Goal: Task Accomplishment & Management: Use online tool/utility

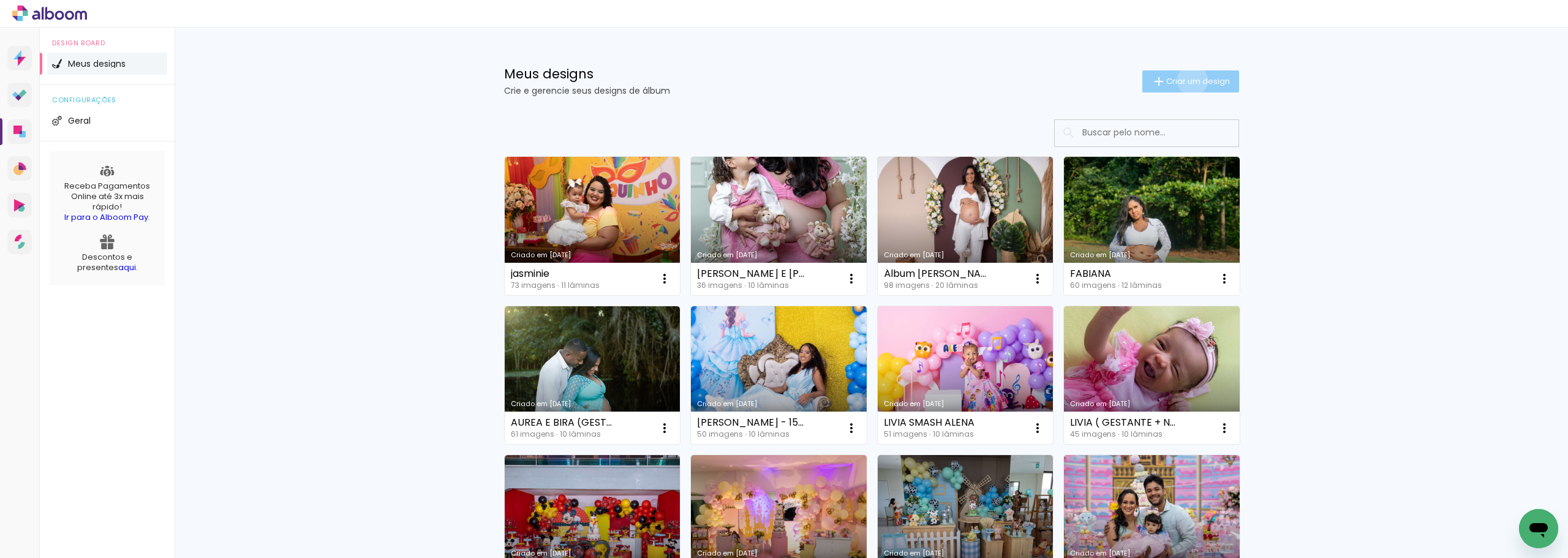
click at [1185, 80] on span "Criar um design" at bounding box center [1198, 81] width 63 height 8
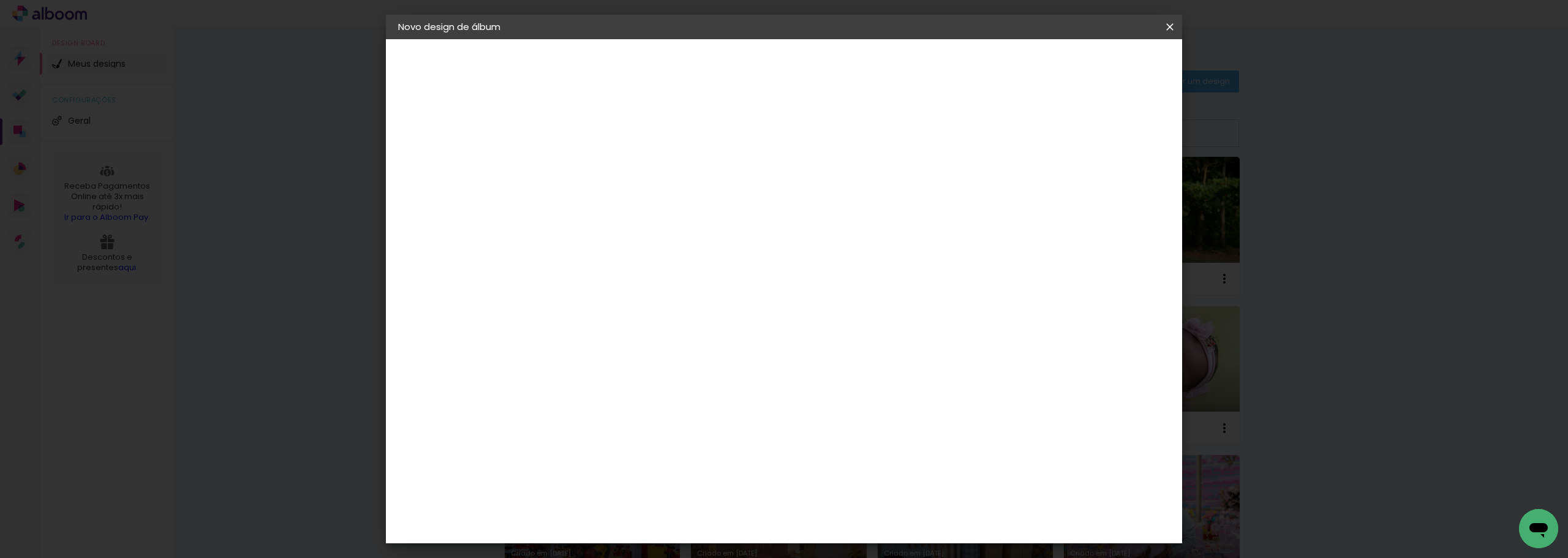
click at [598, 165] on input at bounding box center [598, 165] width 0 height 19
drag, startPoint x: 792, startPoint y: 164, endPoint x: 1017, endPoint y: 161, distance: 225.0
click at [652, 143] on div "Informações Dê um título ao seu álbum. Avançar" at bounding box center [598, 91] width 107 height 104
type input "CARMOSINA"
type paper-input "CARMOSINA"
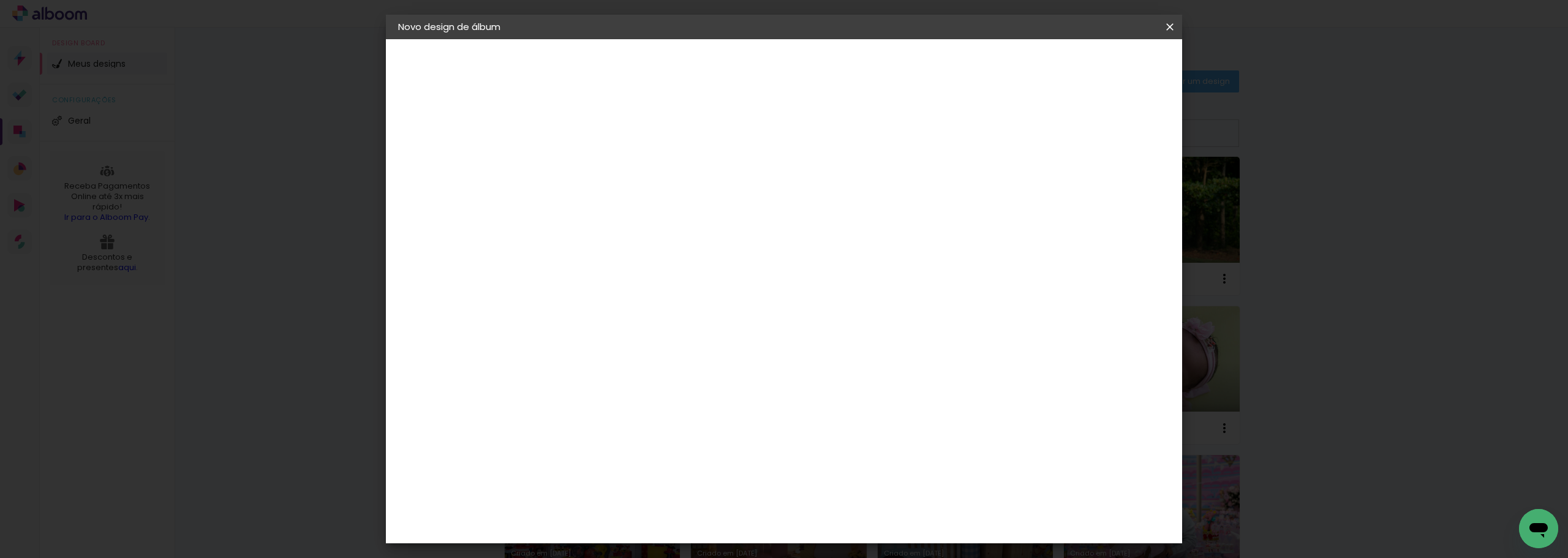
click at [724, 58] on paper-button "Avançar" at bounding box center [694, 65] width 60 height 21
click at [0, 0] on slot "Tamanho Livre" at bounding box center [0, 0] width 0 height 0
click at [0, 0] on slot "Avançar" at bounding box center [0, 0] width 0 height 0
click at [559, 345] on input "30" at bounding box center [560, 347] width 32 height 18
type input "20"
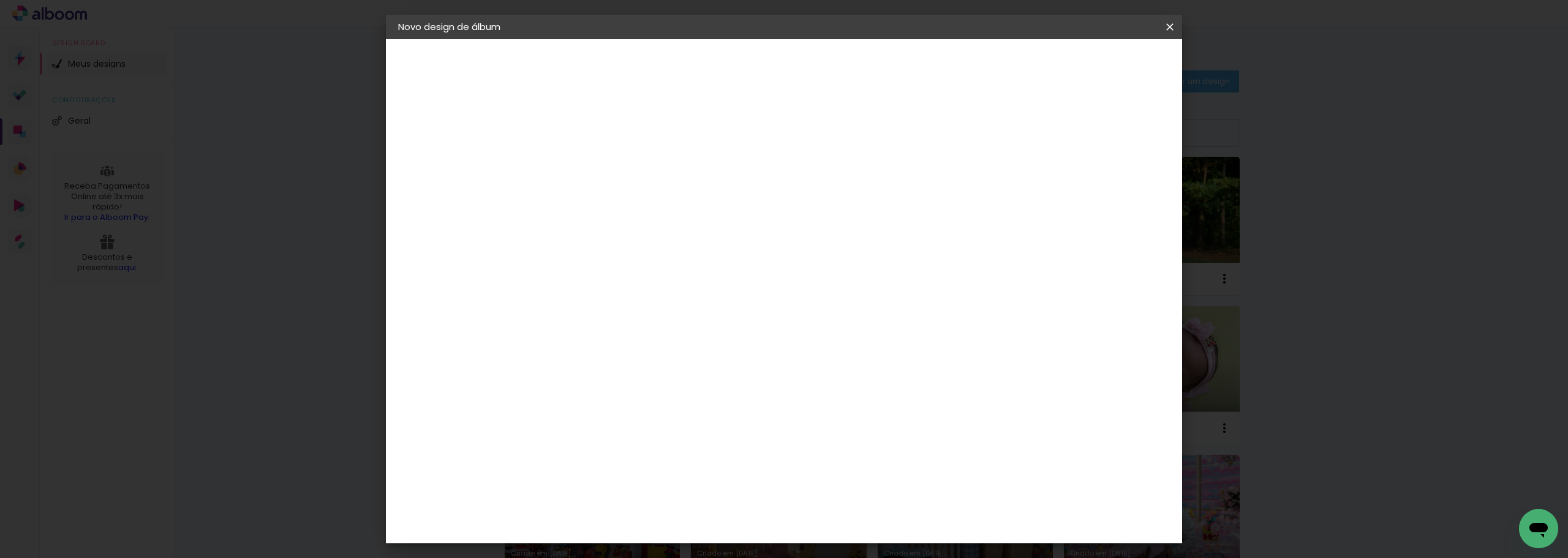
type paper-input "20"
drag, startPoint x: 860, startPoint y: 430, endPoint x: 866, endPoint y: 437, distance: 9.2
click at [860, 430] on input "60" at bounding box center [852, 430] width 32 height 18
type input "40"
type paper-input "40"
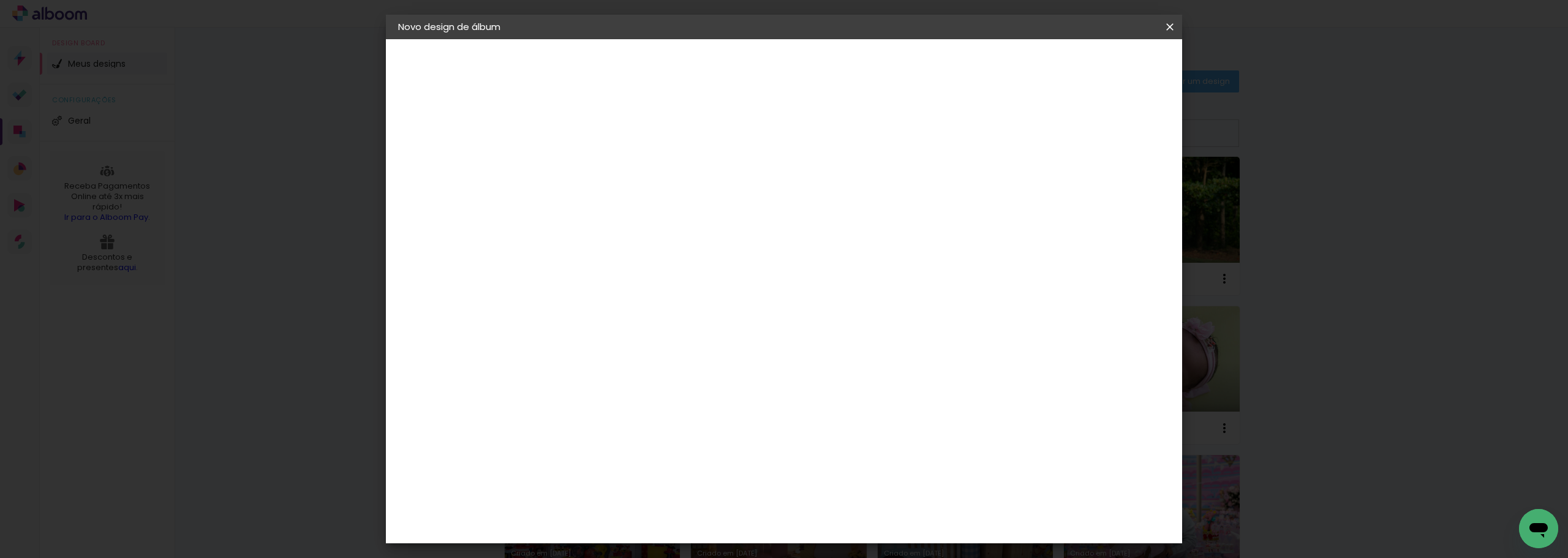
click at [1093, 69] on span "Iniciar design" at bounding box center [1065, 64] width 56 height 9
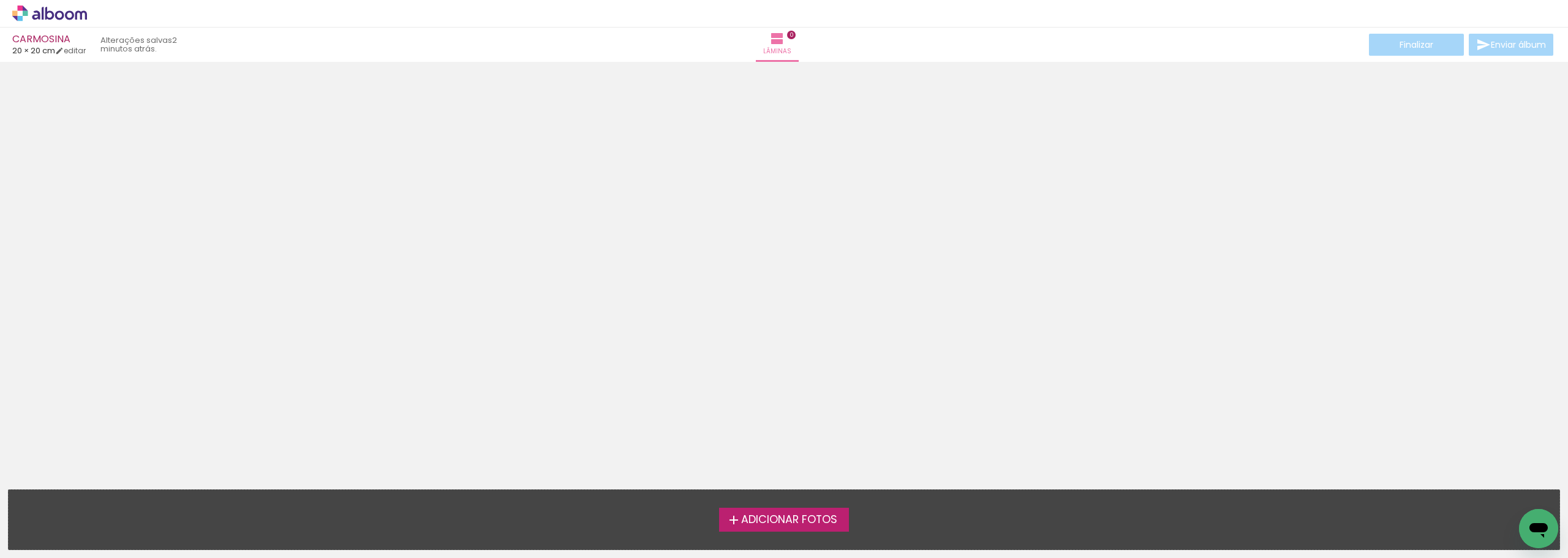
click at [775, 524] on span "Adicionar Fotos" at bounding box center [789, 520] width 96 height 11
click at [0, 0] on input "file" at bounding box center [0, 0] width 0 height 0
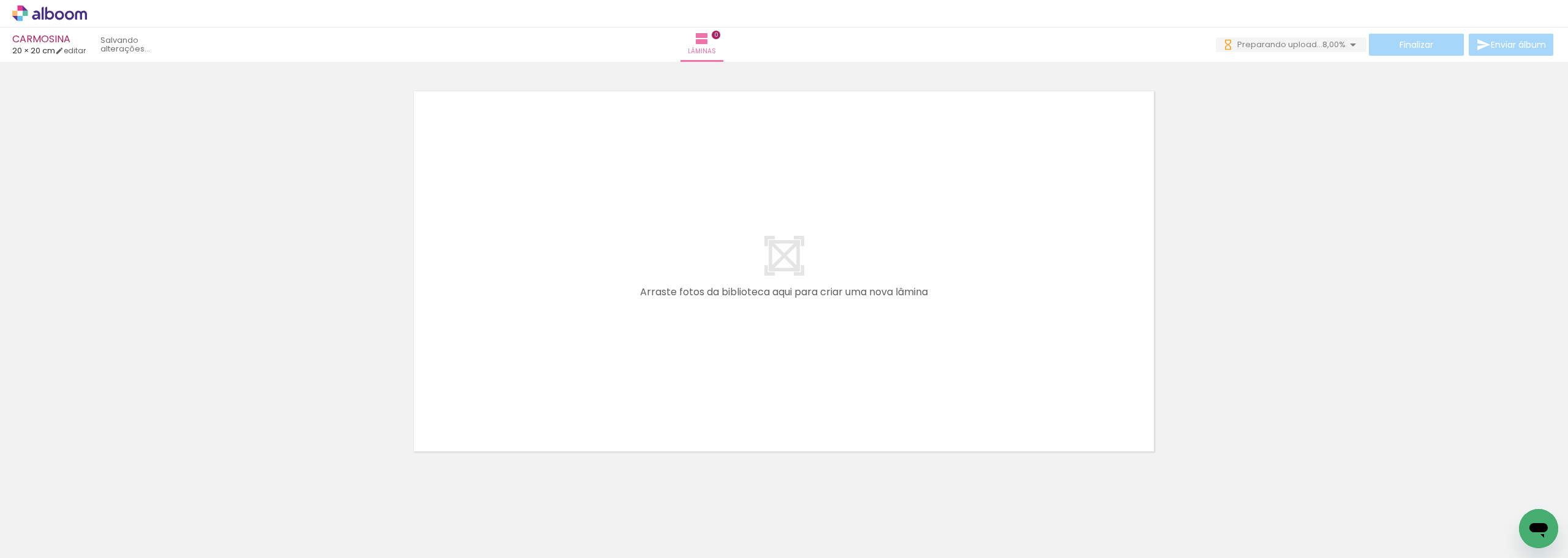
scroll to position [0, 251]
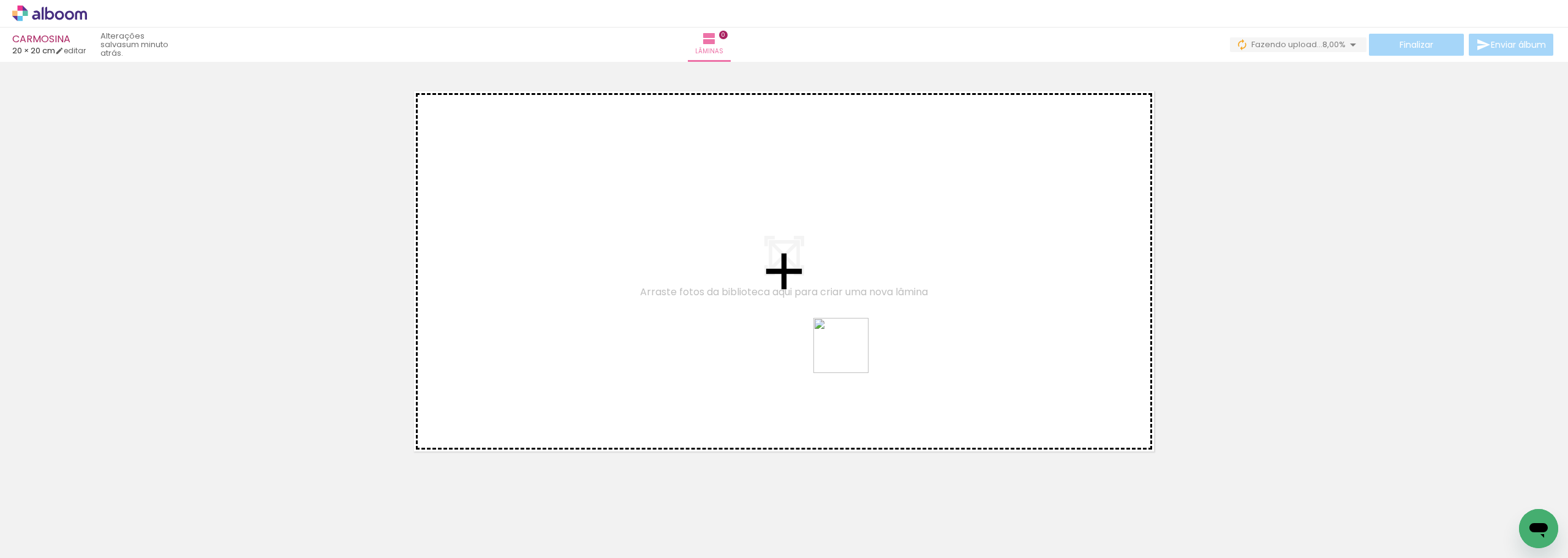
drag, startPoint x: 1045, startPoint y: 529, endPoint x: 819, endPoint y: 333, distance: 299.2
click at [819, 333] on quentale-workspace at bounding box center [784, 279] width 1568 height 558
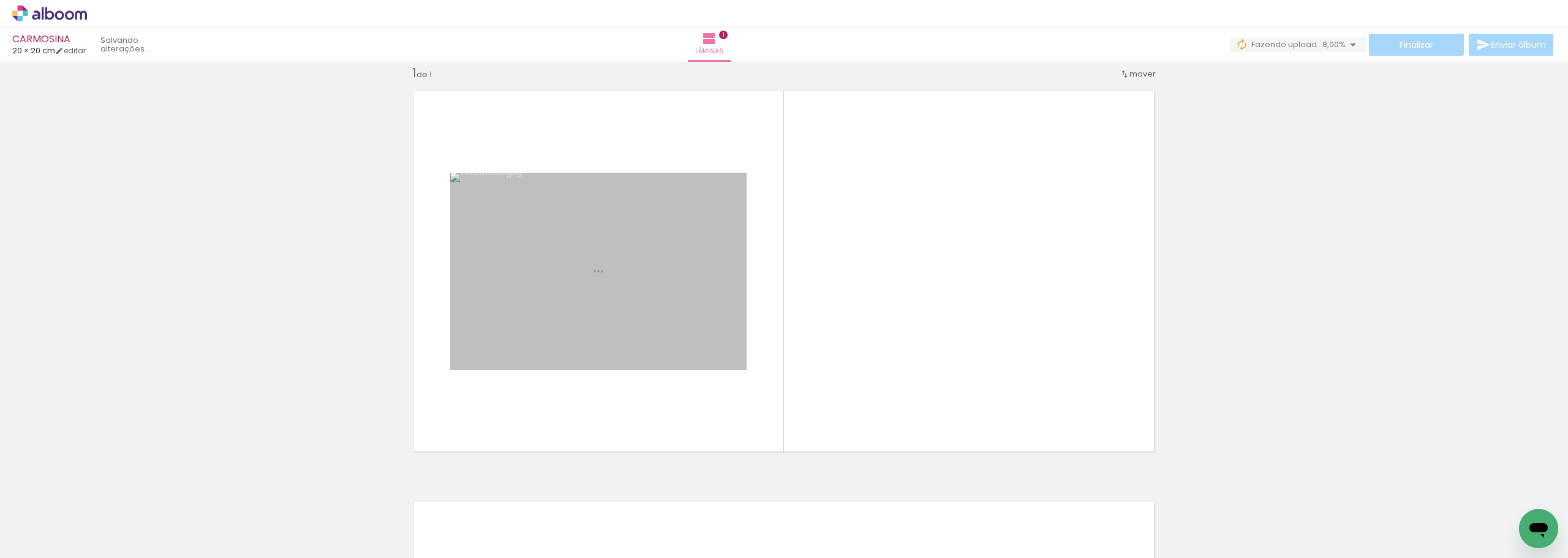
scroll to position [16, 0]
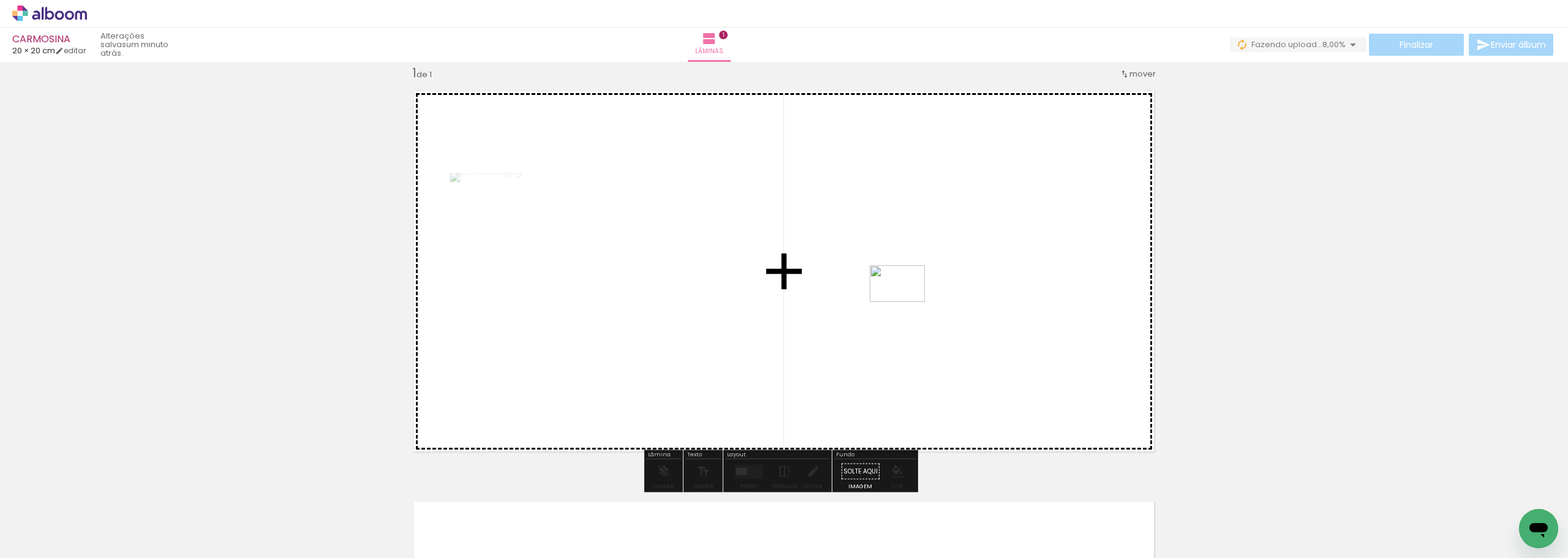
drag, startPoint x: 975, startPoint y: 533, endPoint x: 907, endPoint y: 302, distance: 240.8
click at [907, 302] on quentale-workspace at bounding box center [784, 279] width 1568 height 558
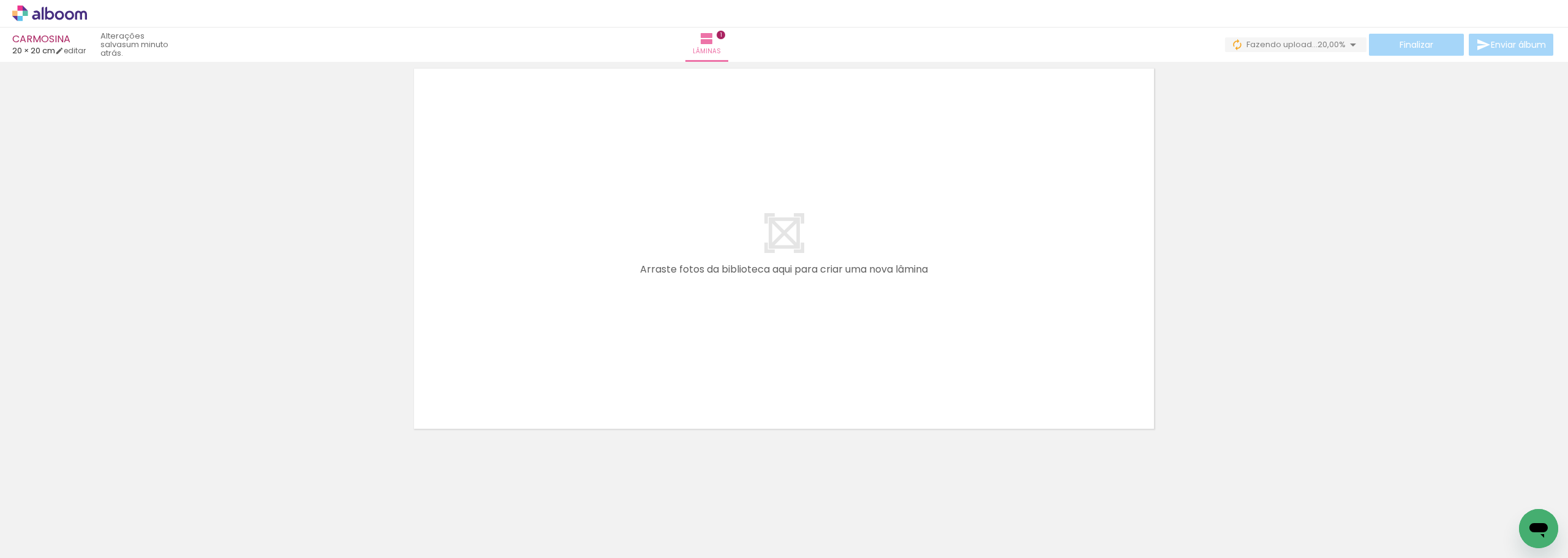
scroll to position [0, 0]
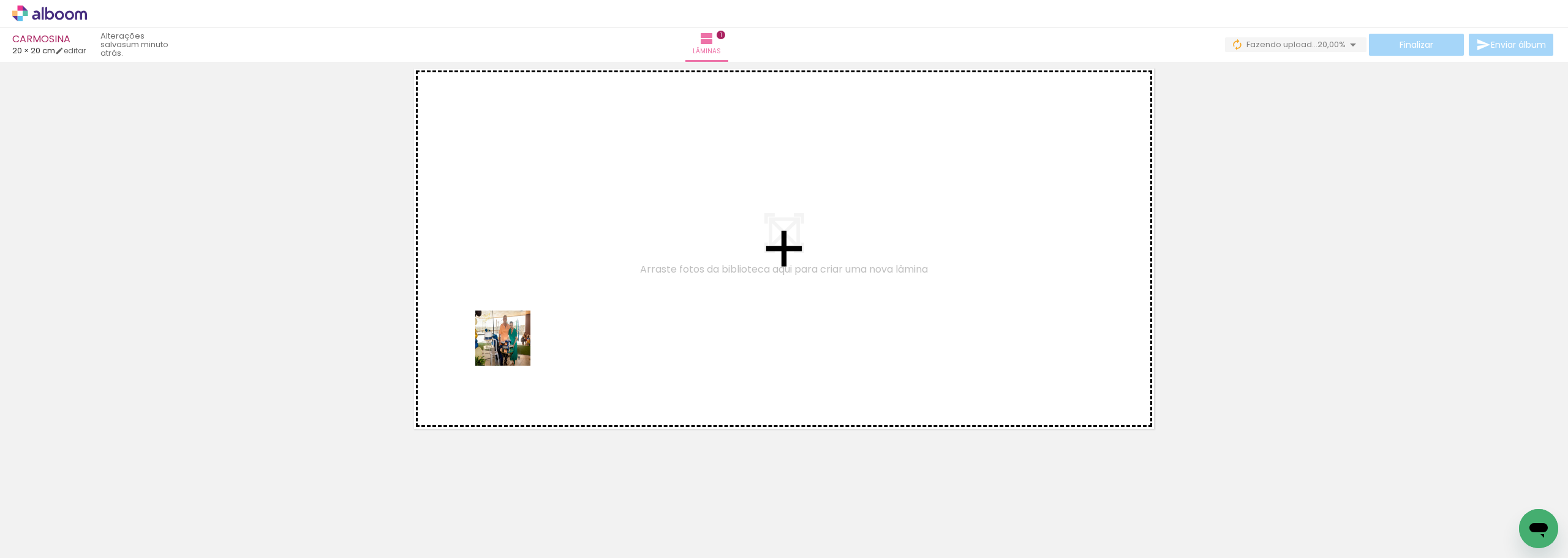
drag, startPoint x: 124, startPoint y: 524, endPoint x: 517, endPoint y: 343, distance: 432.7
click at [517, 343] on quentale-workspace at bounding box center [784, 279] width 1568 height 558
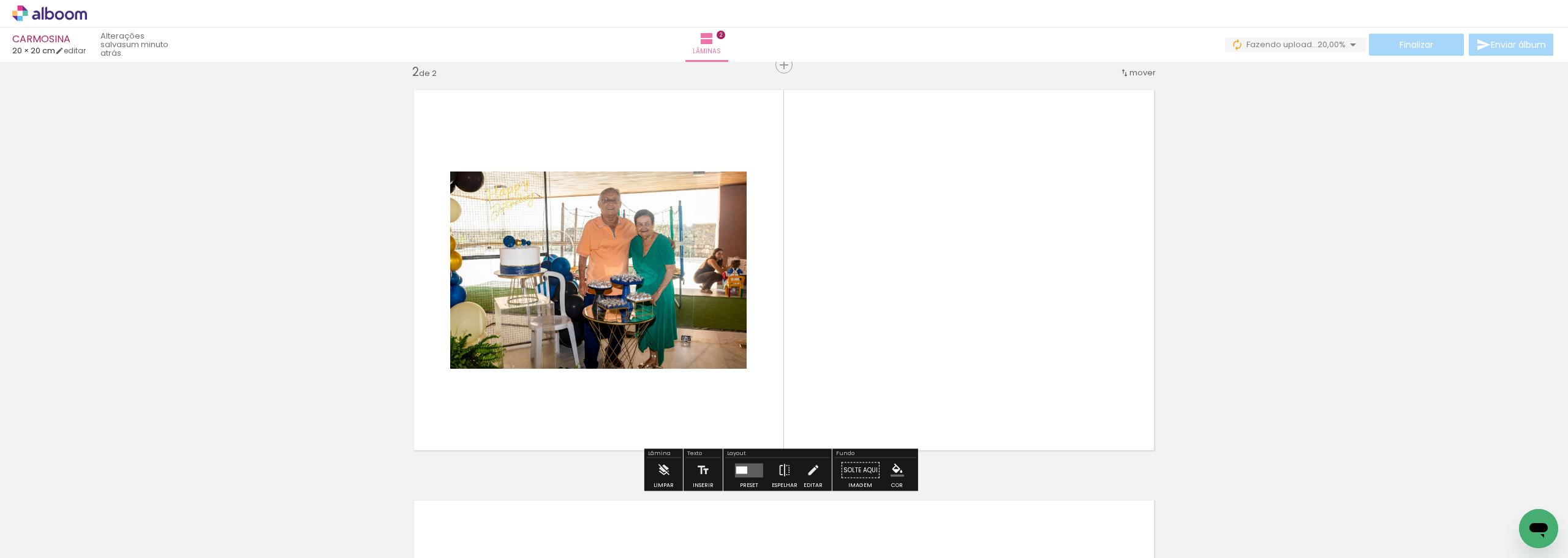
scroll to position [426, 0]
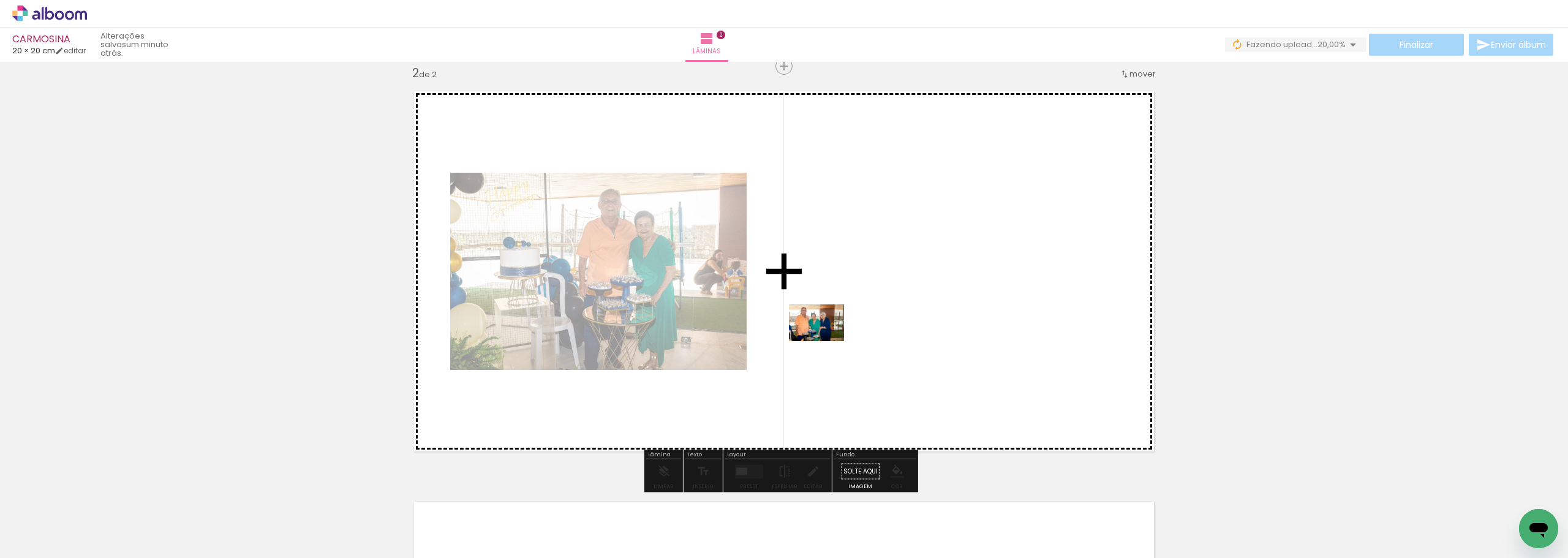
drag, startPoint x: 190, startPoint y: 526, endPoint x: 826, endPoint y: 342, distance: 662.1
click at [826, 342] on quentale-workspace at bounding box center [784, 279] width 1568 height 558
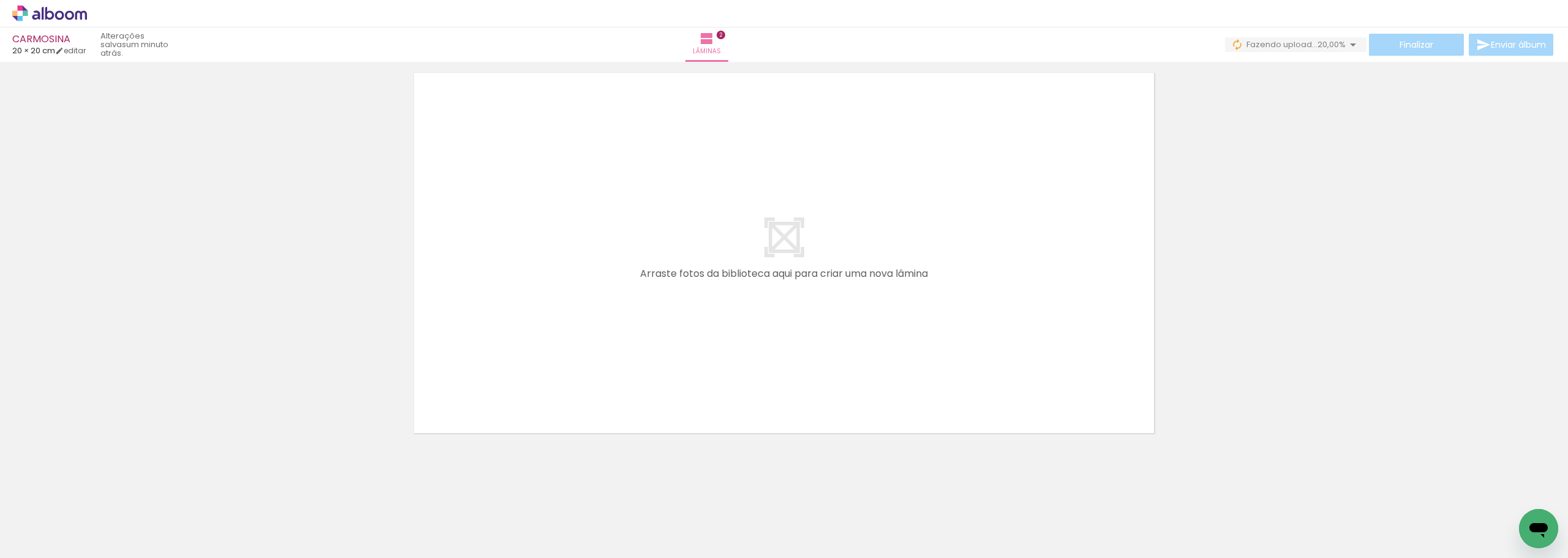
scroll to position [0, 251]
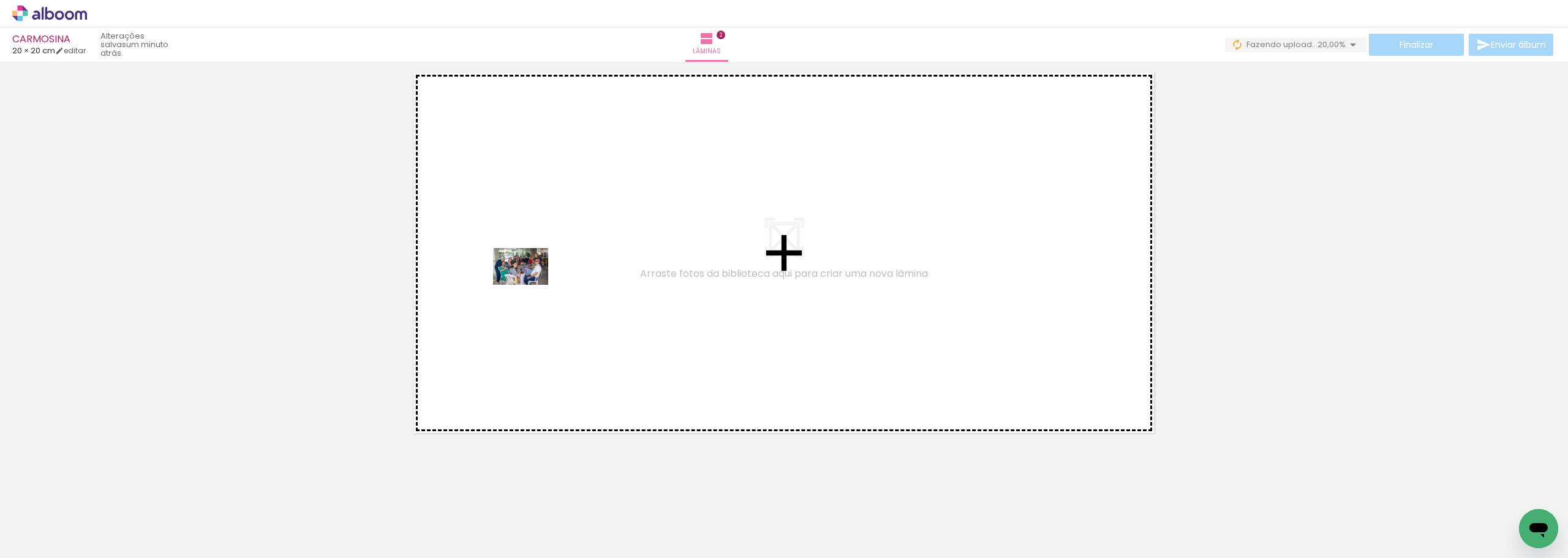
drag, startPoint x: 485, startPoint y: 527, endPoint x: 530, endPoint y: 285, distance: 246.1
click at [530, 285] on quentale-workspace at bounding box center [784, 279] width 1568 height 558
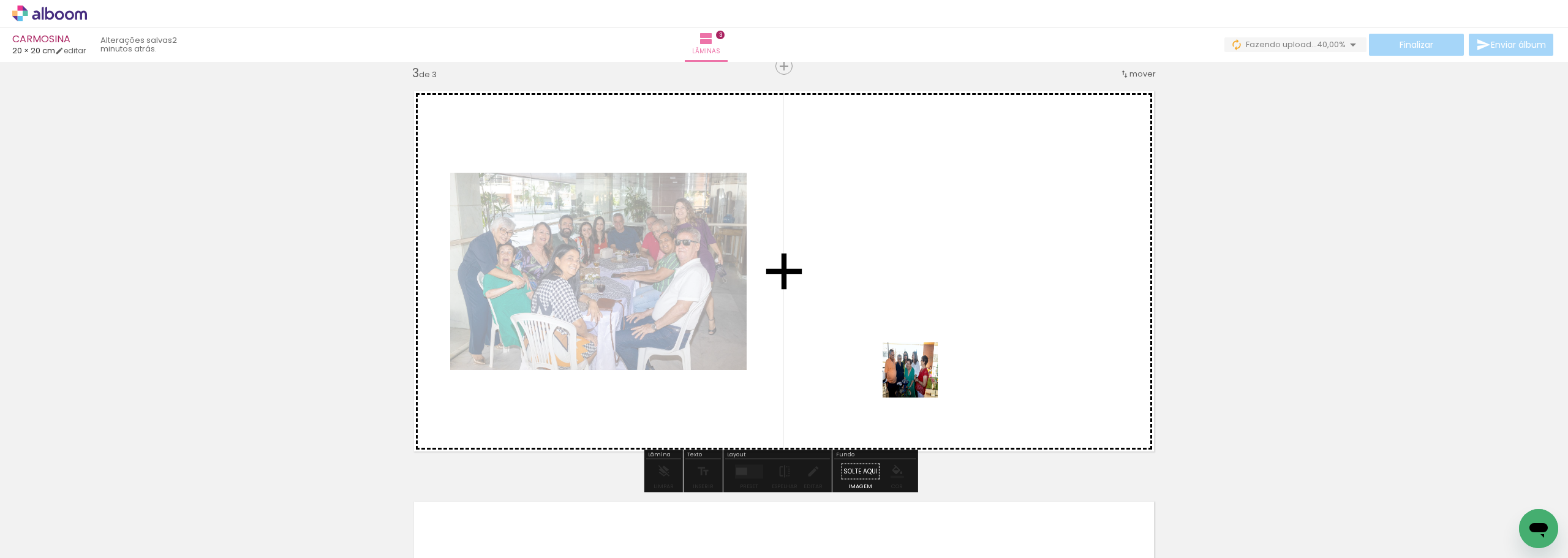
drag, startPoint x: 1247, startPoint y: 527, endPoint x: 914, endPoint y: 376, distance: 365.6
click at [914, 376] on quentale-workspace at bounding box center [784, 279] width 1568 height 558
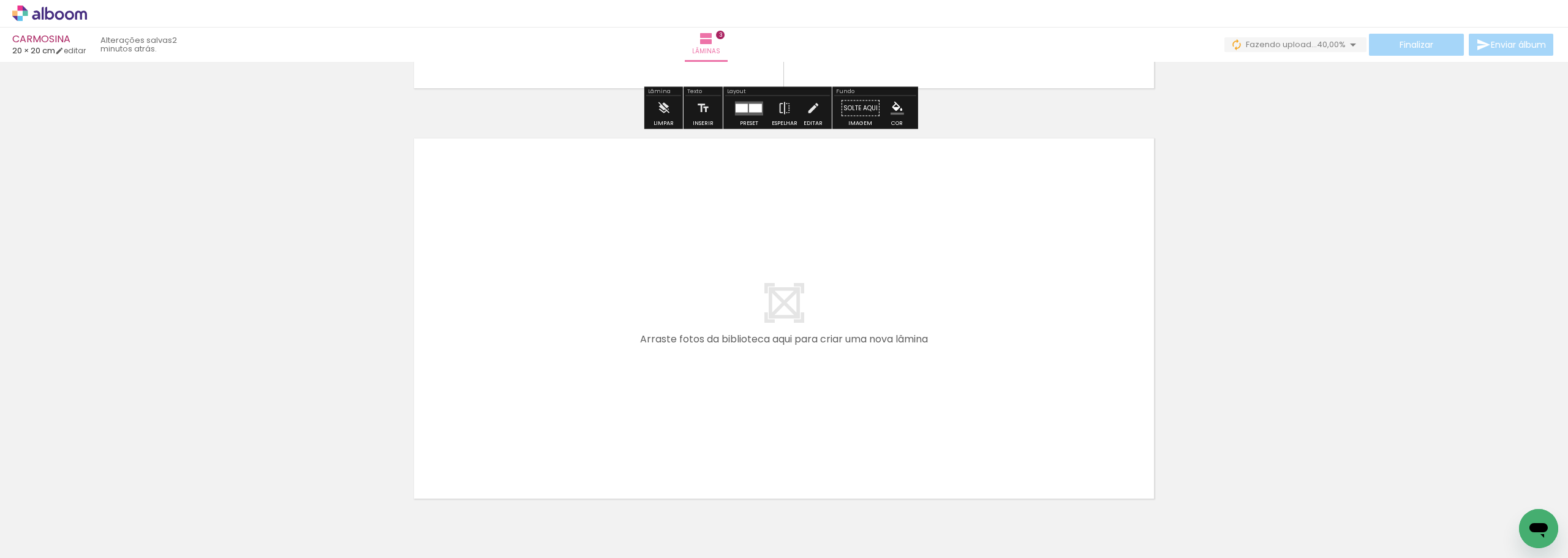
scroll to position [1271, 0]
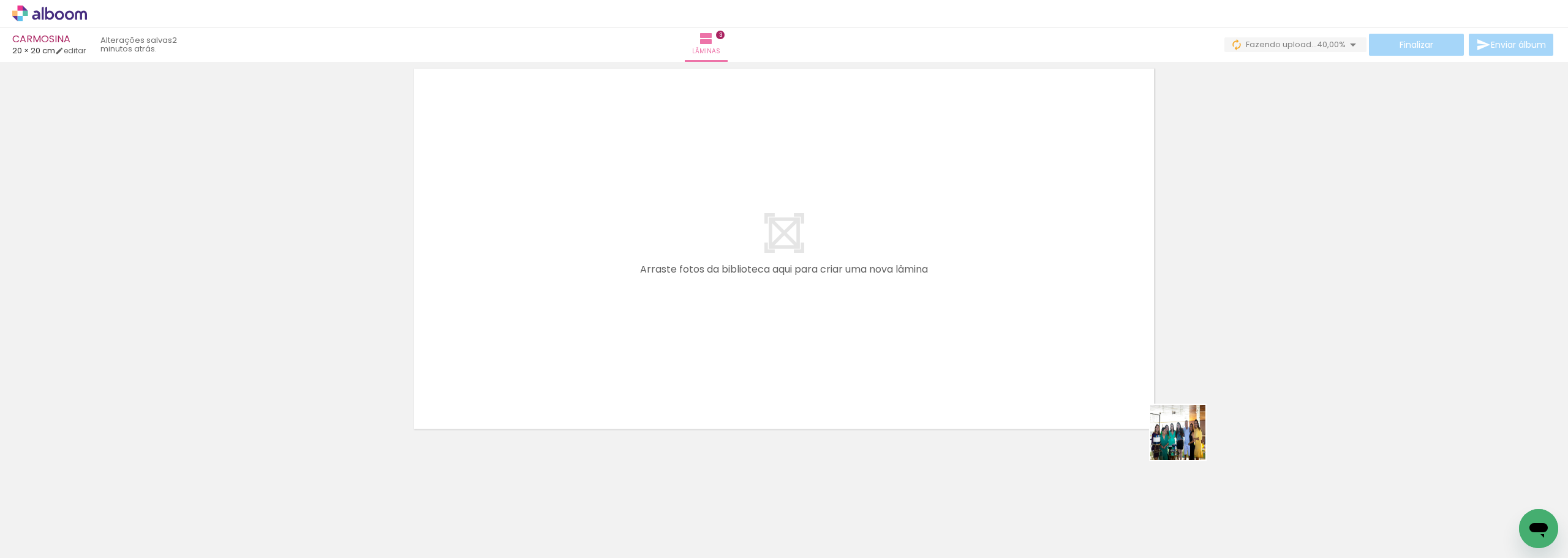
drag, startPoint x: 1282, startPoint y: 495, endPoint x: 887, endPoint y: 358, distance: 418.1
click at [738, 274] on quentale-workspace at bounding box center [784, 279] width 1568 height 558
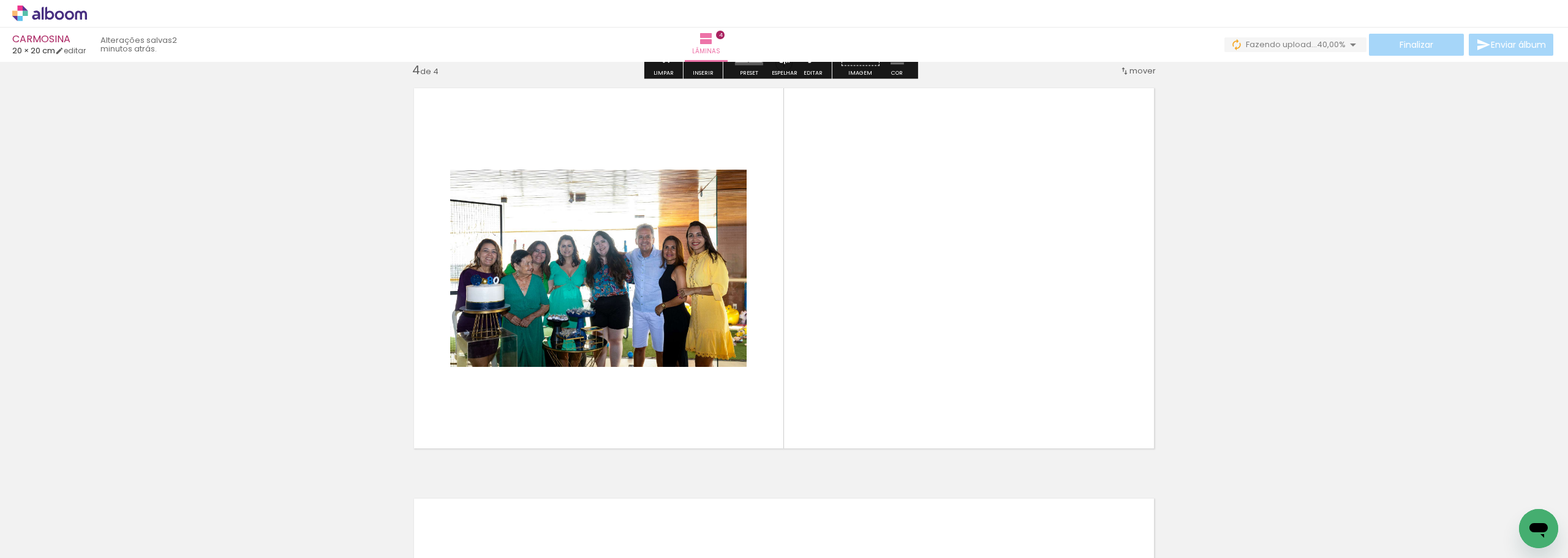
scroll to position [1248, 0]
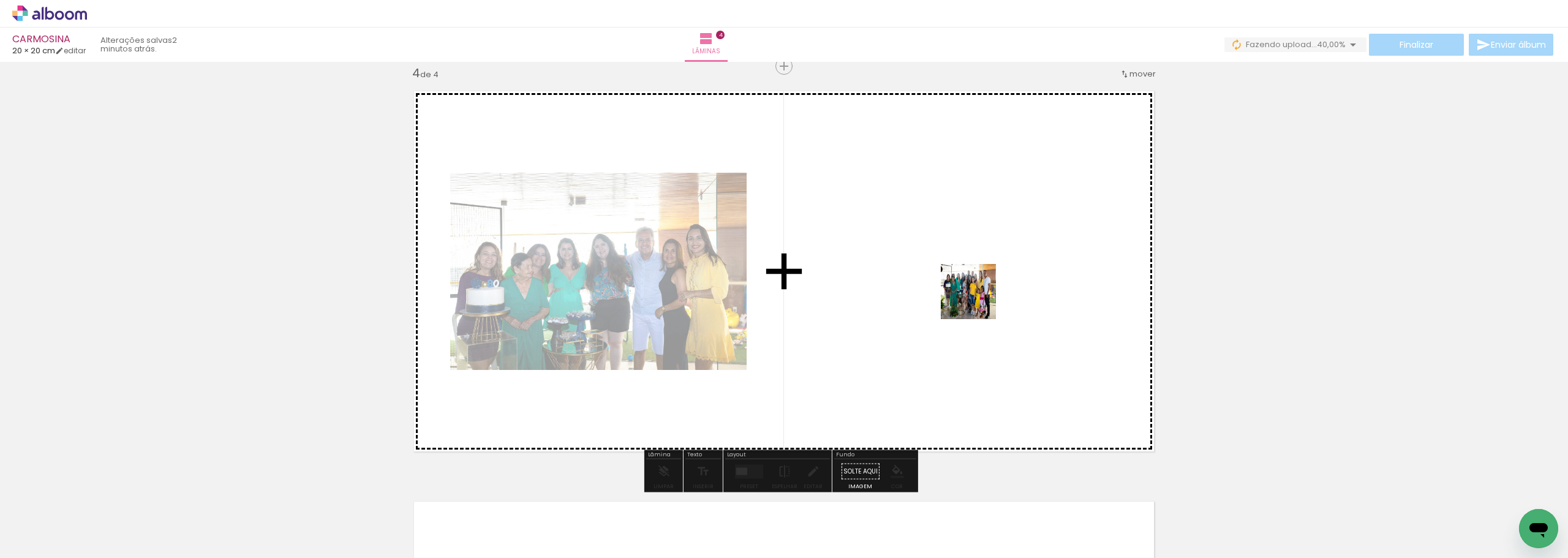
drag, startPoint x: 1032, startPoint y: 334, endPoint x: 977, endPoint y: 299, distance: 65.2
click at [977, 299] on quentale-workspace at bounding box center [784, 279] width 1568 height 558
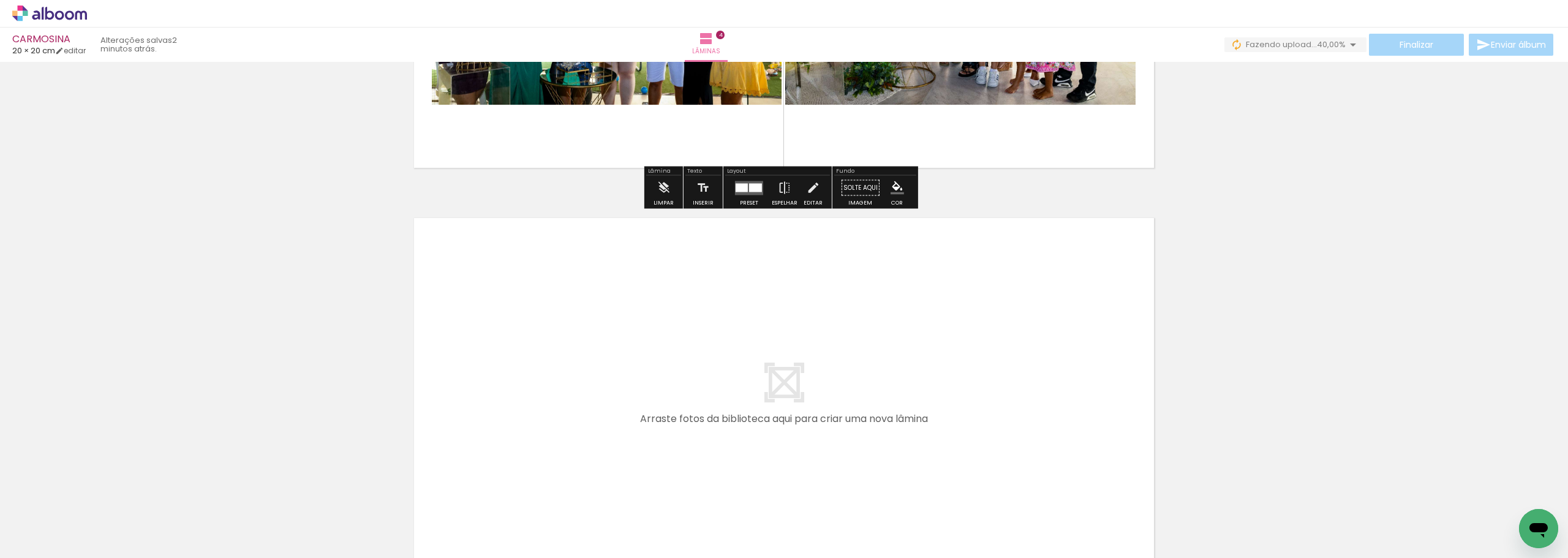
scroll to position [1555, 0]
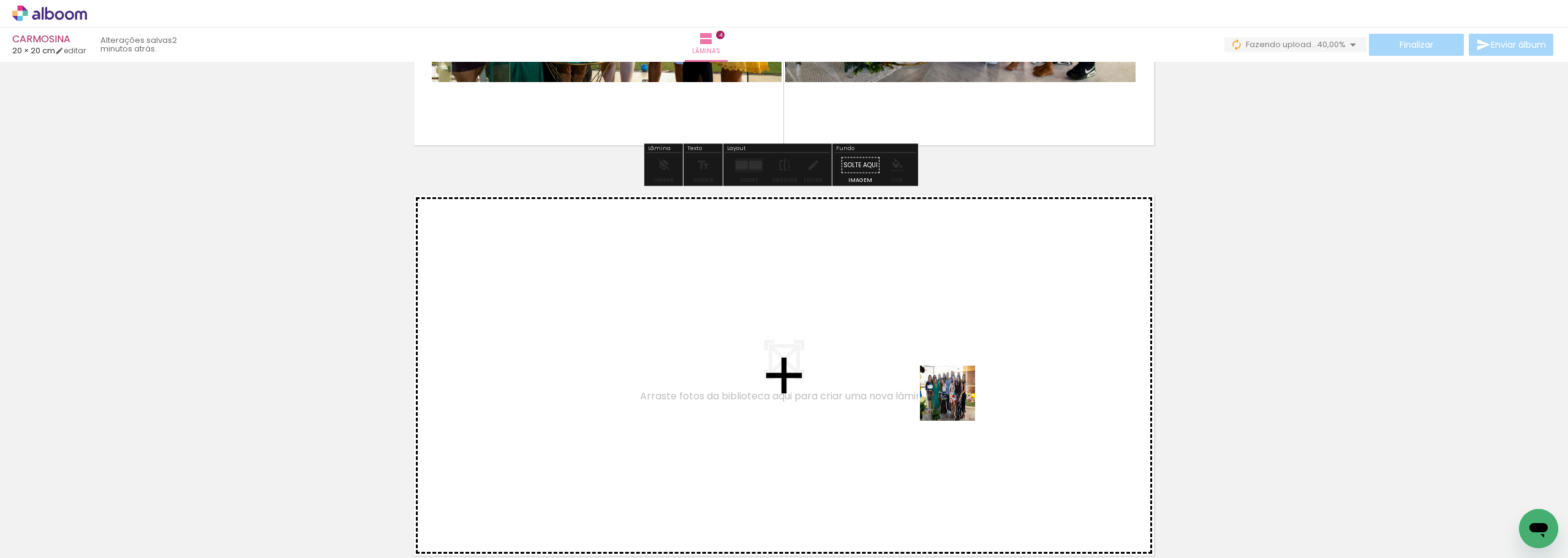
drag, startPoint x: 1440, startPoint y: 522, endPoint x: 813, endPoint y: 370, distance: 645.2
click at [813, 370] on quentale-workspace at bounding box center [784, 279] width 1568 height 558
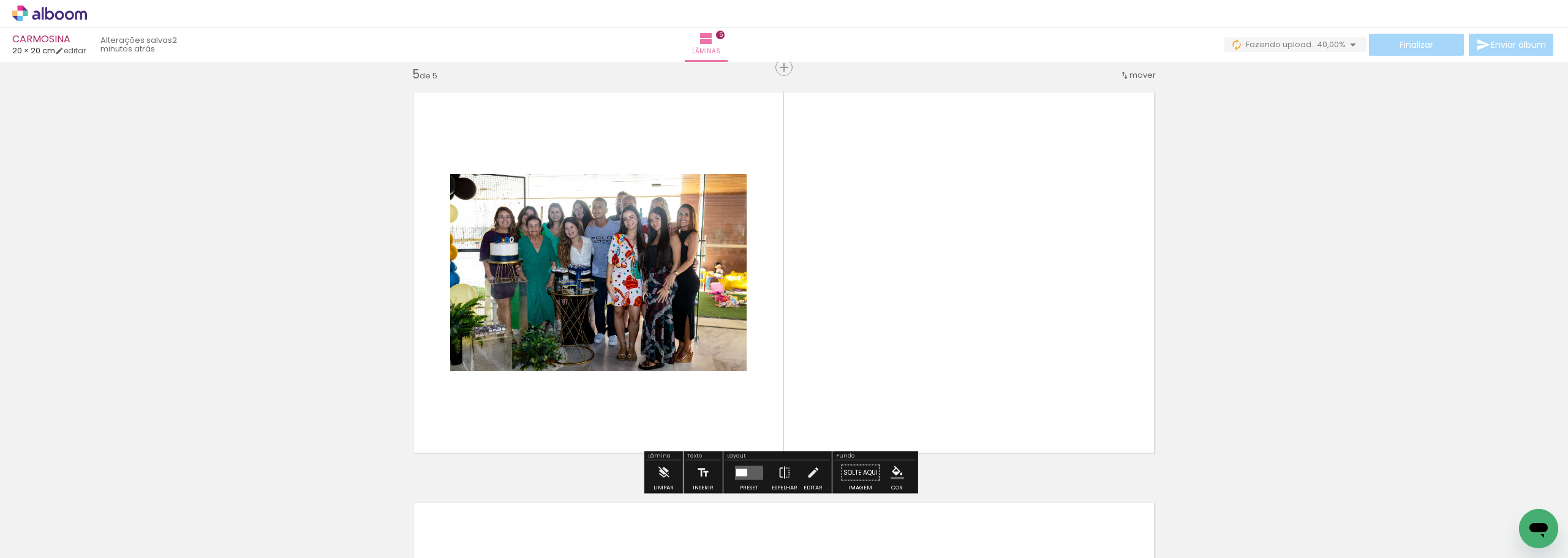
scroll to position [1659, 0]
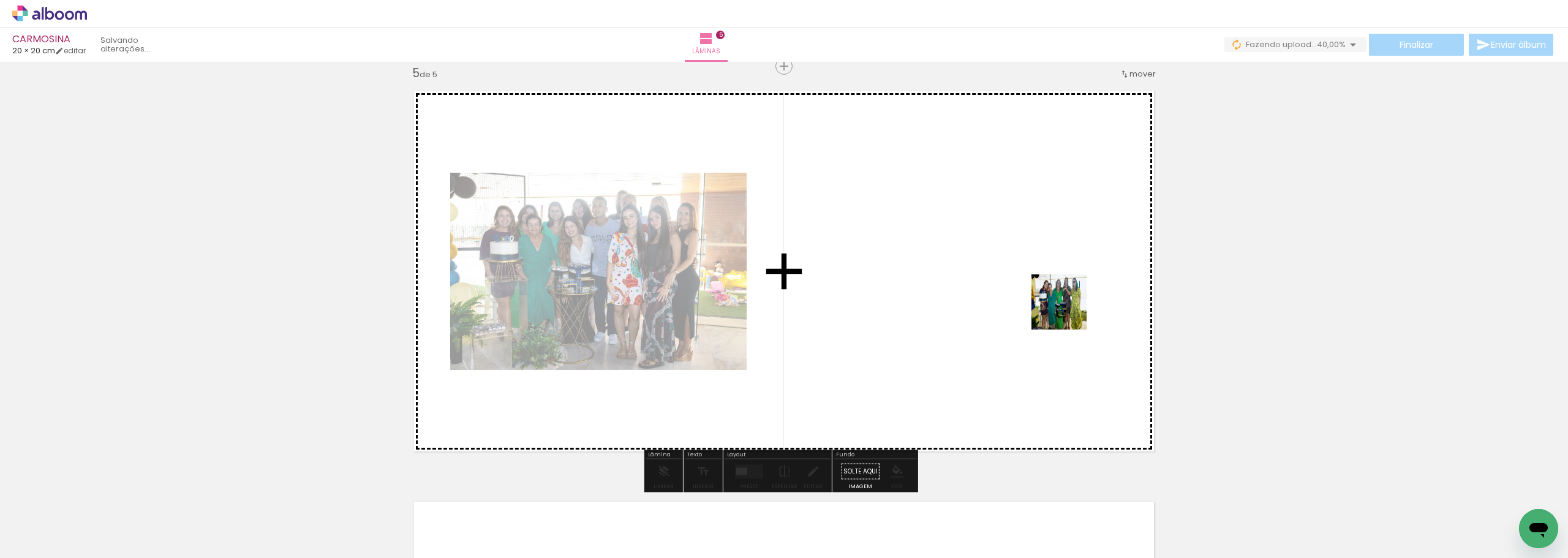
drag, startPoint x: 1159, startPoint y: 350, endPoint x: 1006, endPoint y: 274, distance: 170.8
click at [1006, 274] on quentale-workspace at bounding box center [784, 279] width 1568 height 558
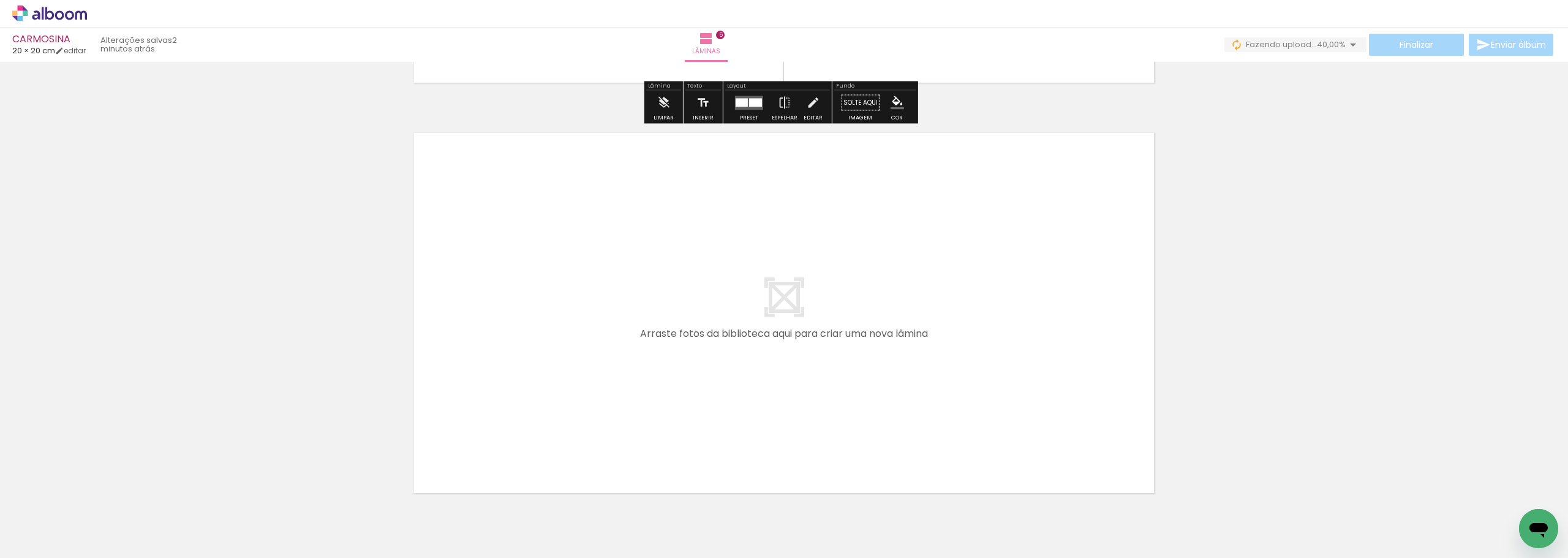
scroll to position [2092, 0]
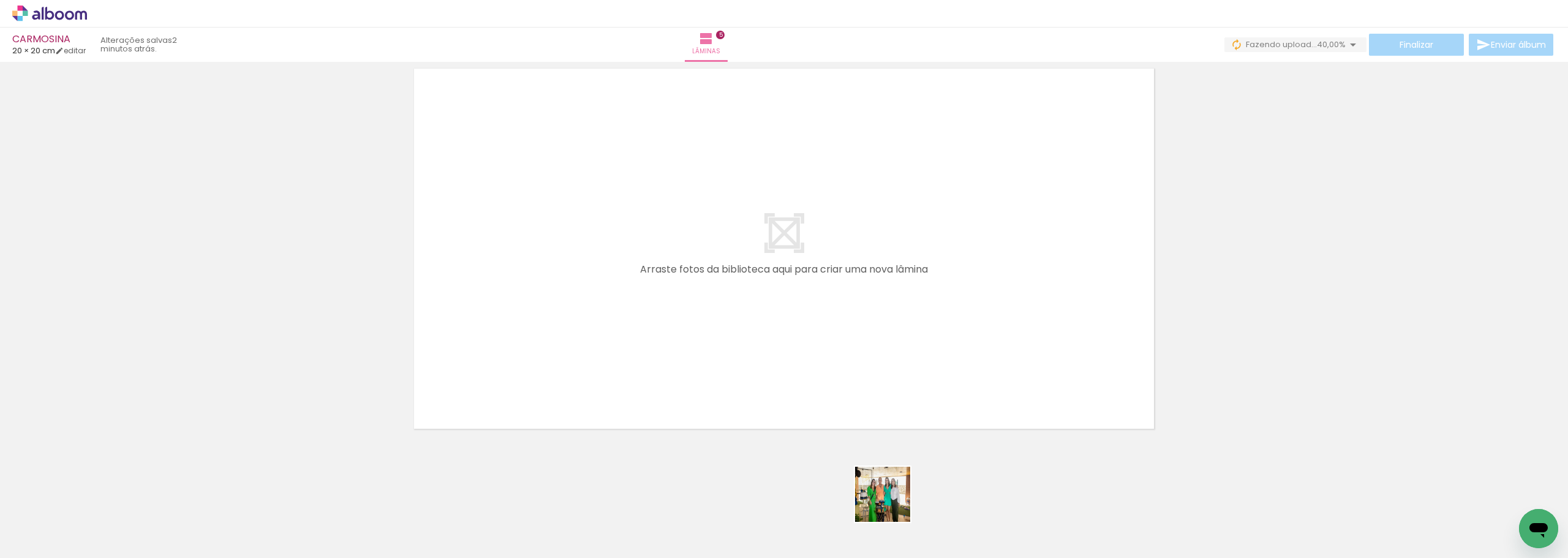
drag, startPoint x: 892, startPoint y: 504, endPoint x: 750, endPoint y: 386, distance: 184.6
click at [649, 278] on quentale-workspace at bounding box center [784, 279] width 1568 height 558
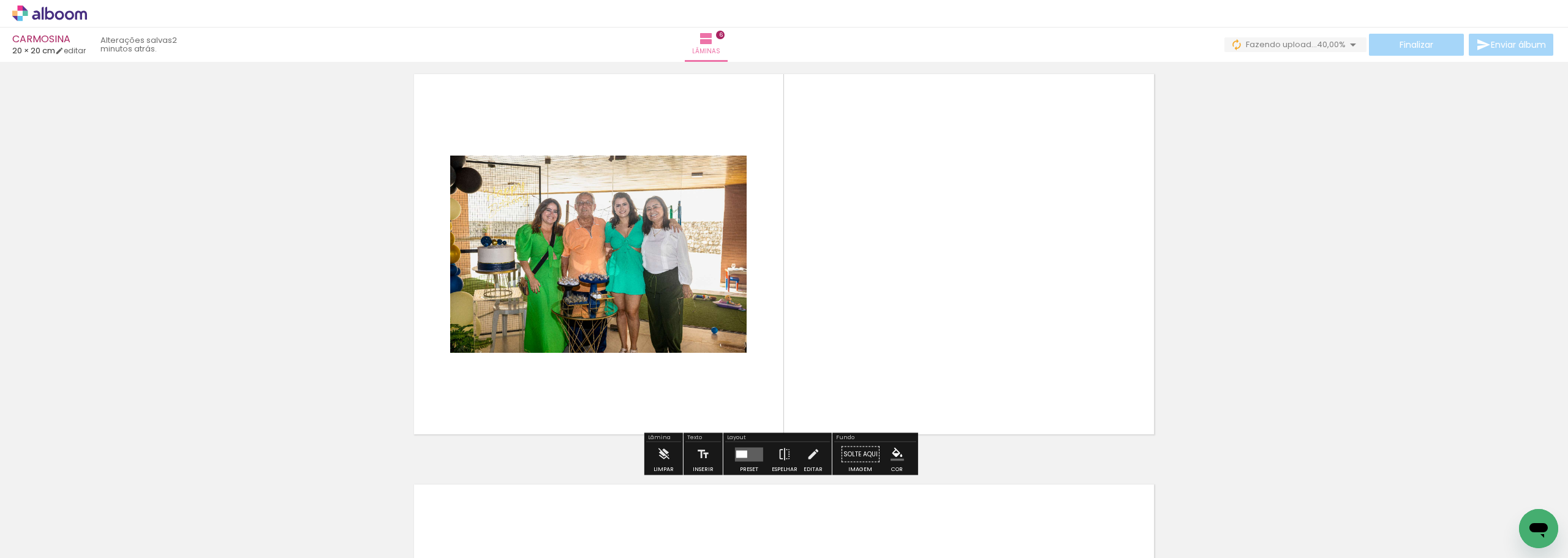
scroll to position [2069, 0]
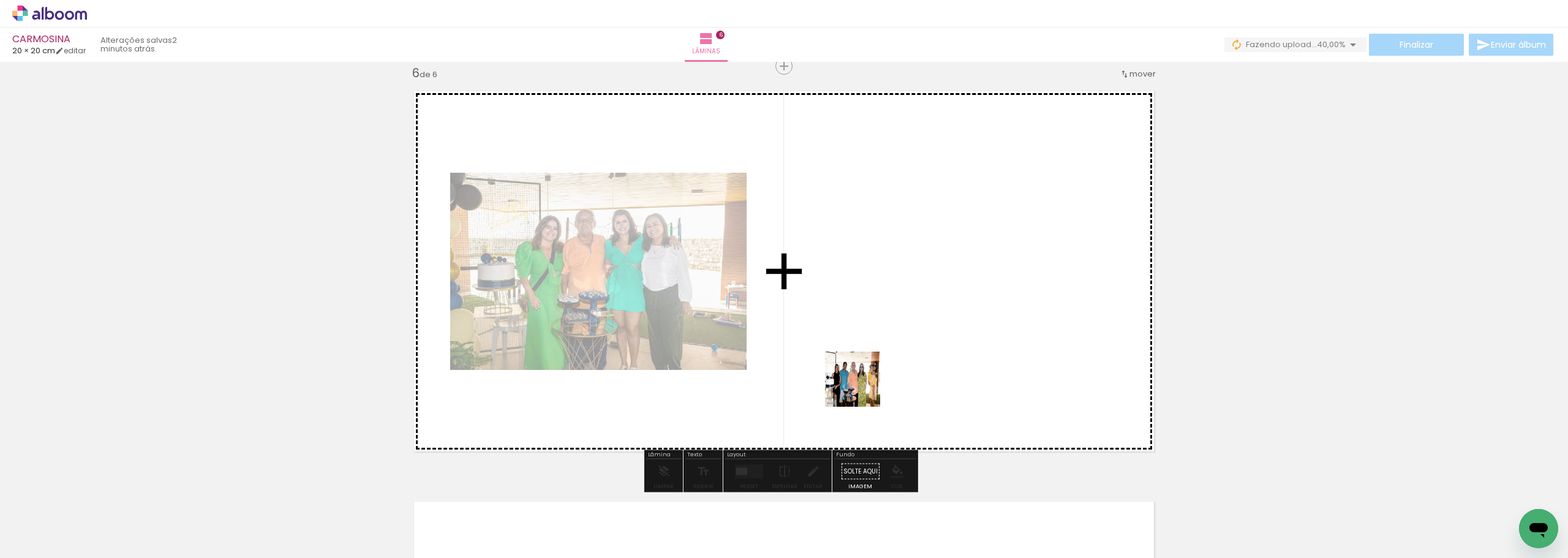
drag, startPoint x: 857, startPoint y: 422, endPoint x: 880, endPoint y: 278, distance: 145.8
click at [880, 278] on quentale-workspace at bounding box center [784, 279] width 1568 height 558
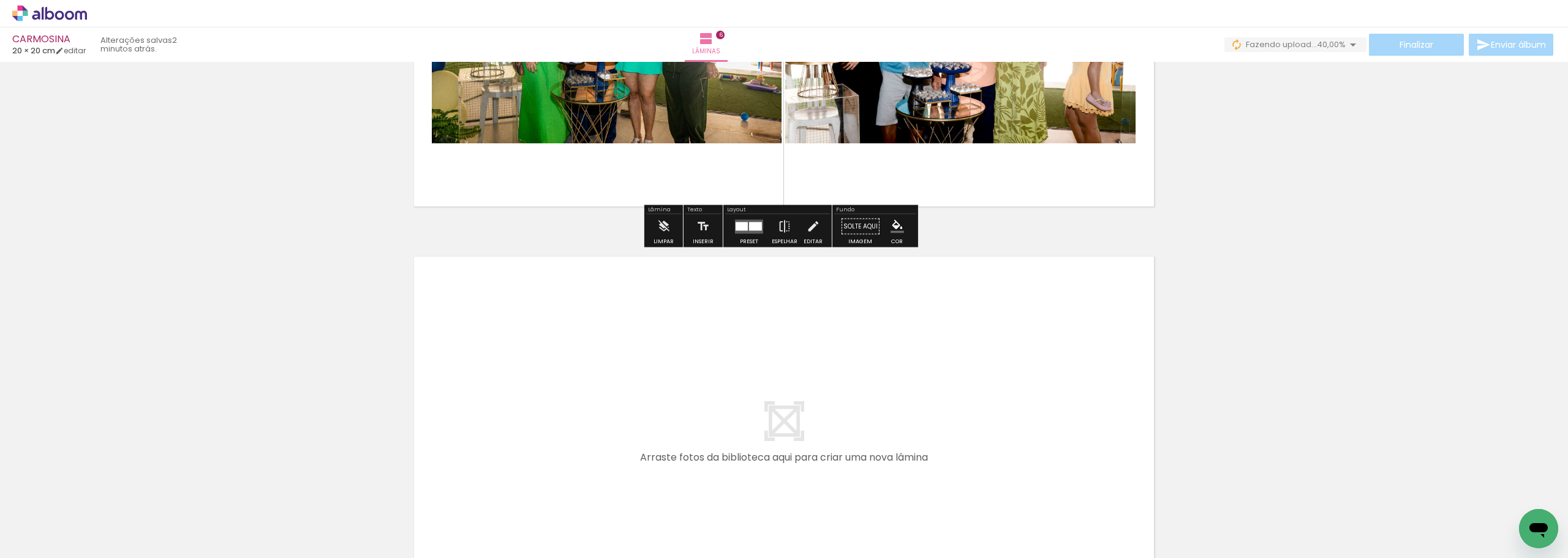
drag, startPoint x: 632, startPoint y: 361, endPoint x: 613, endPoint y: 308, distance: 56.3
click at [613, 308] on quentale-workspace at bounding box center [784, 279] width 1568 height 558
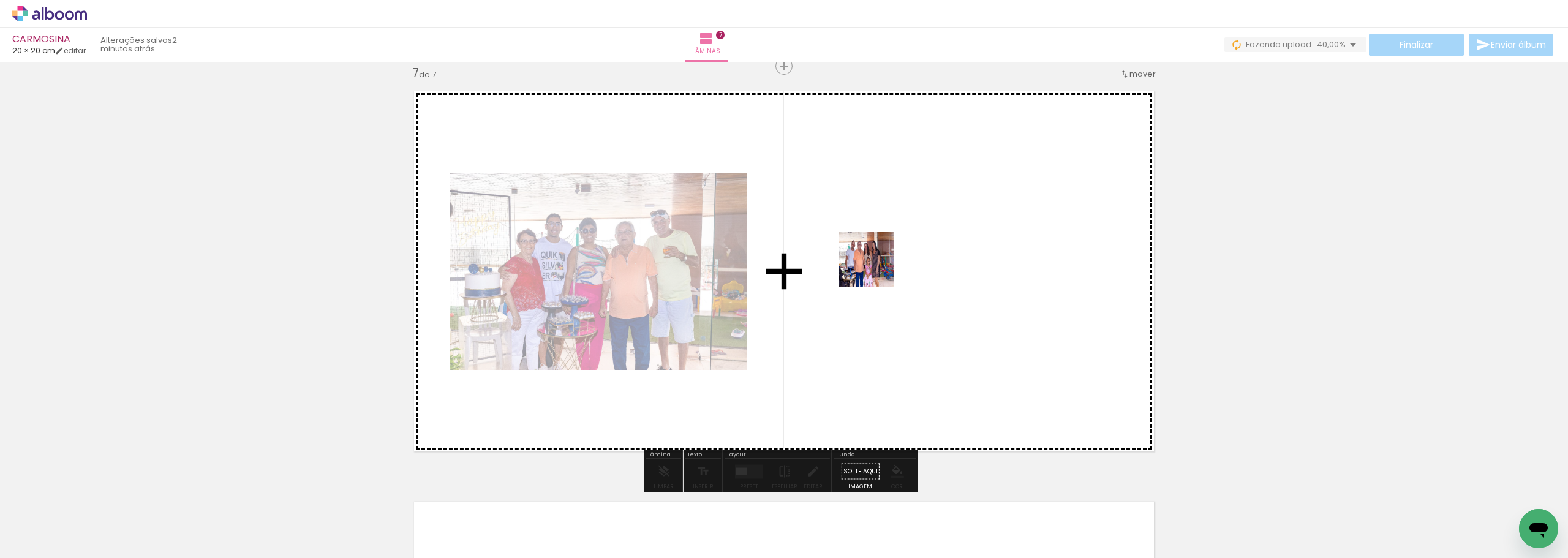
drag, startPoint x: 686, startPoint y: 515, endPoint x: 875, endPoint y: 268, distance: 311.0
click at [875, 268] on quentale-workspace at bounding box center [784, 279] width 1568 height 558
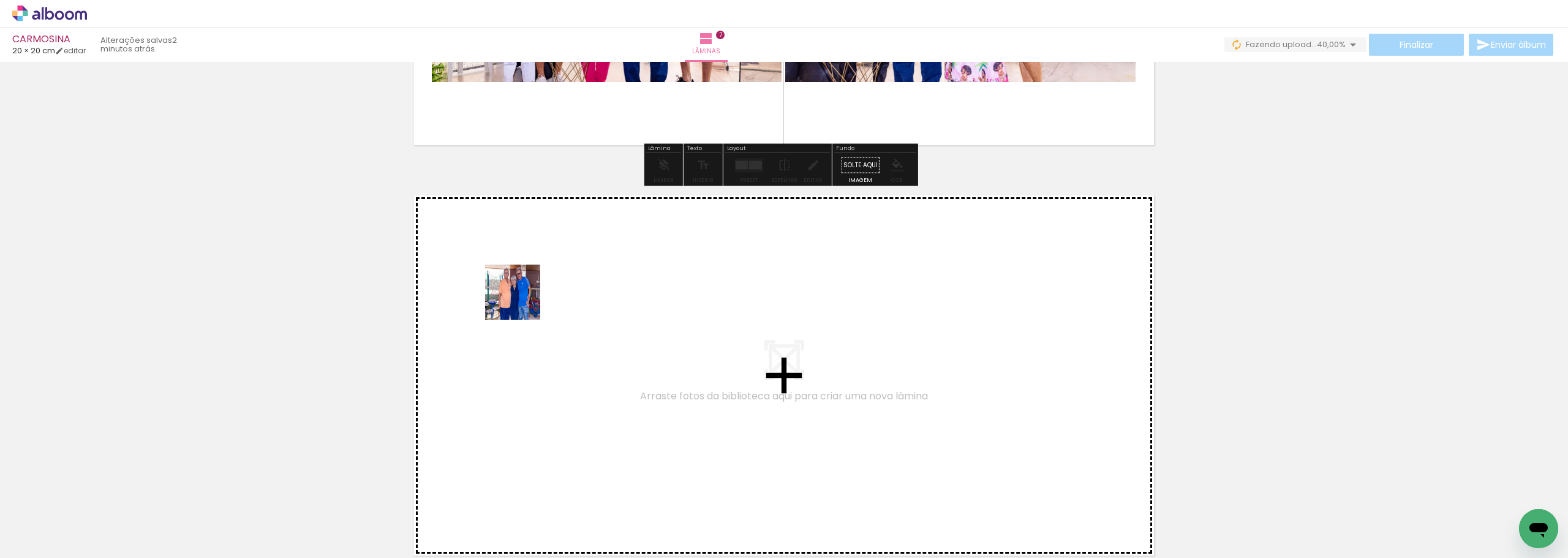
drag, startPoint x: 526, startPoint y: 327, endPoint x: 522, endPoint y: 301, distance: 26.3
click at [522, 301] on quentale-workspace at bounding box center [784, 279] width 1568 height 558
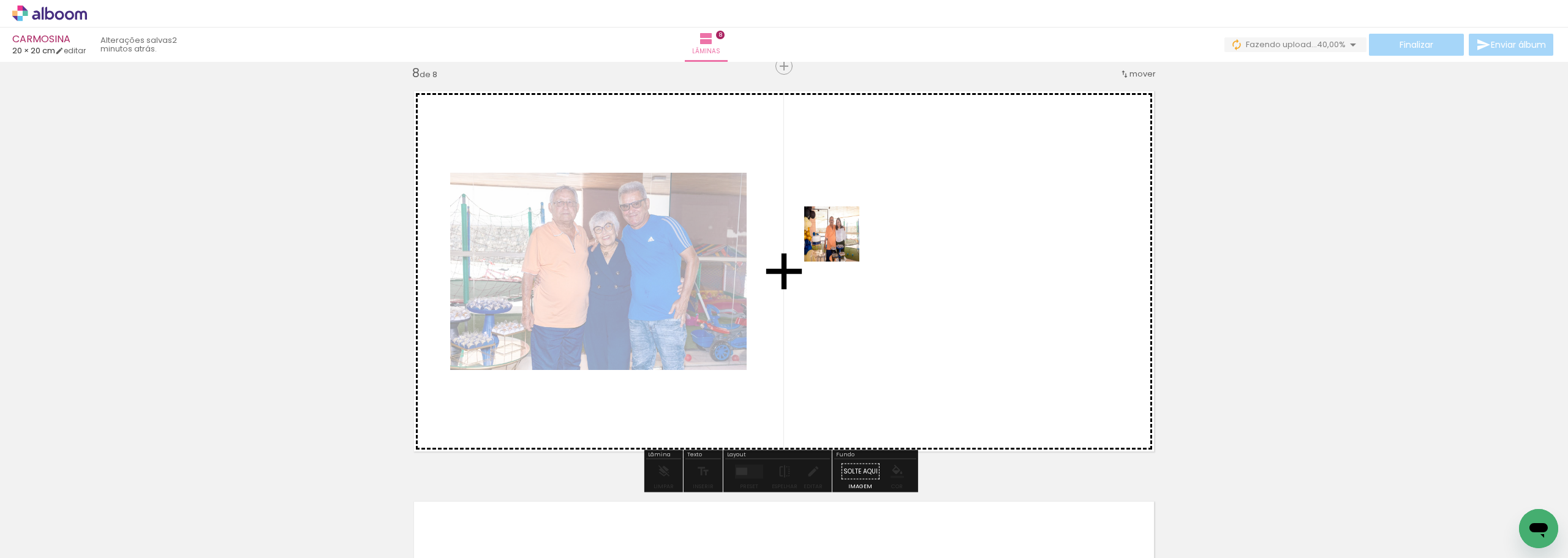
drag, startPoint x: 574, startPoint y: 504, endPoint x: 859, endPoint y: 235, distance: 391.9
click at [859, 235] on quentale-workspace at bounding box center [784, 279] width 1568 height 558
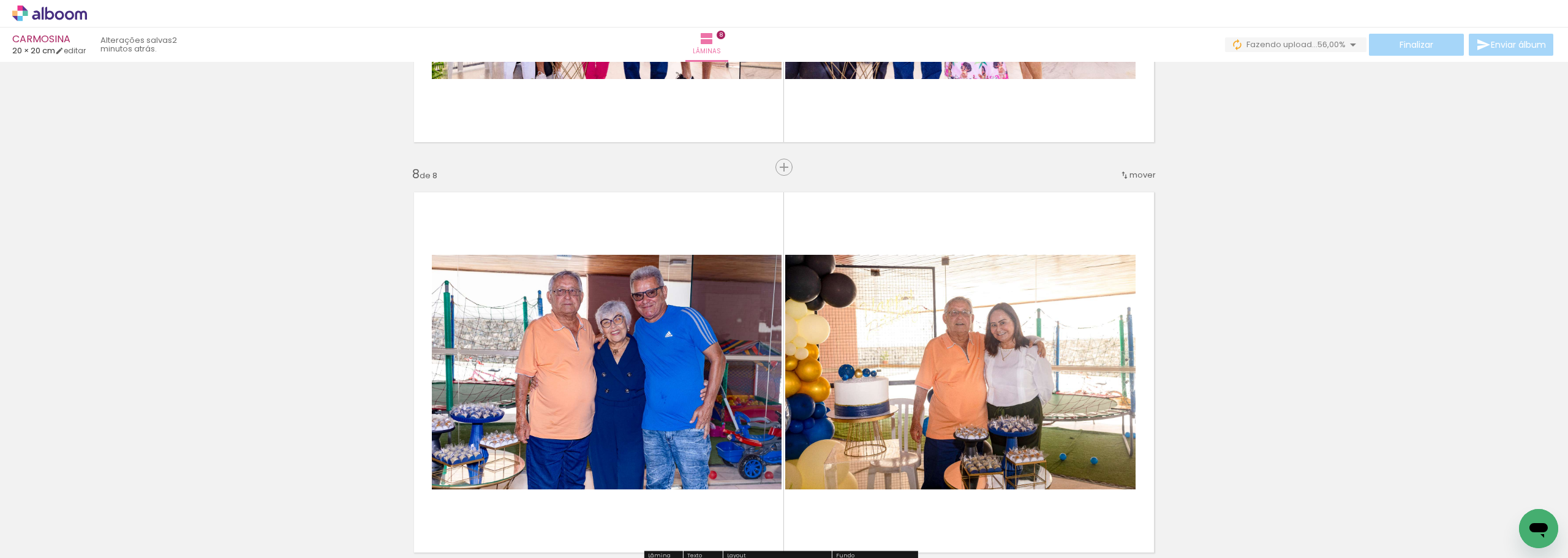
scroll to position [2707, 0]
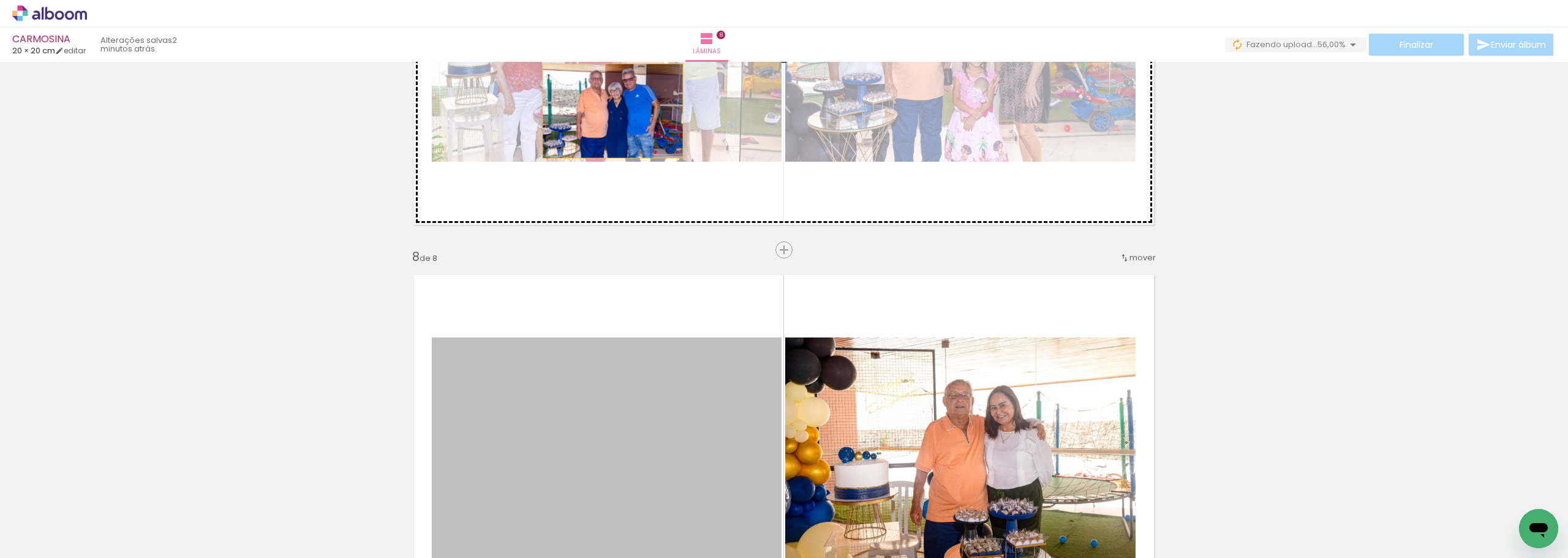
drag, startPoint x: 623, startPoint y: 247, endPoint x: 609, endPoint y: 107, distance: 140.7
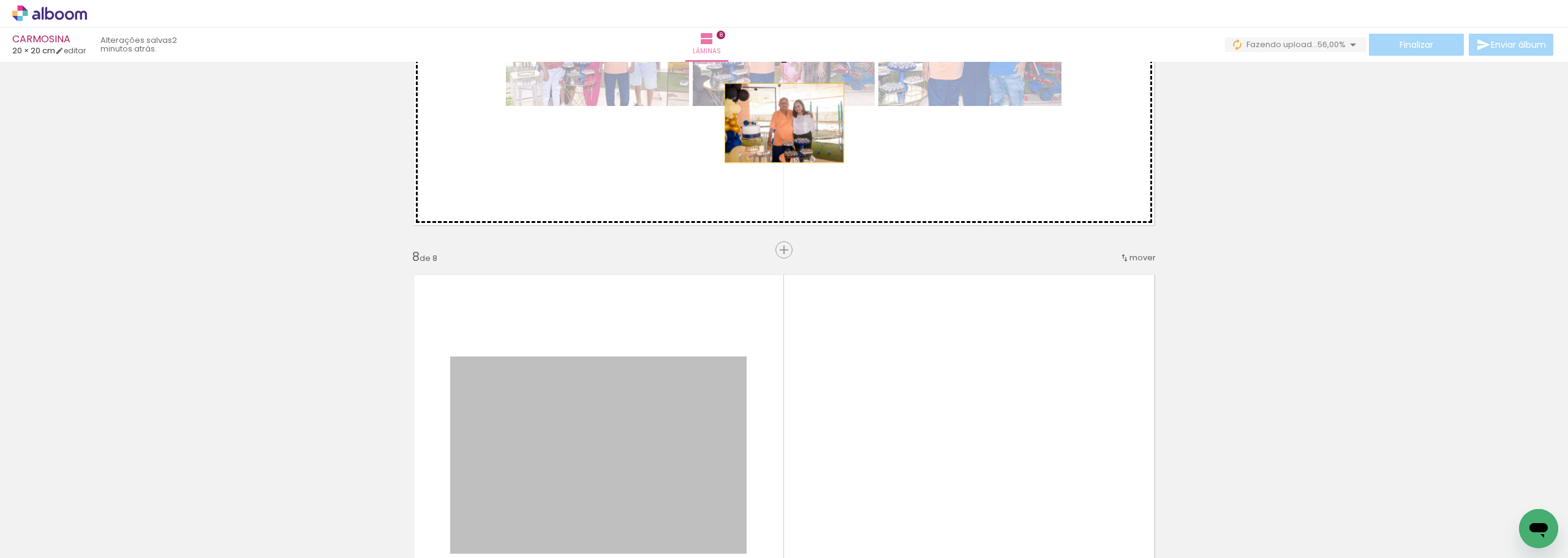
drag, startPoint x: 652, startPoint y: 430, endPoint x: 781, endPoint y: 122, distance: 333.9
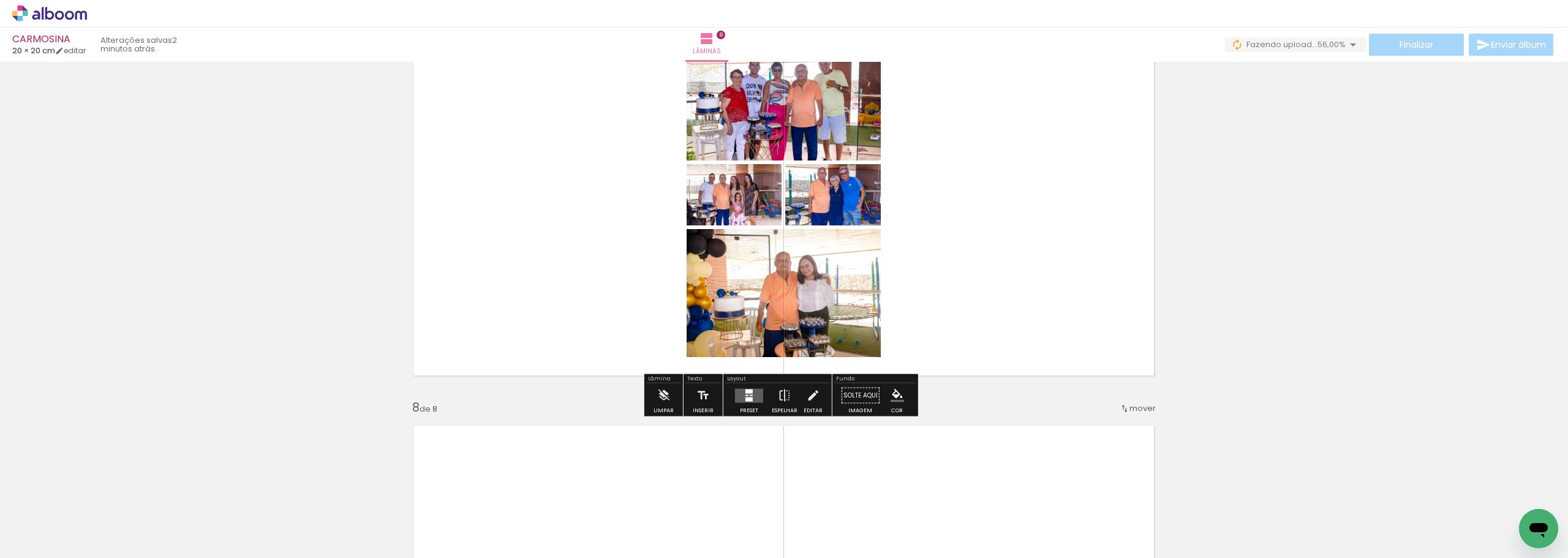
scroll to position [2523, 0]
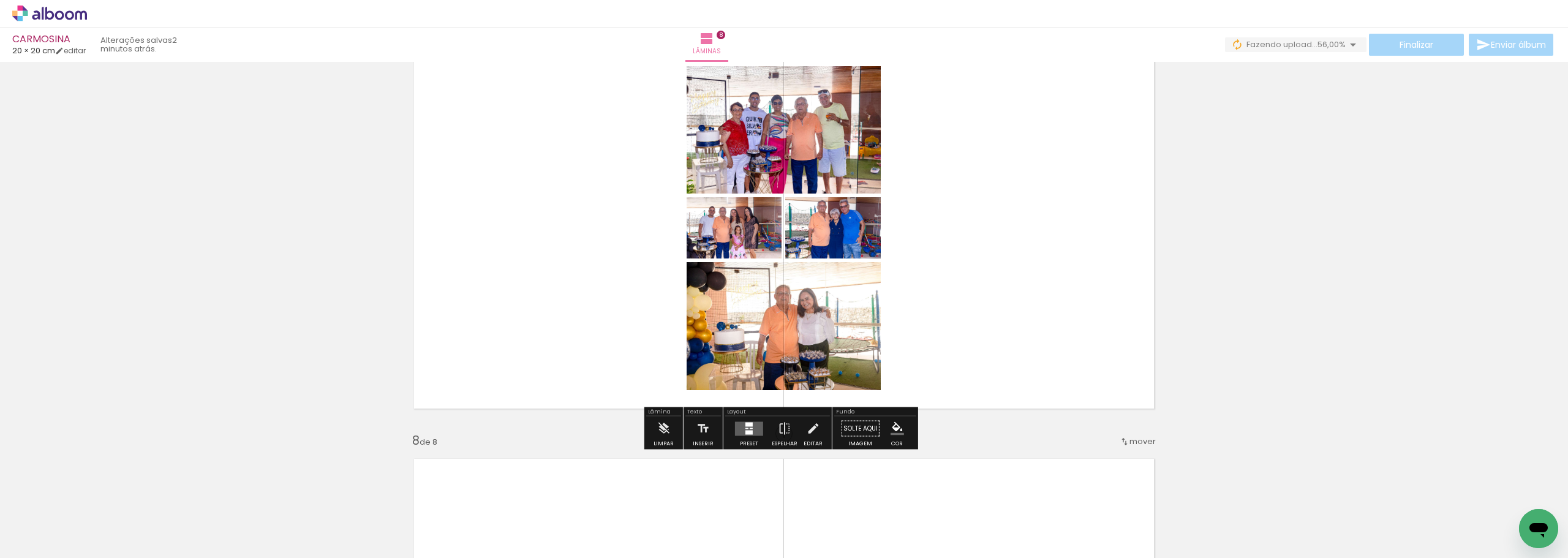
click at [745, 432] on div at bounding box center [749, 432] width 8 height 4
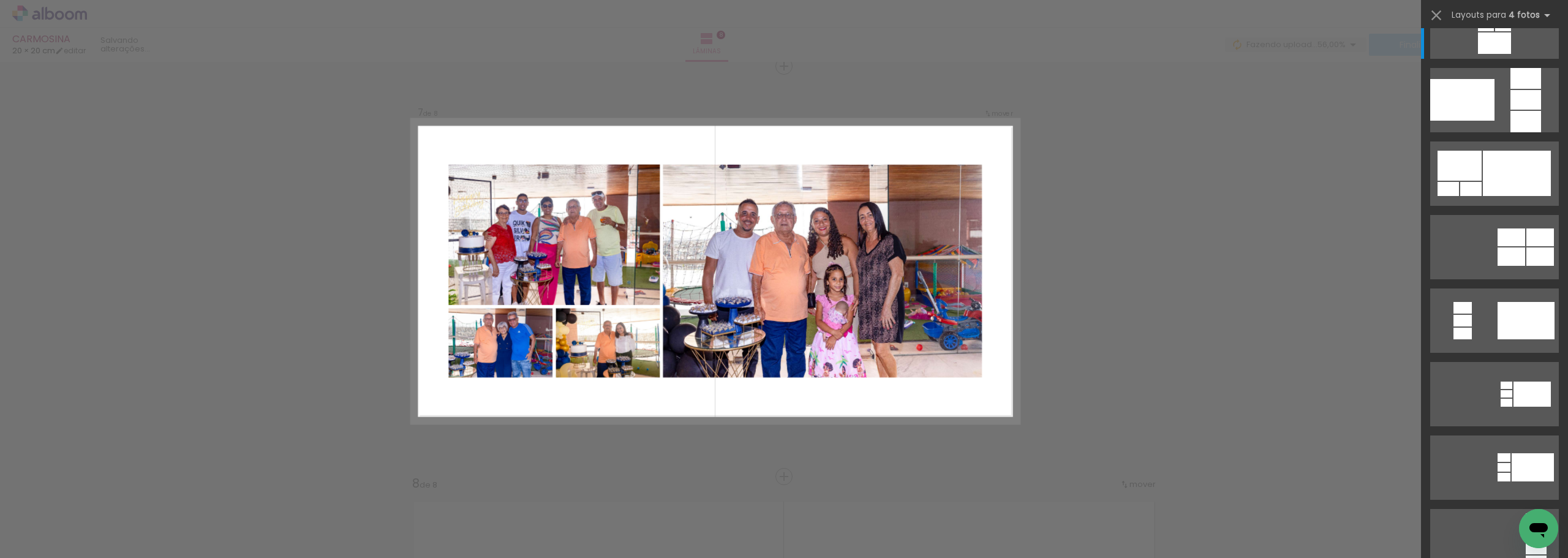
scroll to position [0, 0]
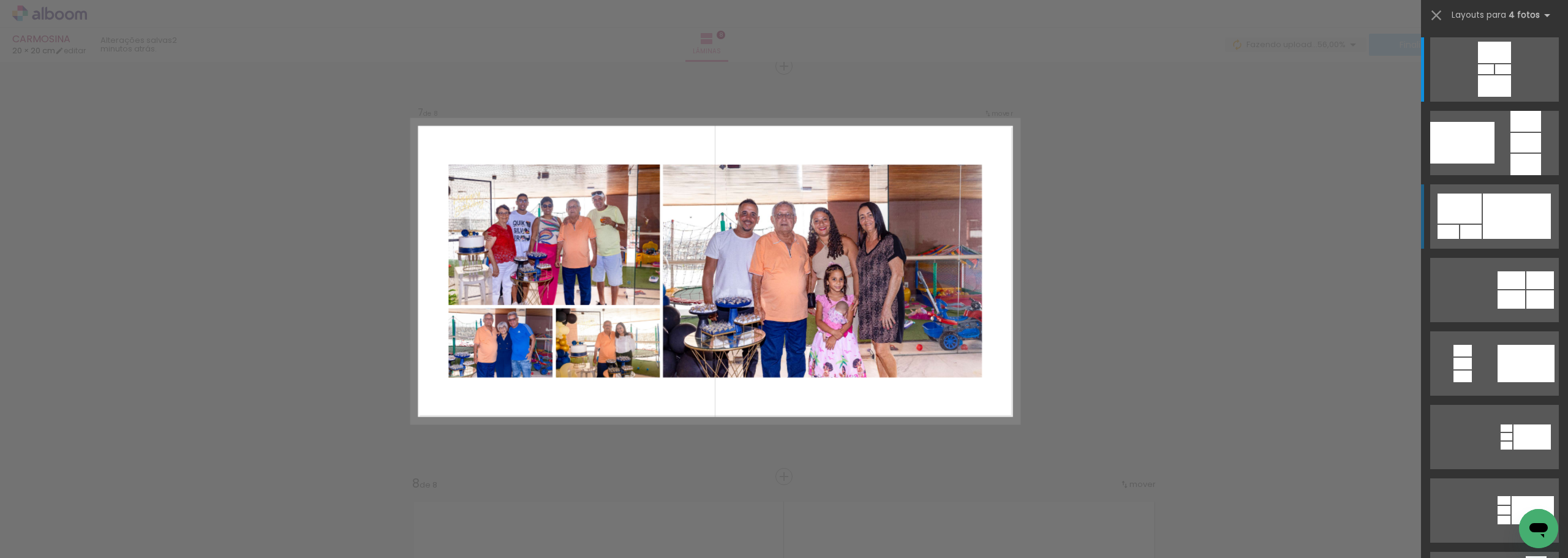
click at [1520, 219] on div at bounding box center [1516, 216] width 68 height 45
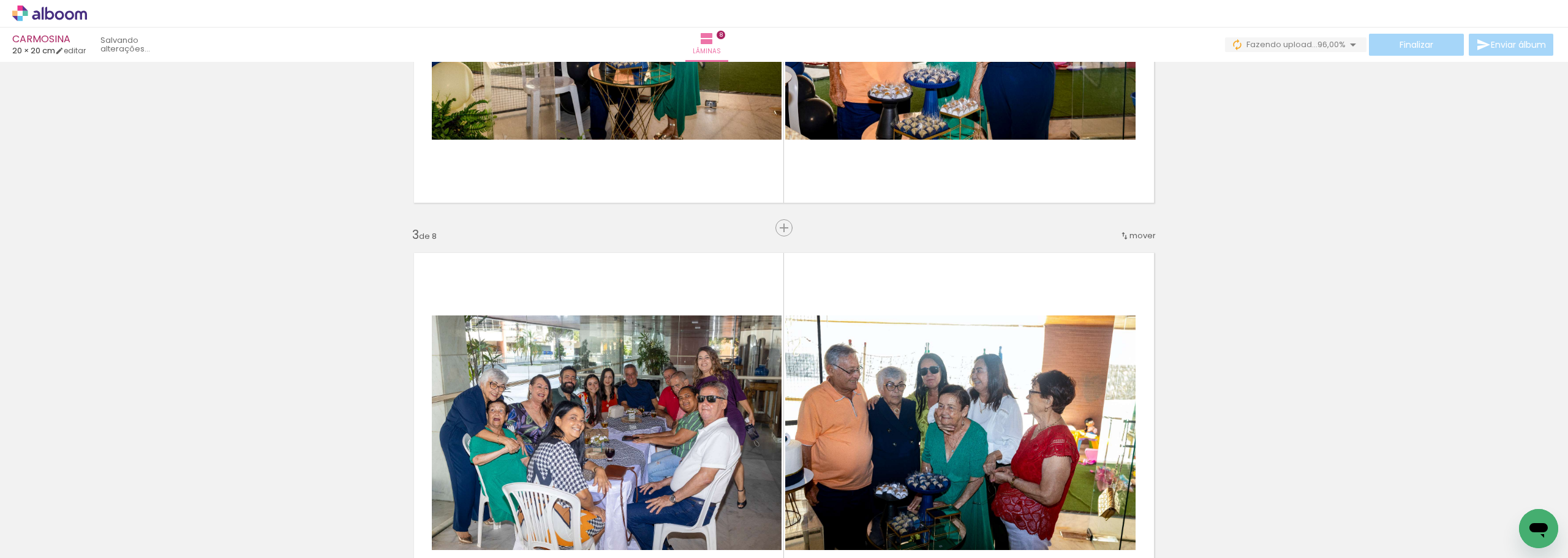
scroll to position [674, 0]
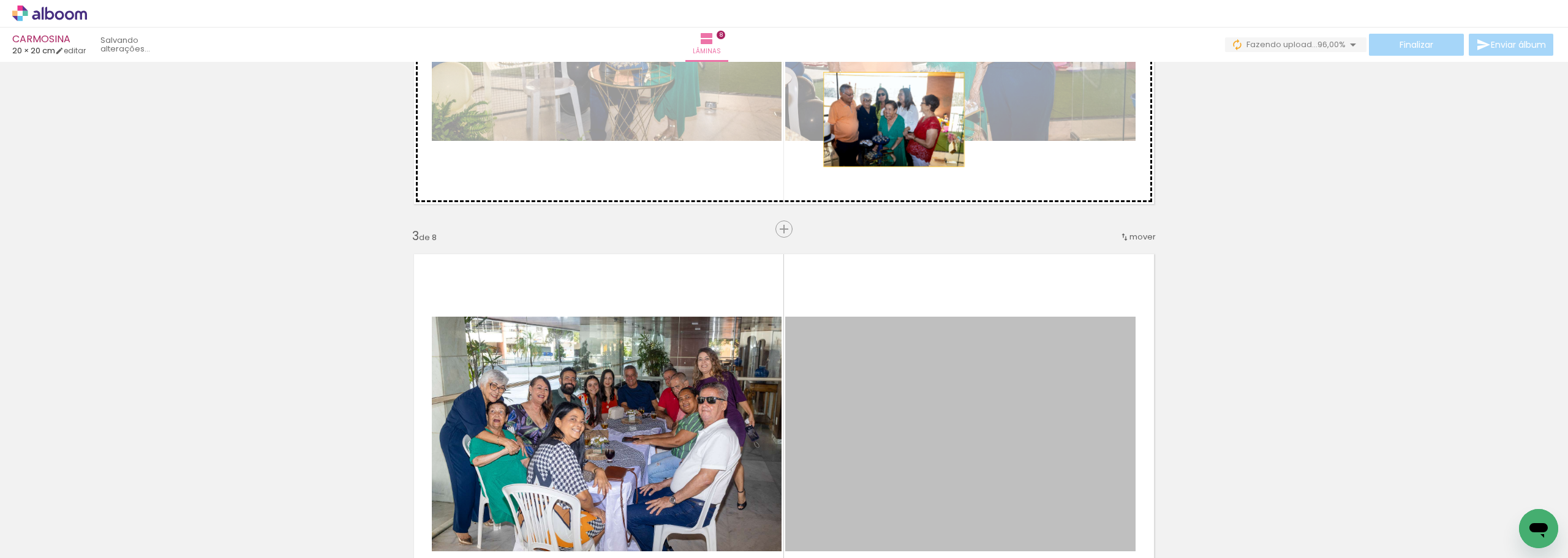
drag, startPoint x: 990, startPoint y: 422, endPoint x: 889, endPoint y: 119, distance: 319.4
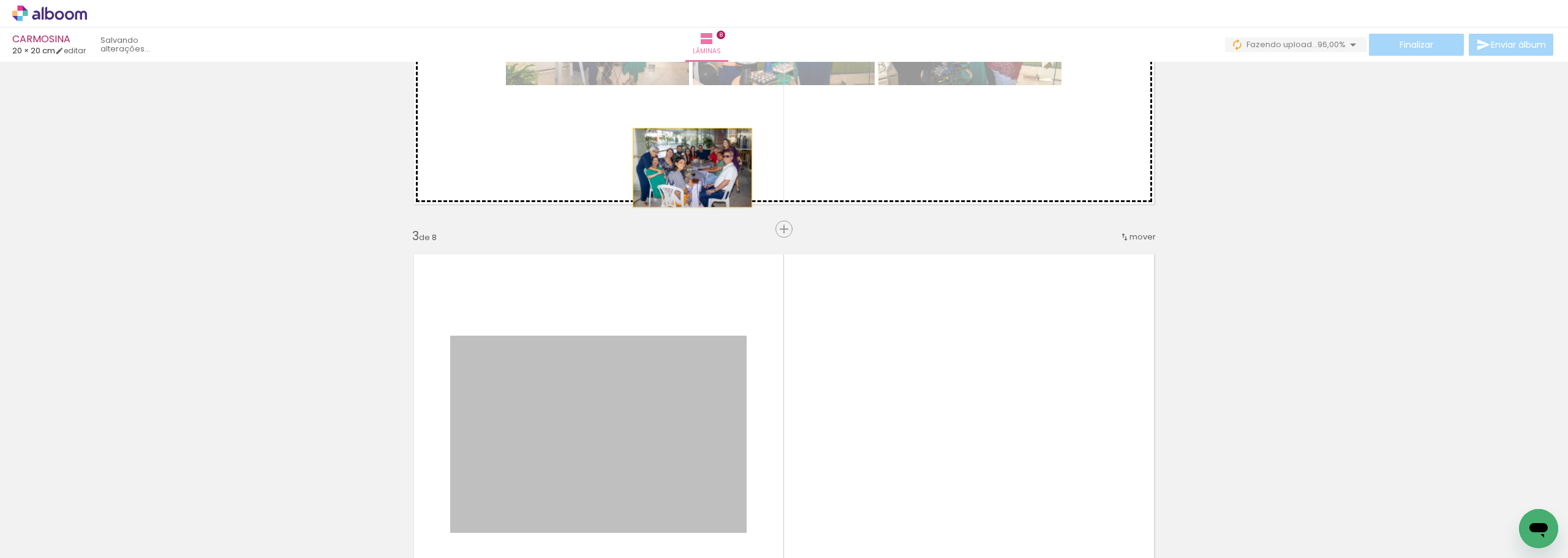
drag, startPoint x: 627, startPoint y: 412, endPoint x: 690, endPoint y: 158, distance: 261.7
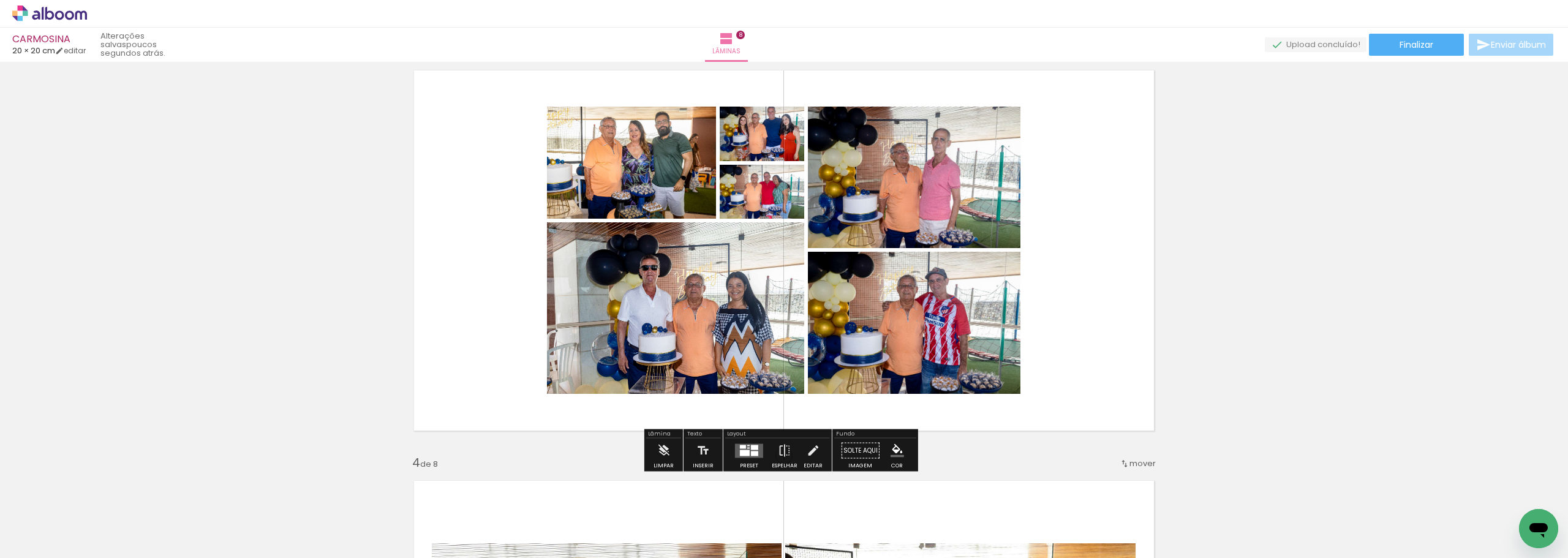
scroll to position [855, 0]
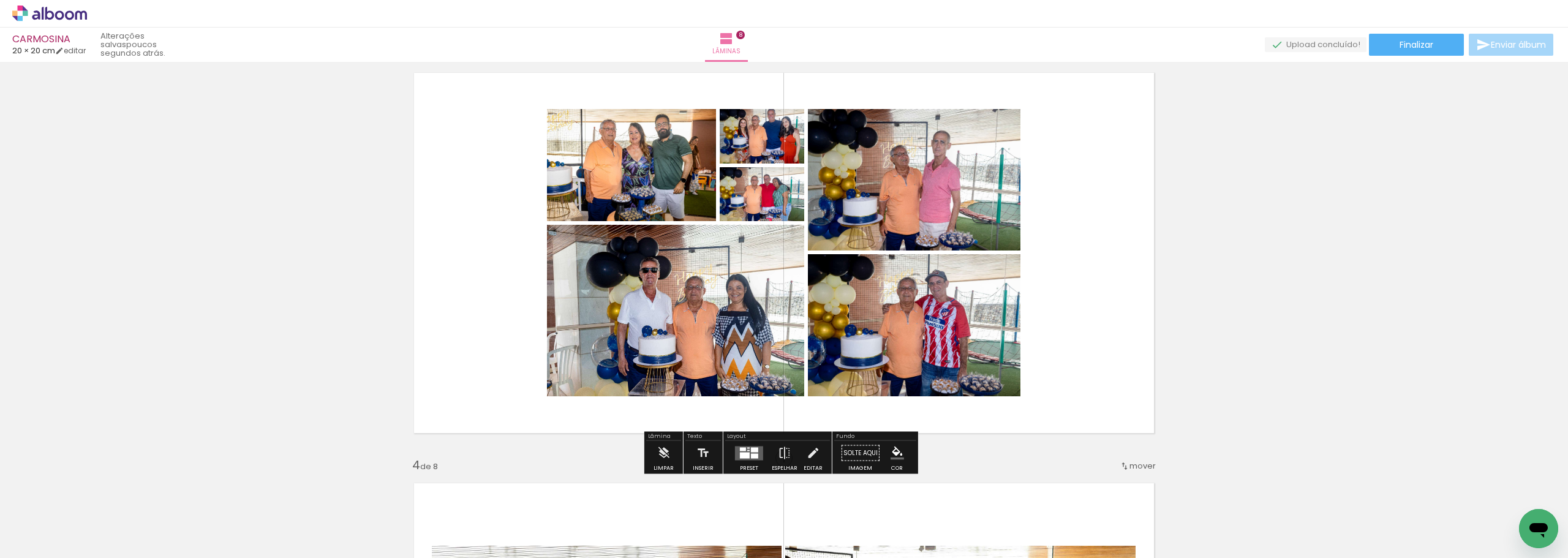
click at [747, 448] on div at bounding box center [748, 447] width 3 height 1
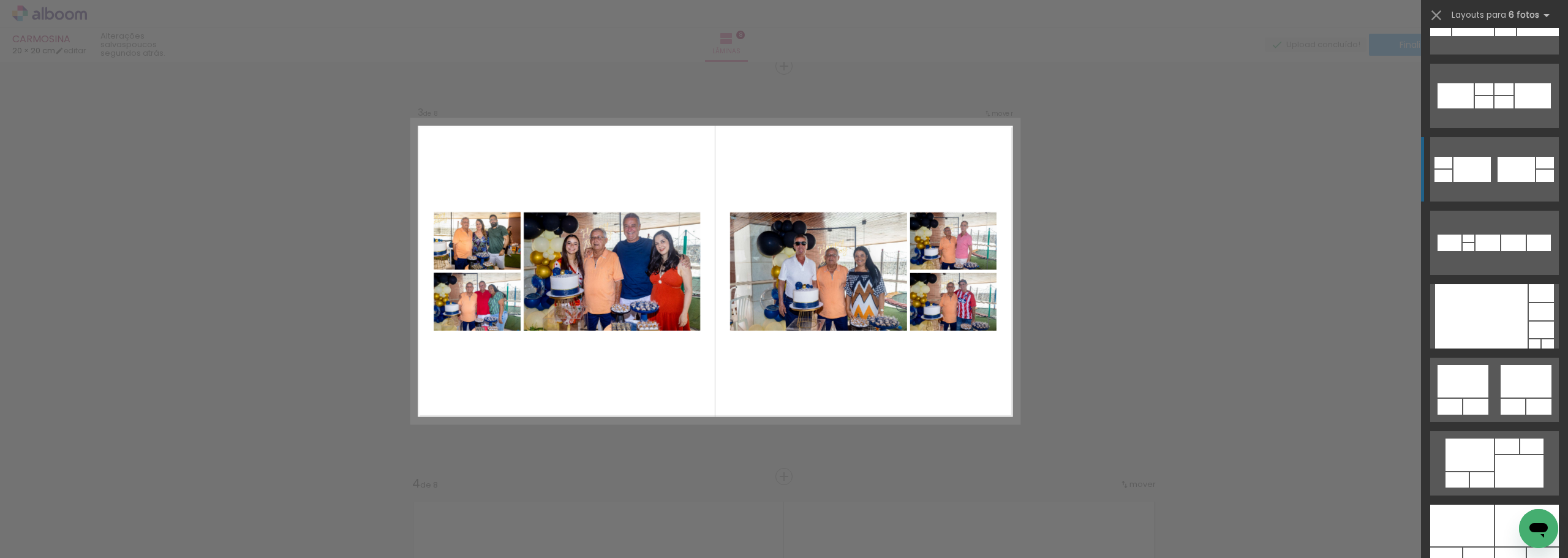
scroll to position [429, 0]
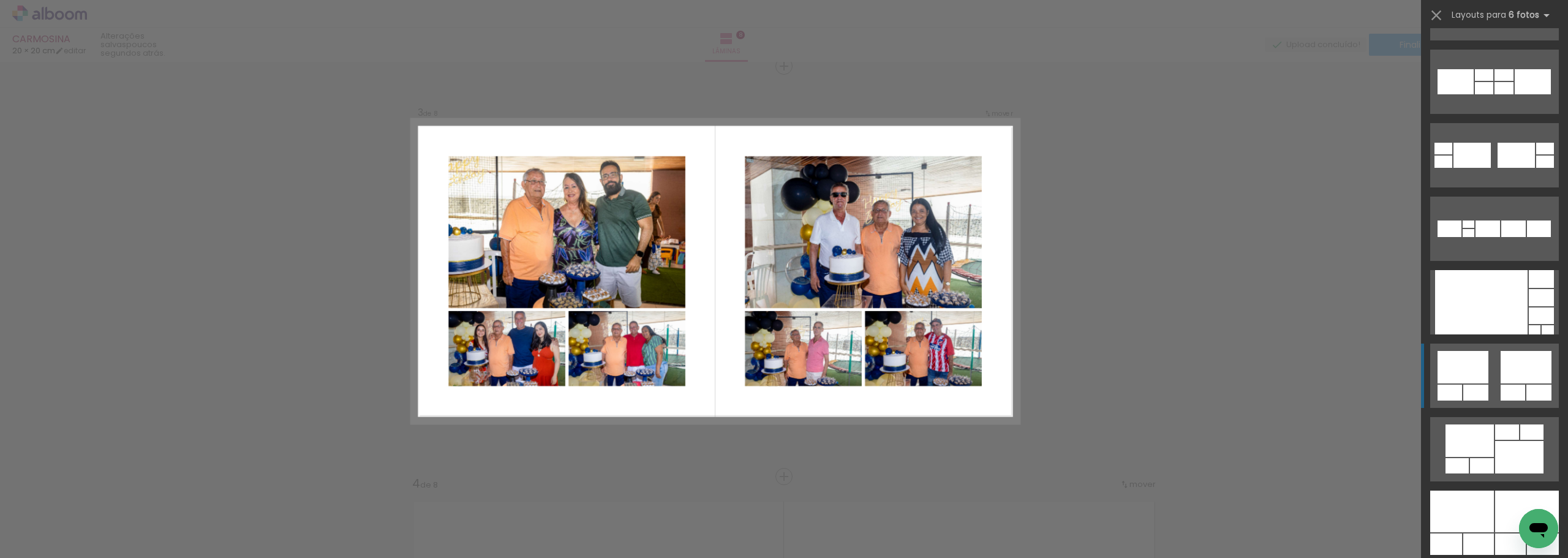
click at [1513, 369] on div at bounding box center [1526, 368] width 51 height 33
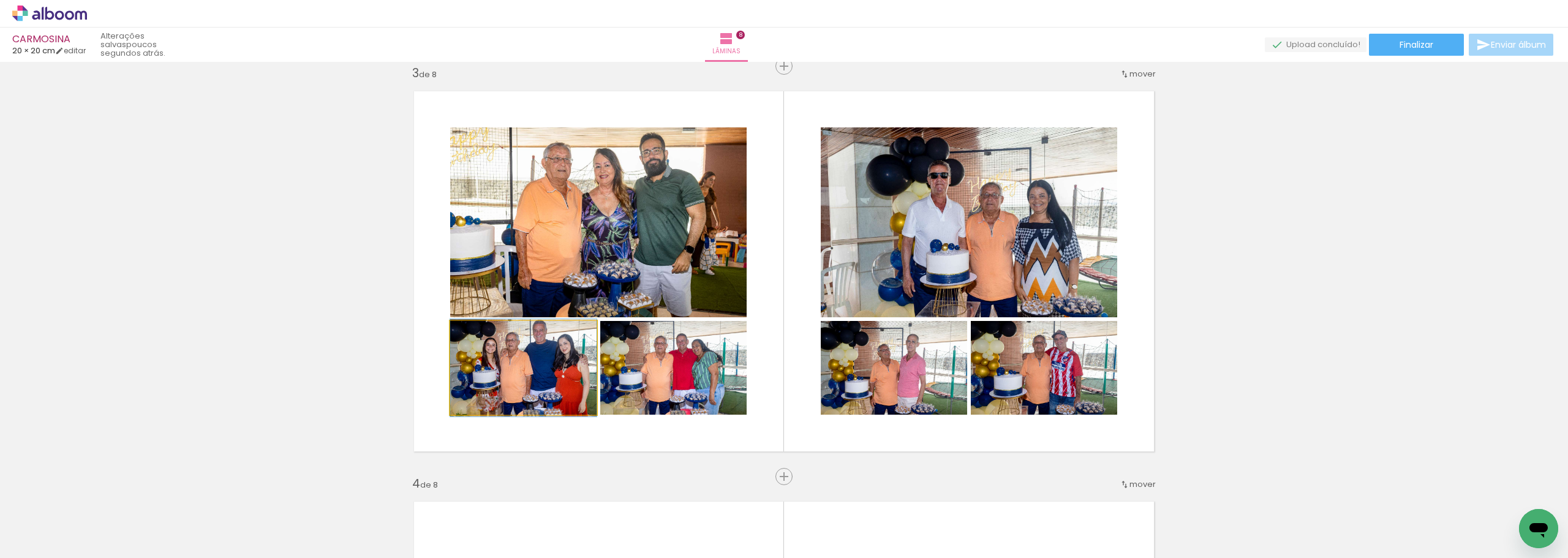
click at [562, 388] on quentale-photo at bounding box center [523, 368] width 146 height 93
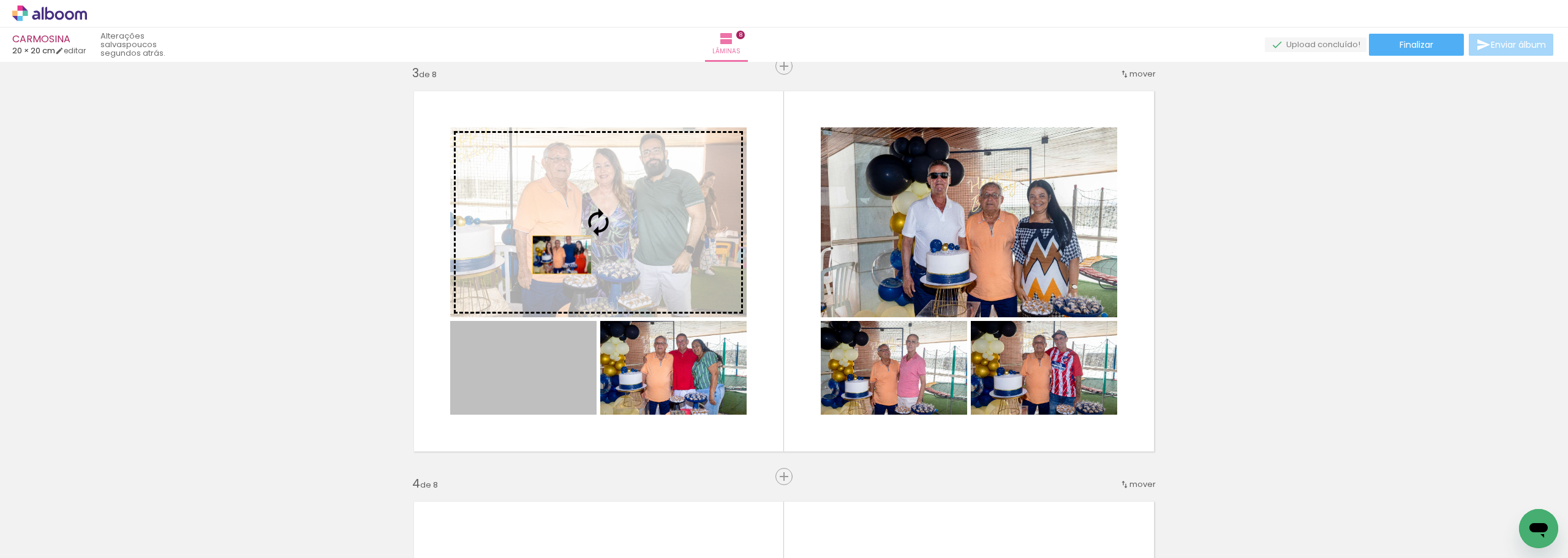
drag, startPoint x: 521, startPoint y: 397, endPoint x: 558, endPoint y: 254, distance: 147.7
click at [0, 0] on slot at bounding box center [0, 0] width 0 height 0
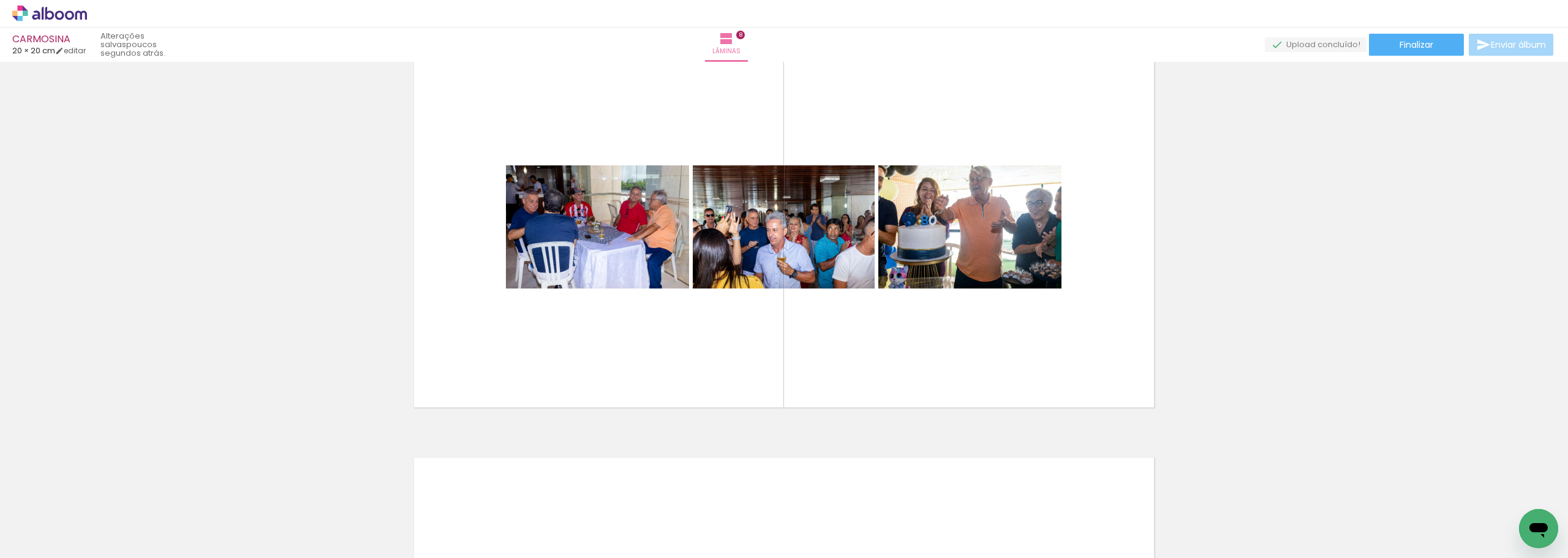
scroll to position [2982, 0]
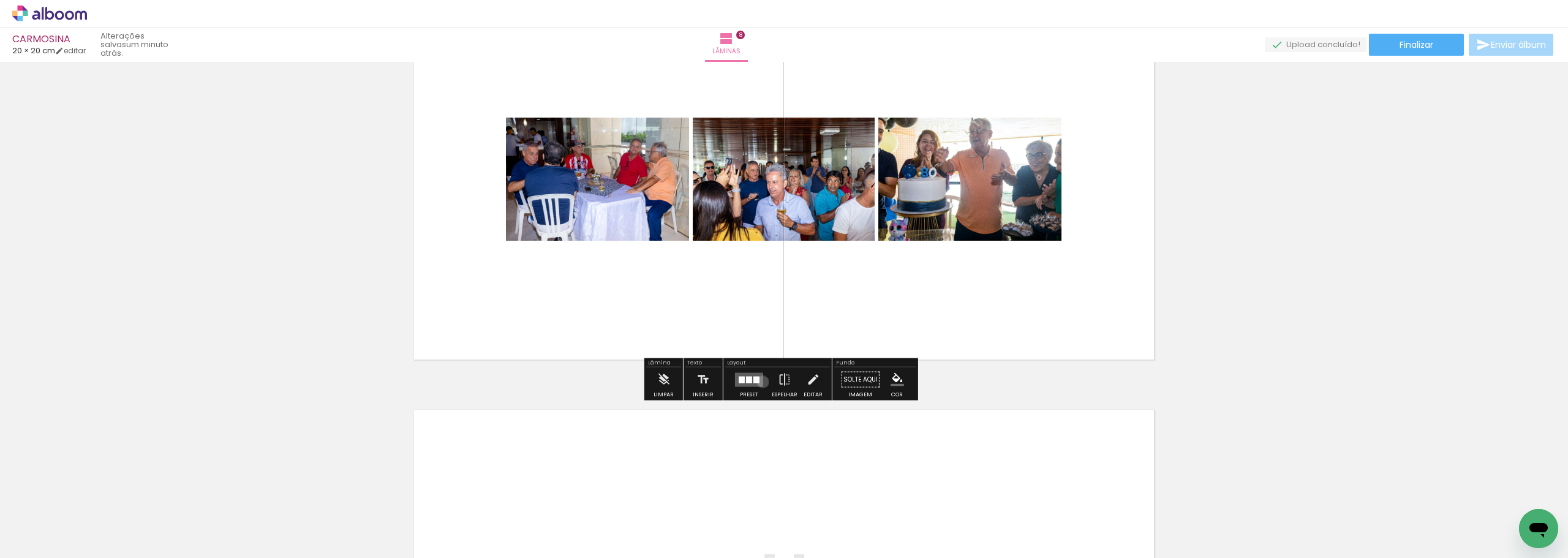
click at [760, 382] on quentale-layouter at bounding box center [749, 379] width 28 height 14
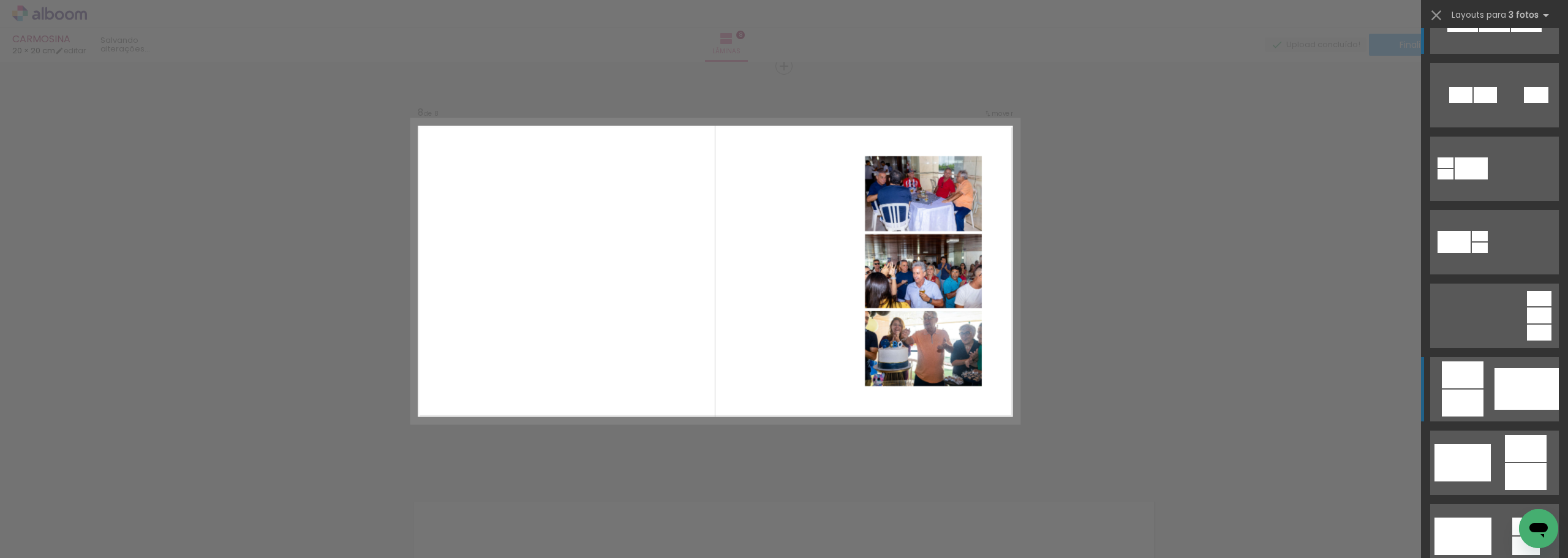
scroll to position [62, 0]
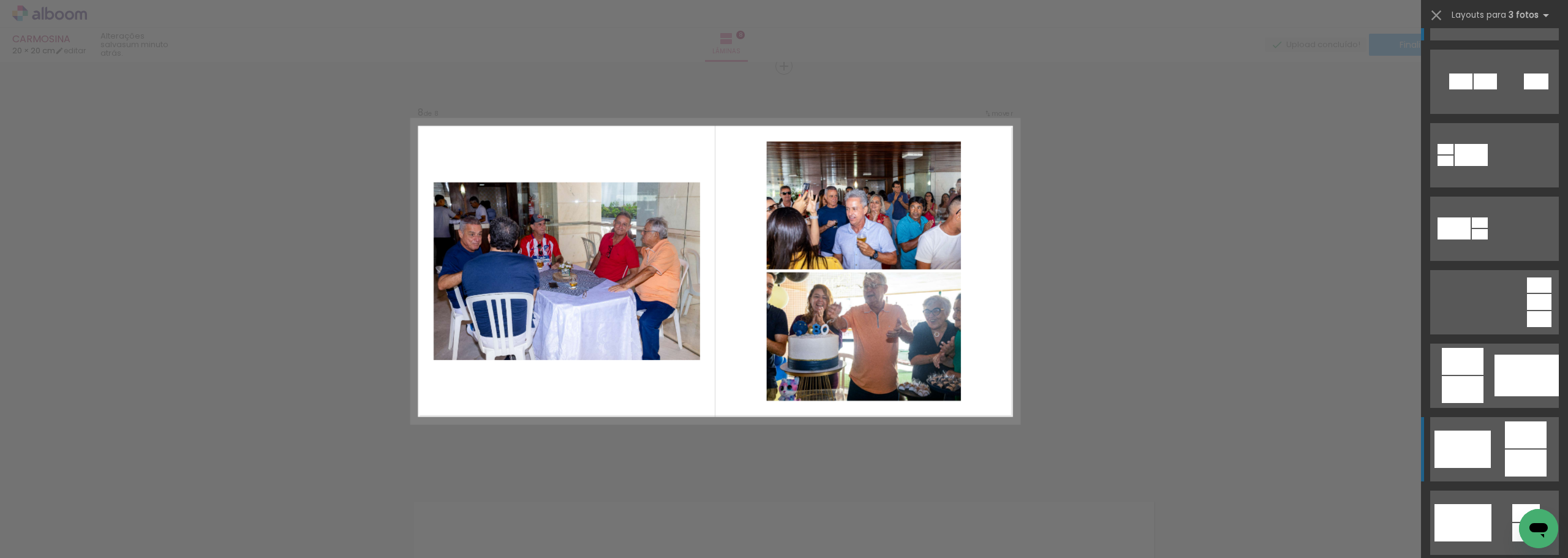
click at [1495, 444] on quentale-layouter at bounding box center [1495, 449] width 129 height 64
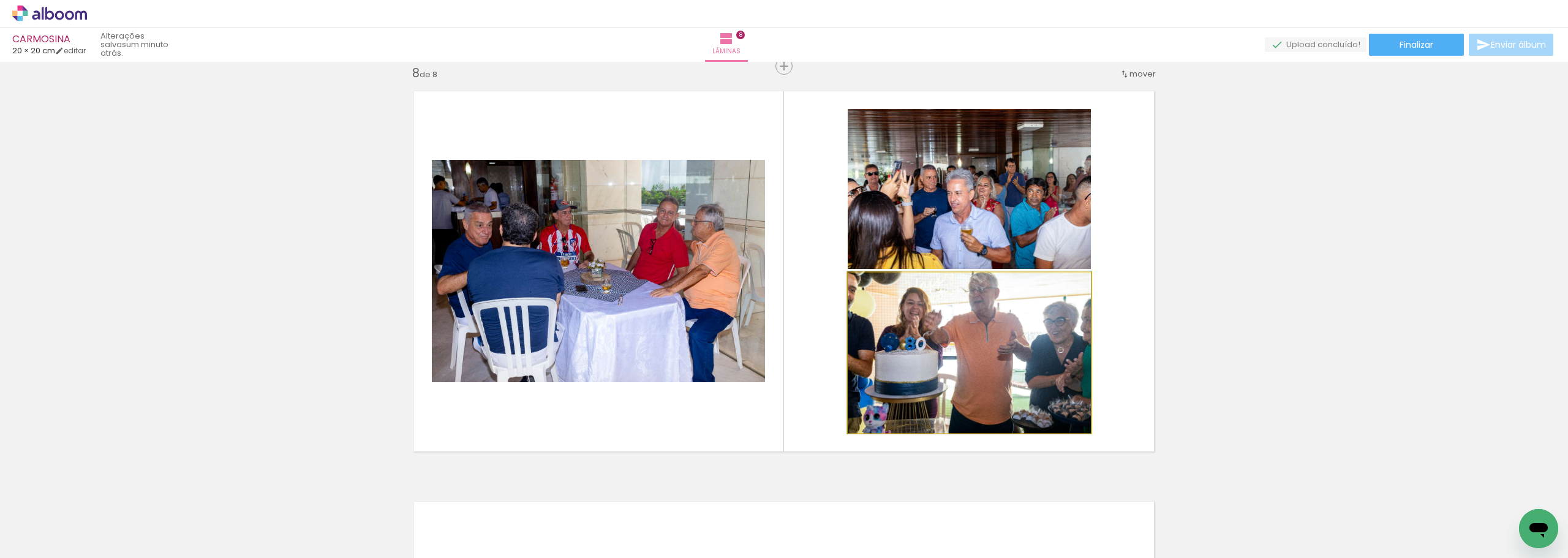
click at [1032, 351] on quentale-photo at bounding box center [969, 353] width 243 height 161
drag, startPoint x: 1028, startPoint y: 381, endPoint x: 569, endPoint y: 294, distance: 467.2
click at [0, 0] on slot at bounding box center [0, 0] width 0 height 0
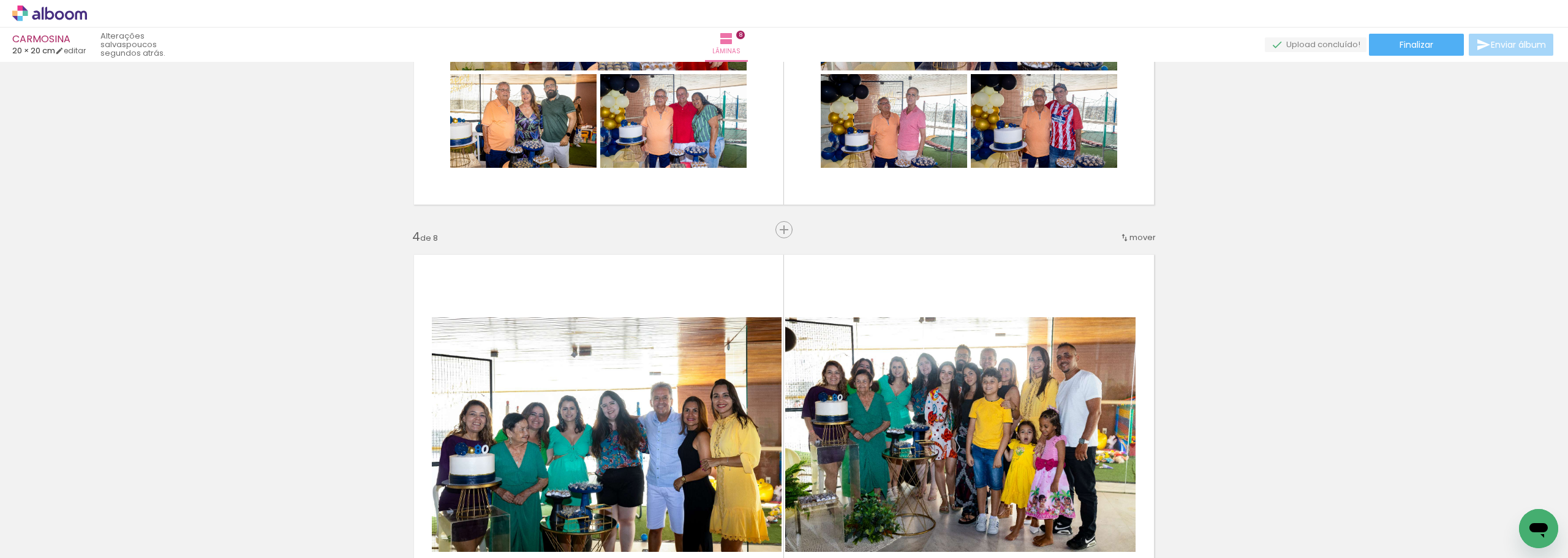
scroll to position [868, 0]
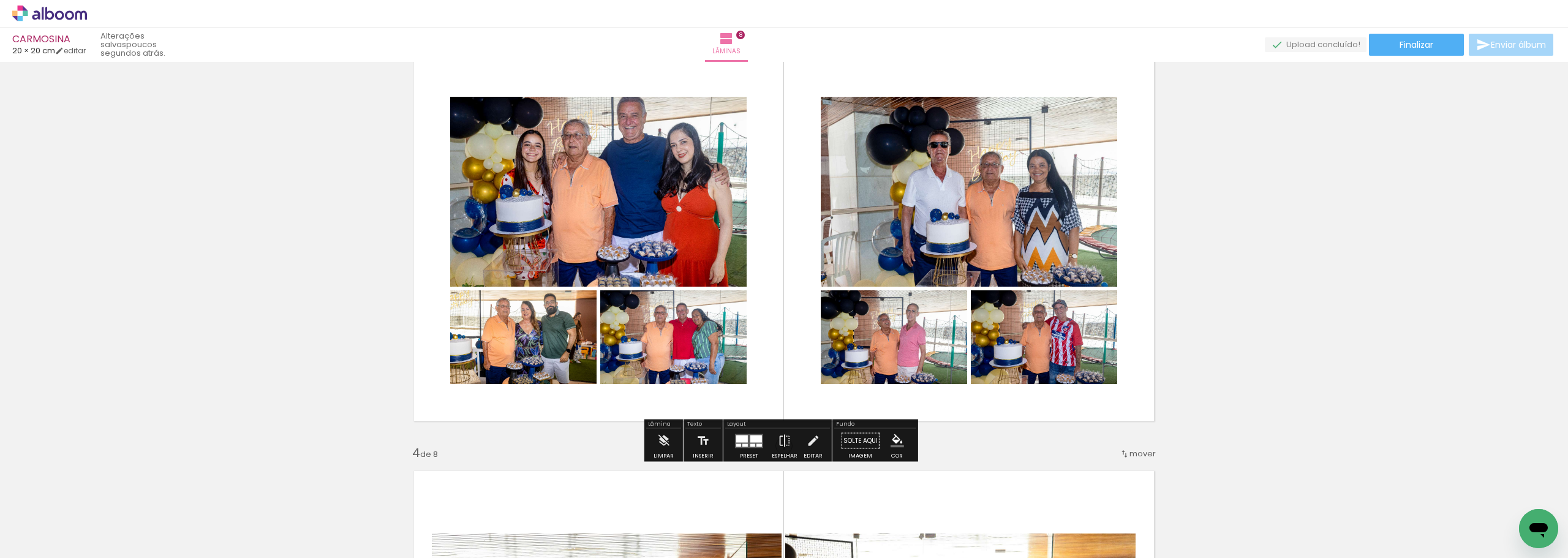
drag, startPoint x: 1558, startPoint y: 224, endPoint x: 1555, endPoint y: 161, distance: 63.1
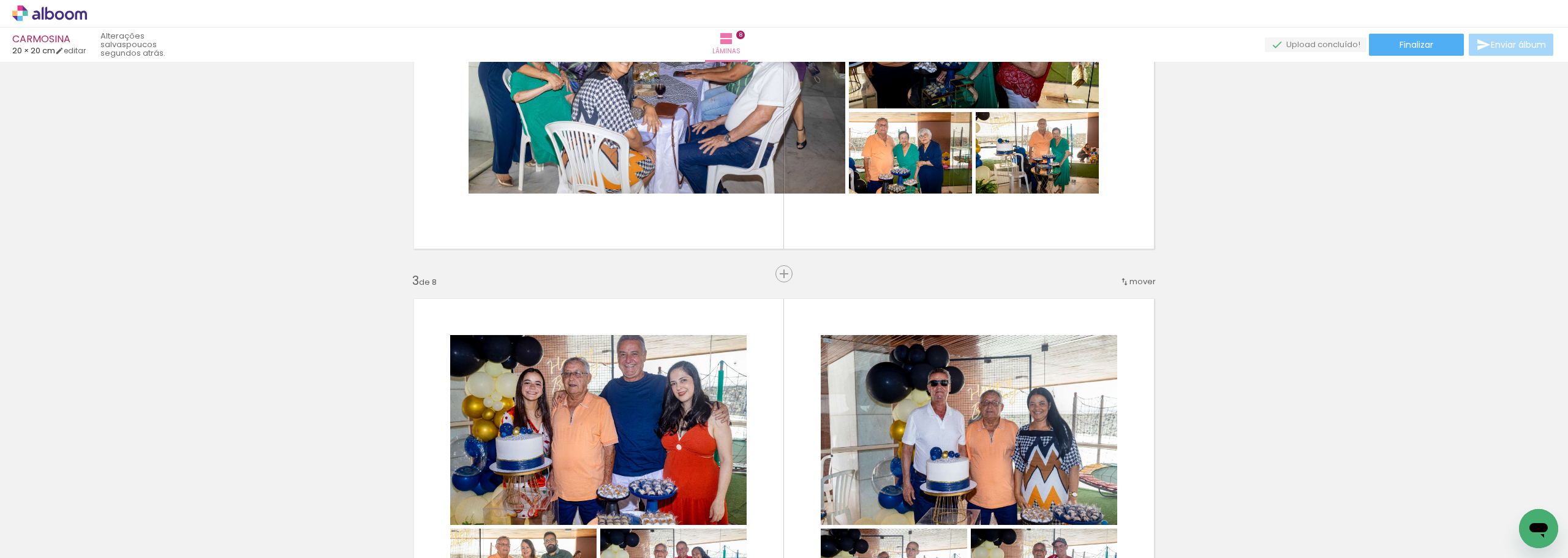
scroll to position [622, 0]
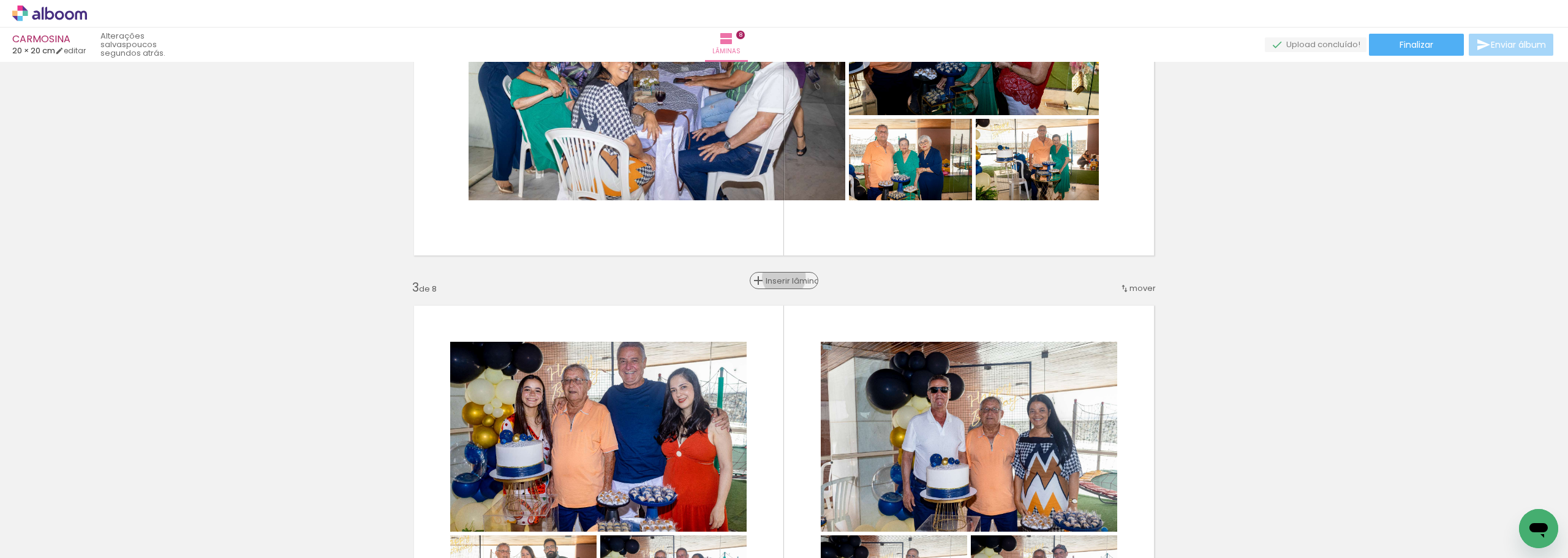
click at [784, 277] on span "Inserir lâmina" at bounding box center [789, 281] width 48 height 8
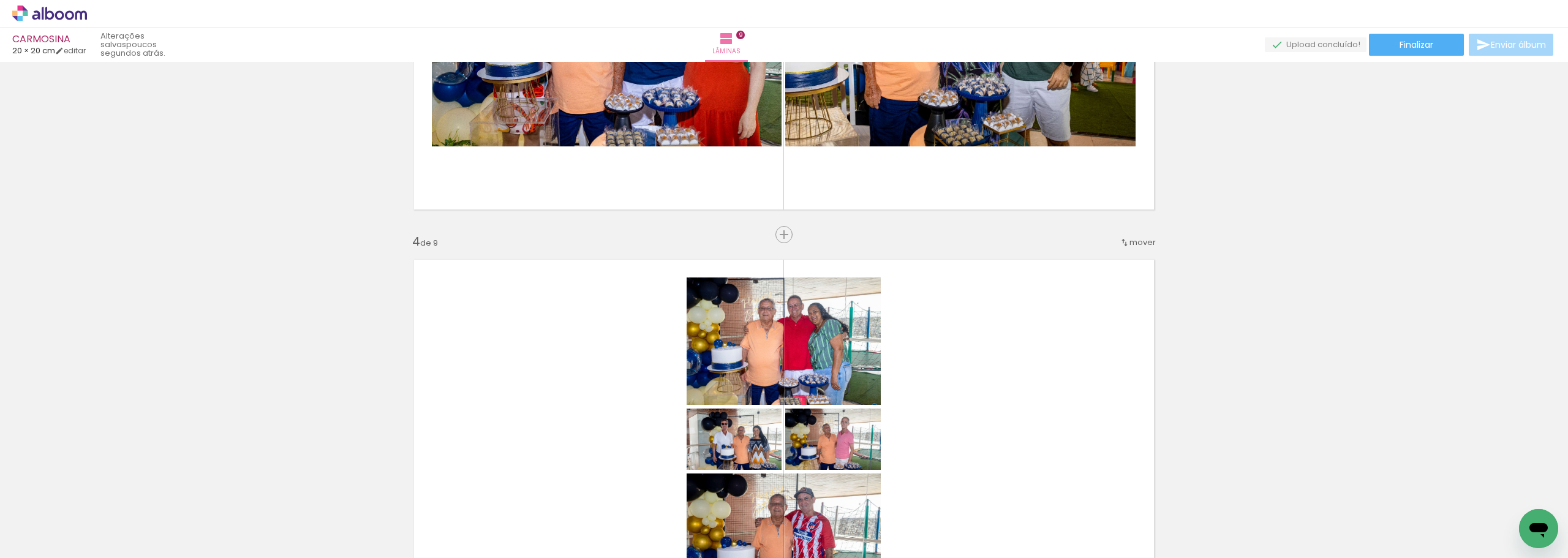
scroll to position [1052, 0]
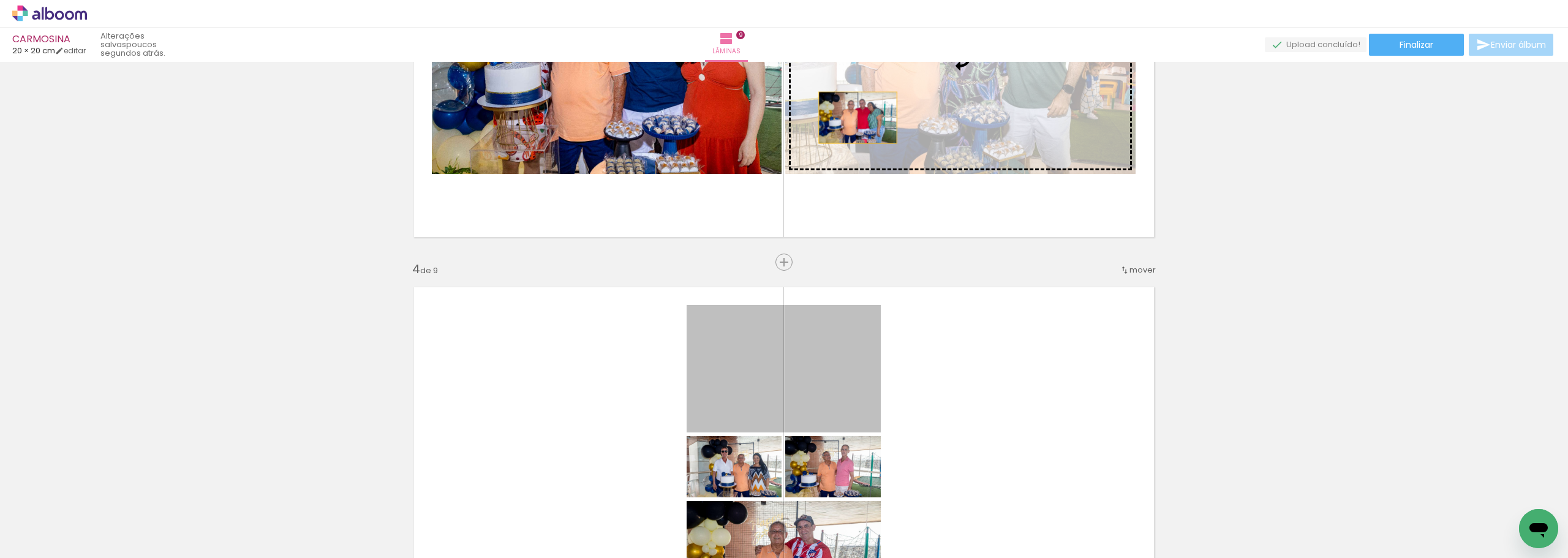
drag, startPoint x: 828, startPoint y: 370, endPoint x: 854, endPoint y: 115, distance: 256.3
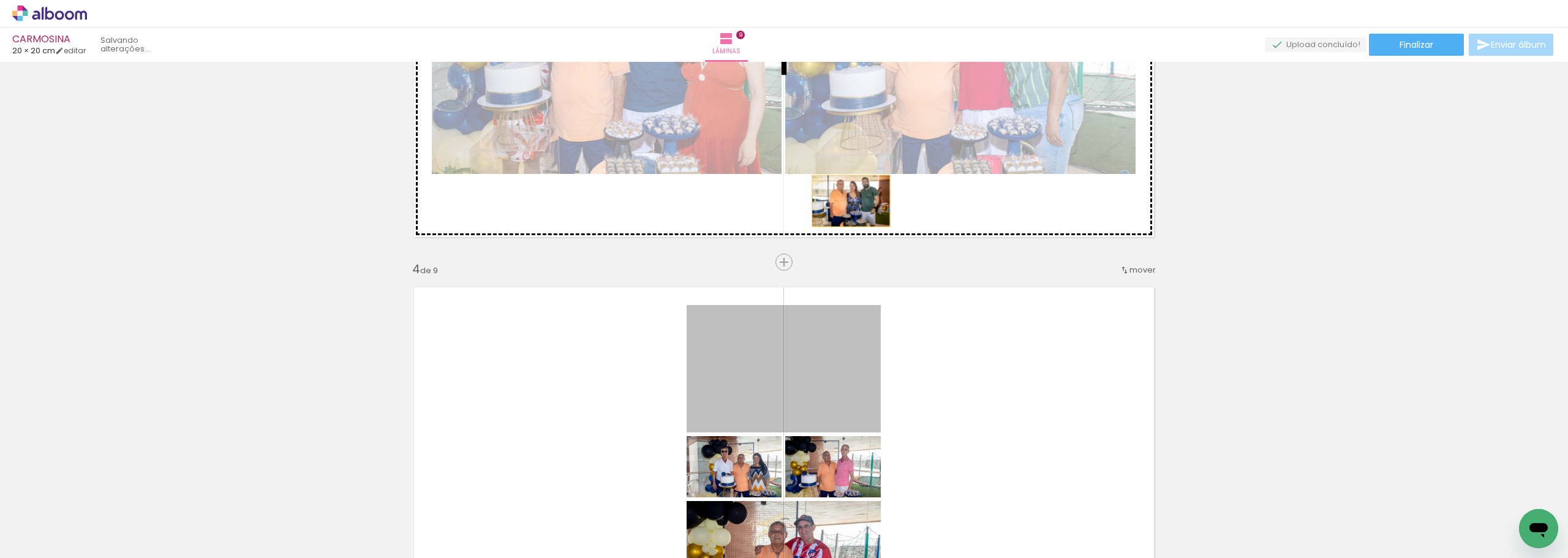
drag, startPoint x: 820, startPoint y: 371, endPoint x: 847, endPoint y: 201, distance: 172.1
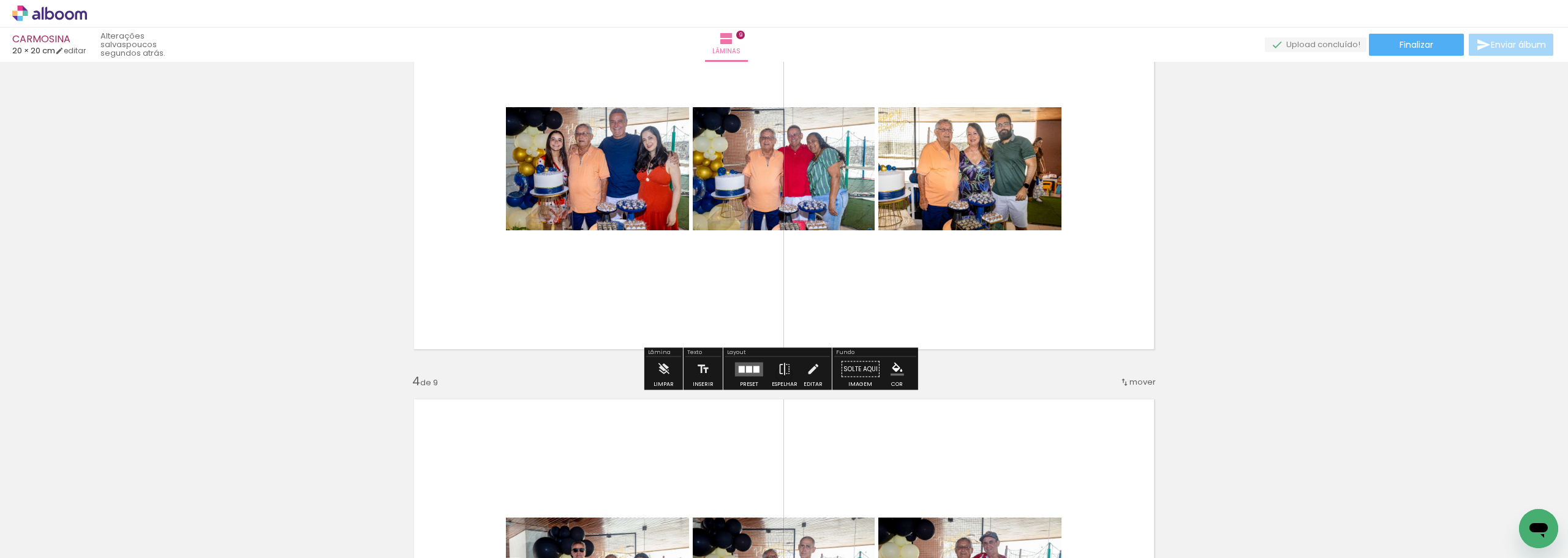
scroll to position [929, 0]
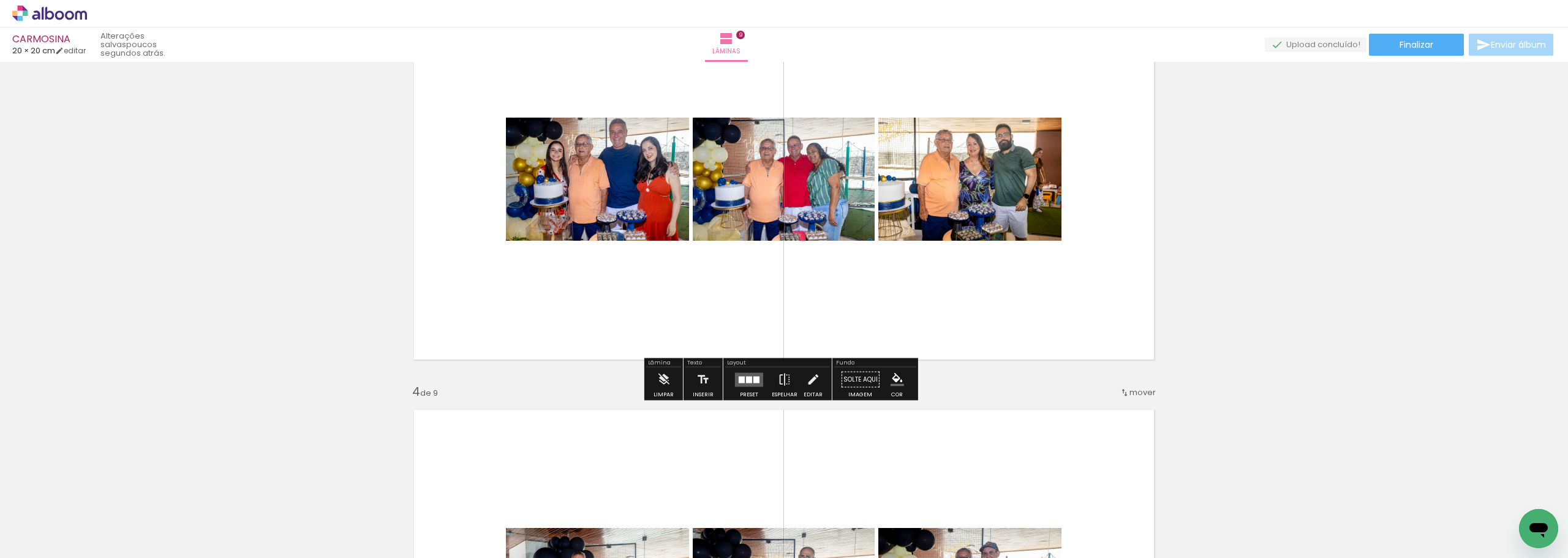
click at [754, 383] on div at bounding box center [757, 379] width 6 height 7
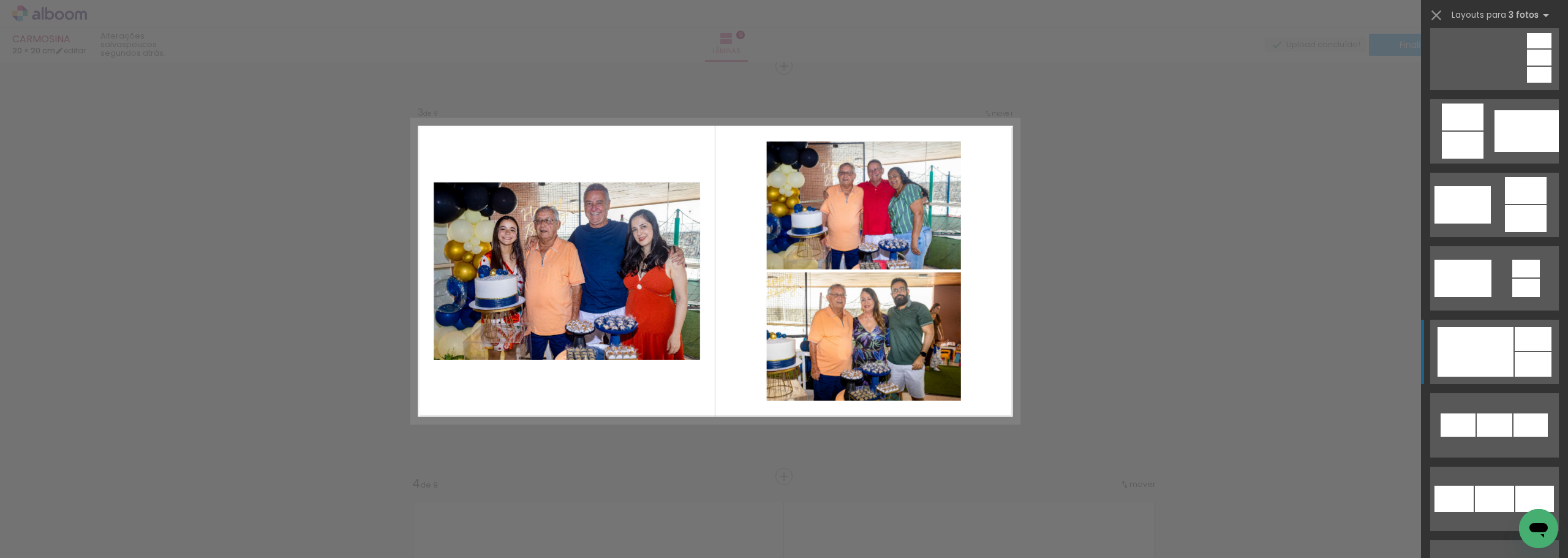
scroll to position [307, 0]
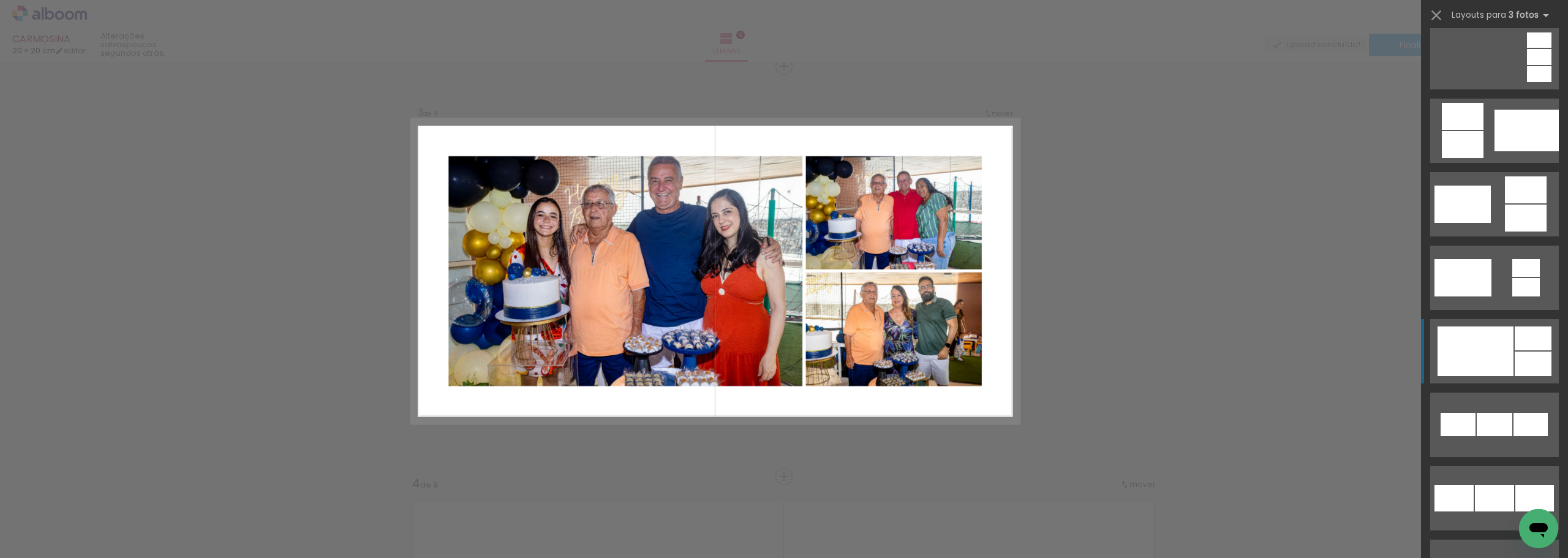
click at [1491, 341] on div at bounding box center [1475, 352] width 76 height 50
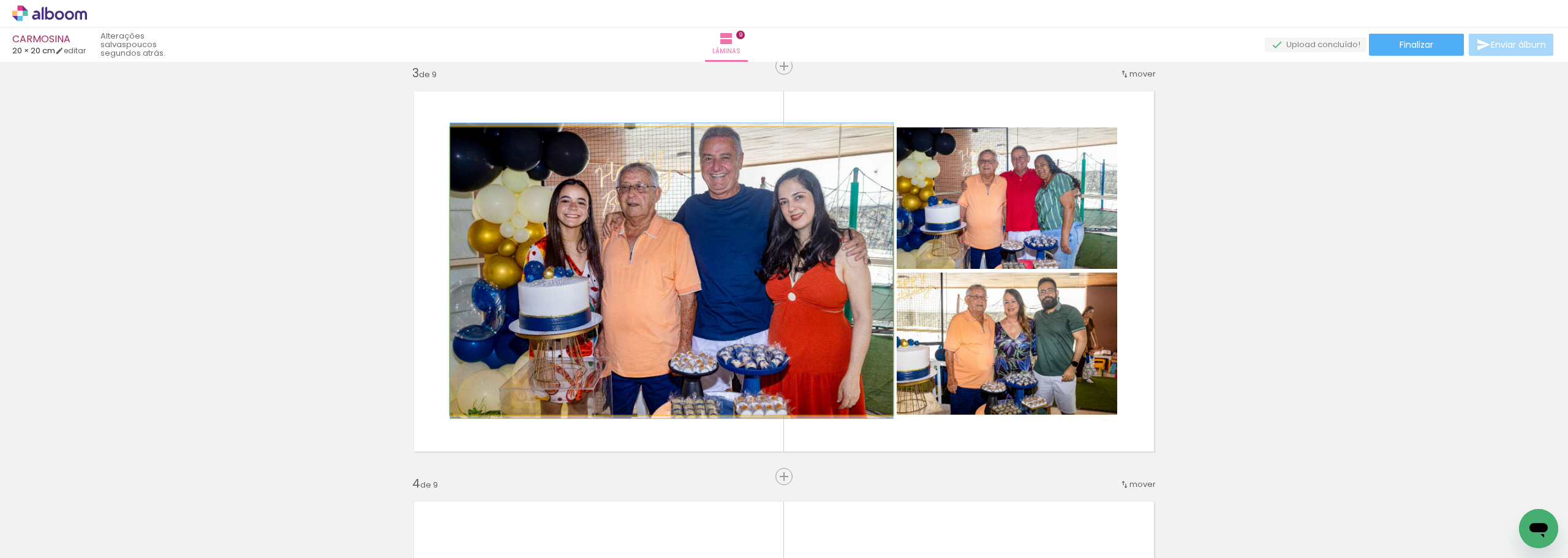
click at [749, 266] on quentale-photo at bounding box center [671, 271] width 443 height 288
click at [716, 285] on quentale-photo at bounding box center [671, 271] width 443 height 288
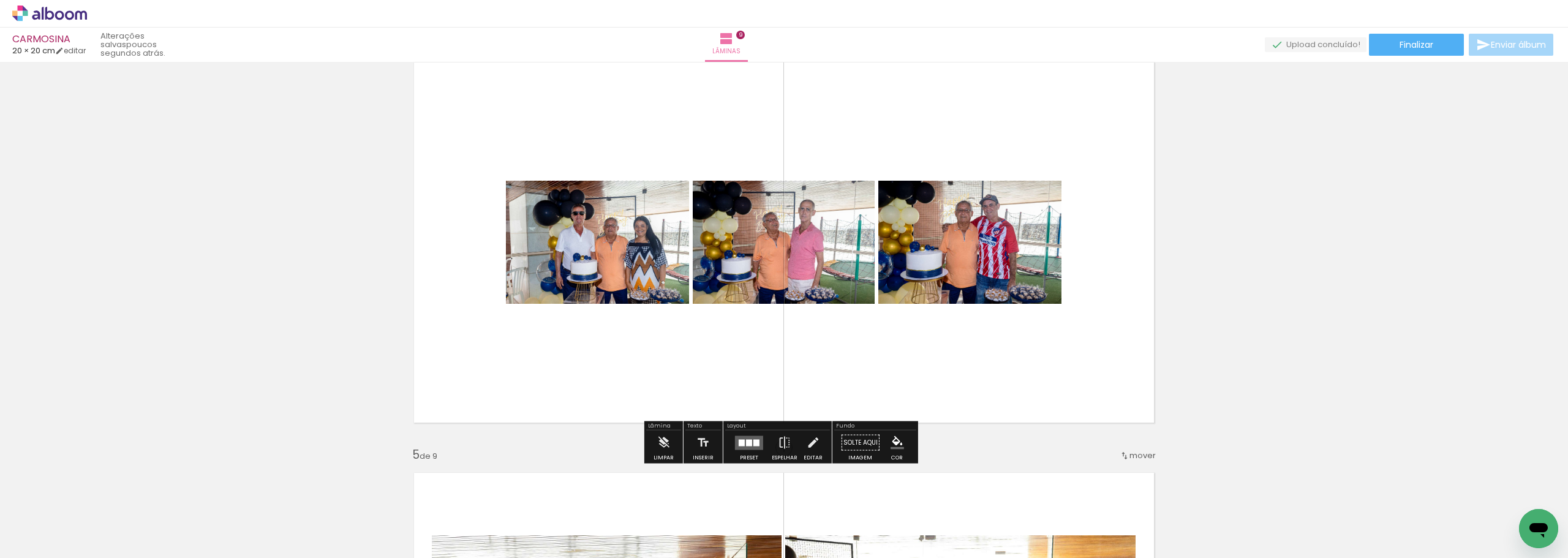
scroll to position [1389, 0]
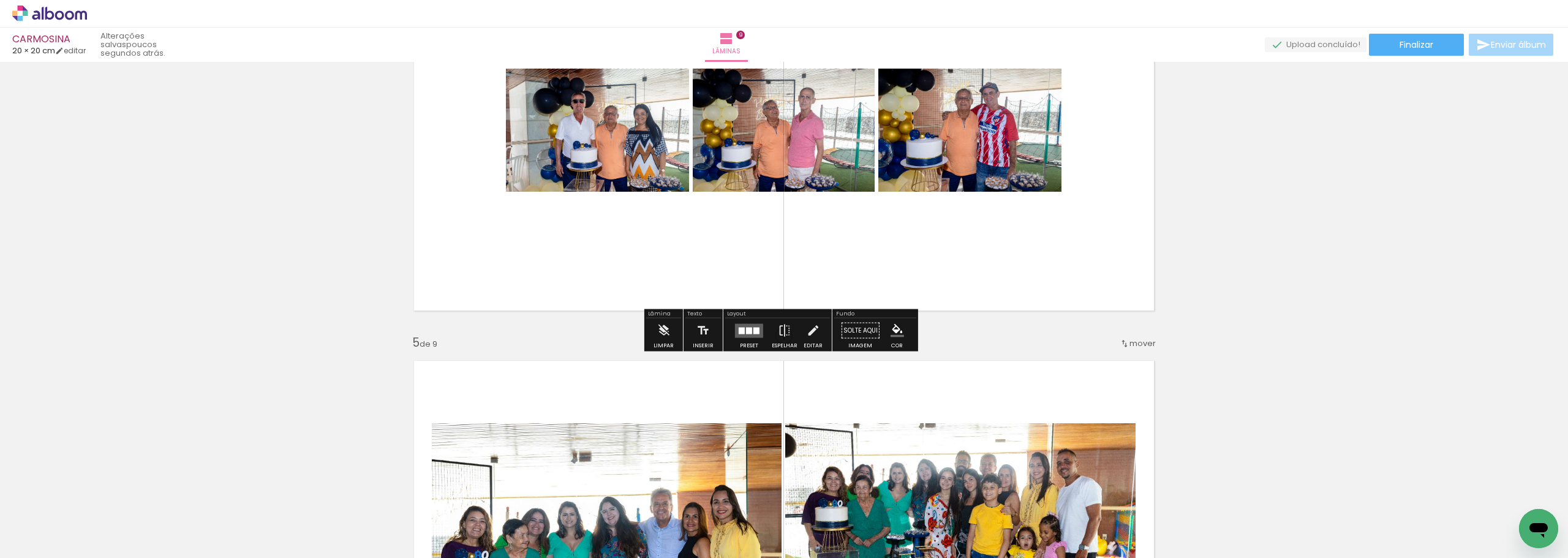
click at [754, 337] on quentale-layouter at bounding box center [749, 330] width 28 height 14
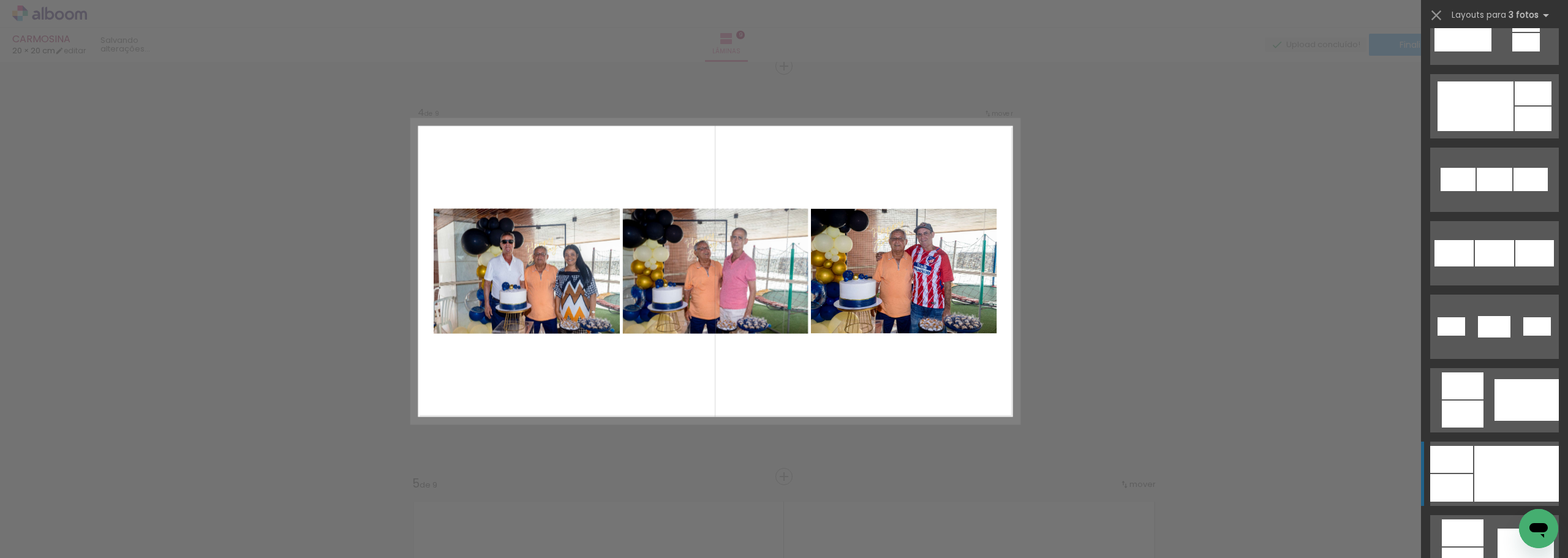
scroll to position [674, 0]
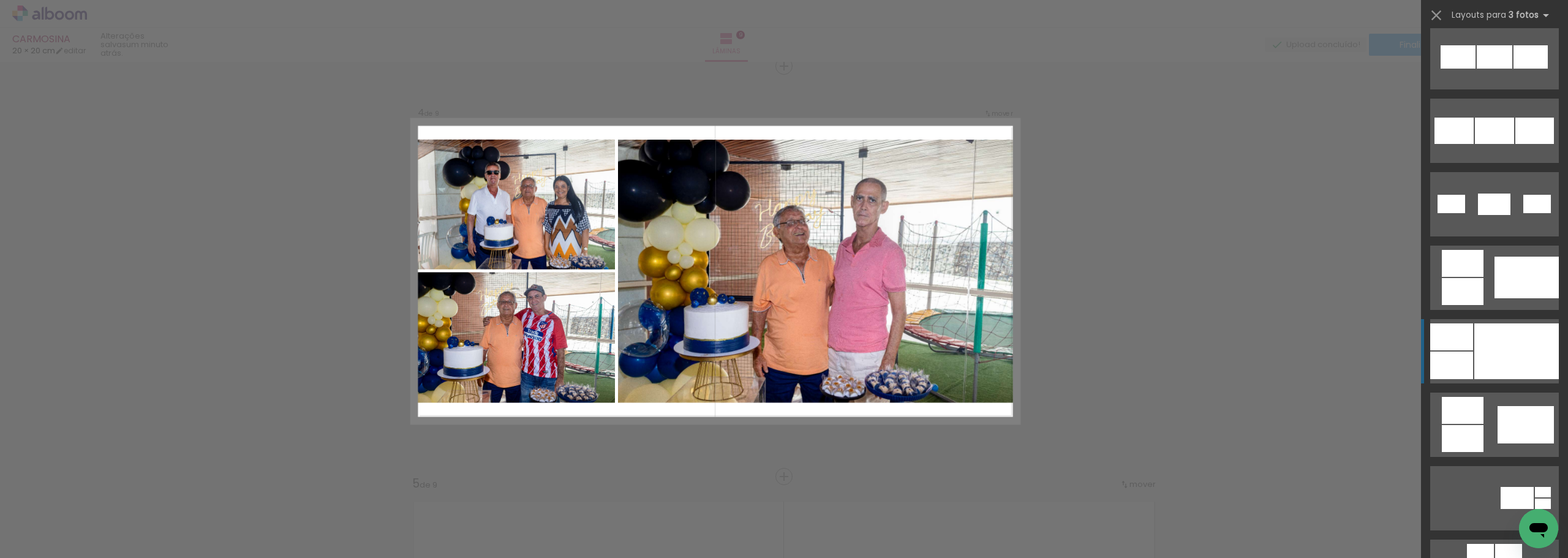
click at [1498, 349] on div at bounding box center [1517, 351] width 85 height 56
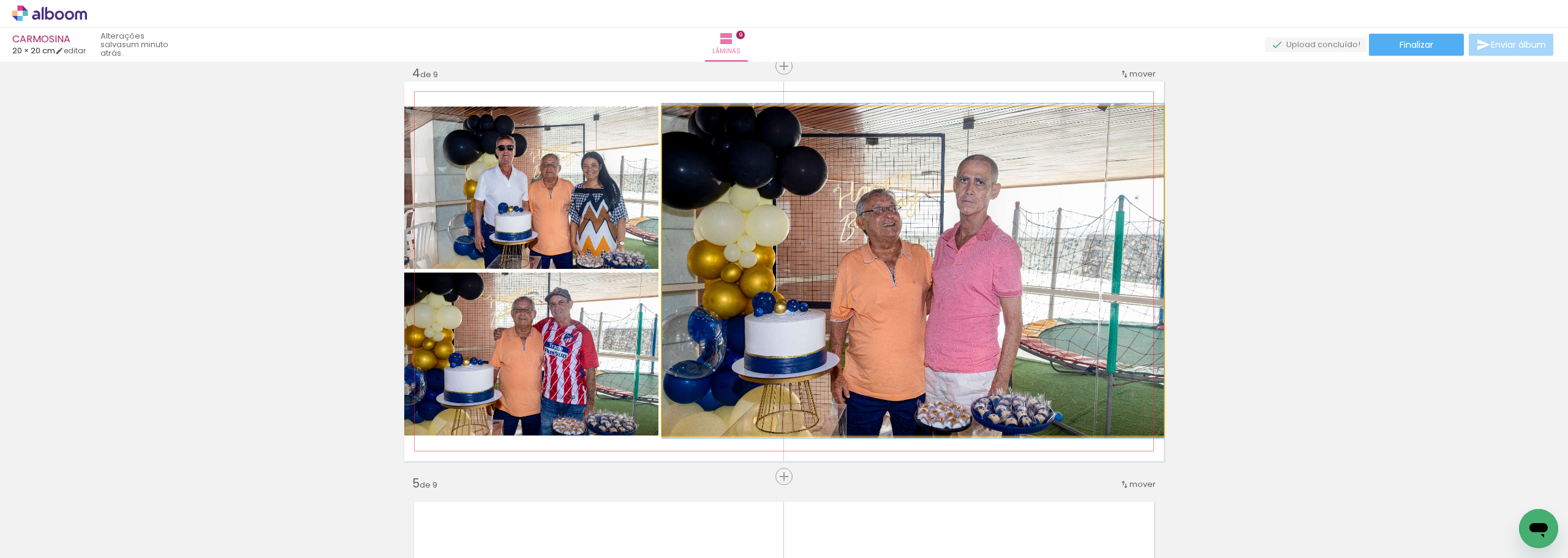
click at [1078, 219] on quentale-photo at bounding box center [913, 271] width 502 height 329
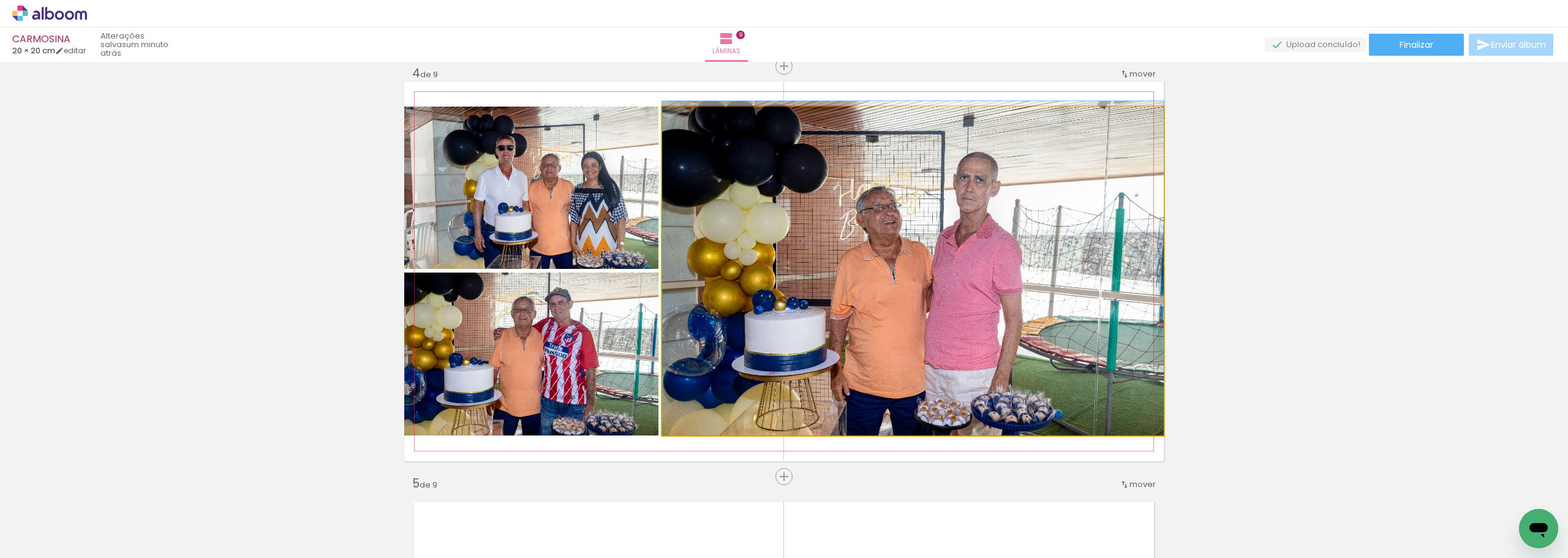
drag, startPoint x: 660, startPoint y: 338, endPoint x: 885, endPoint y: 292, distance: 229.7
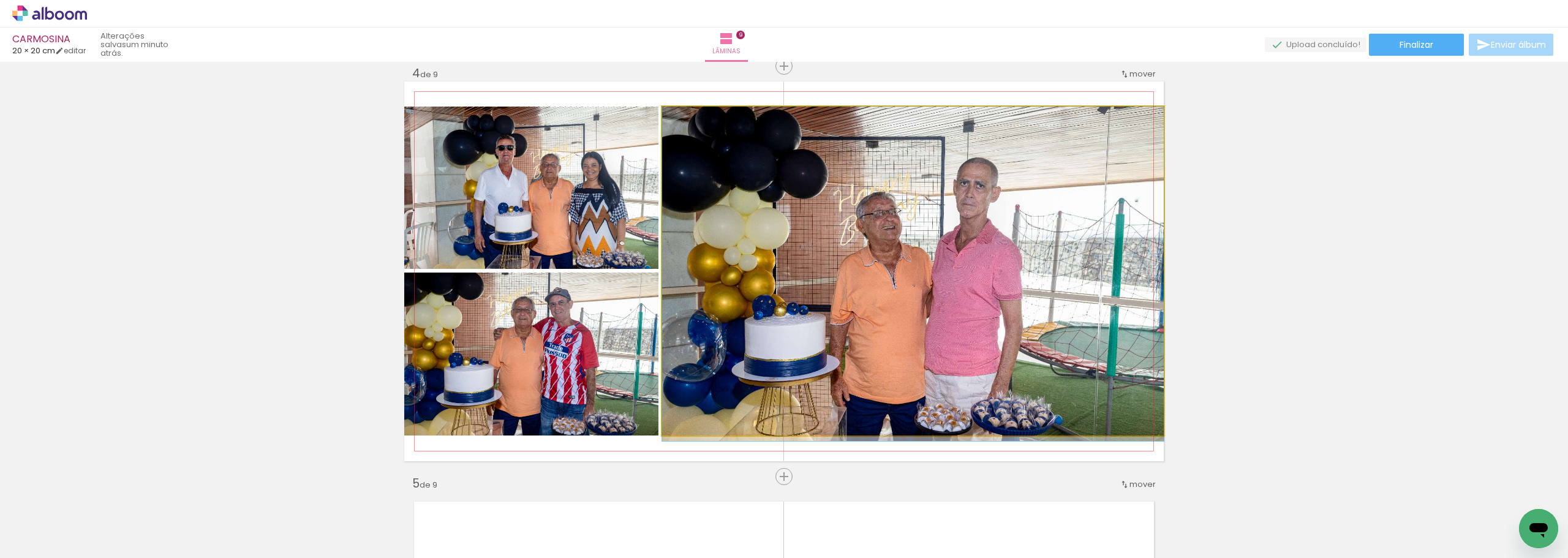
drag, startPoint x: 779, startPoint y: 263, endPoint x: 778, endPoint y: 283, distance: 20.0
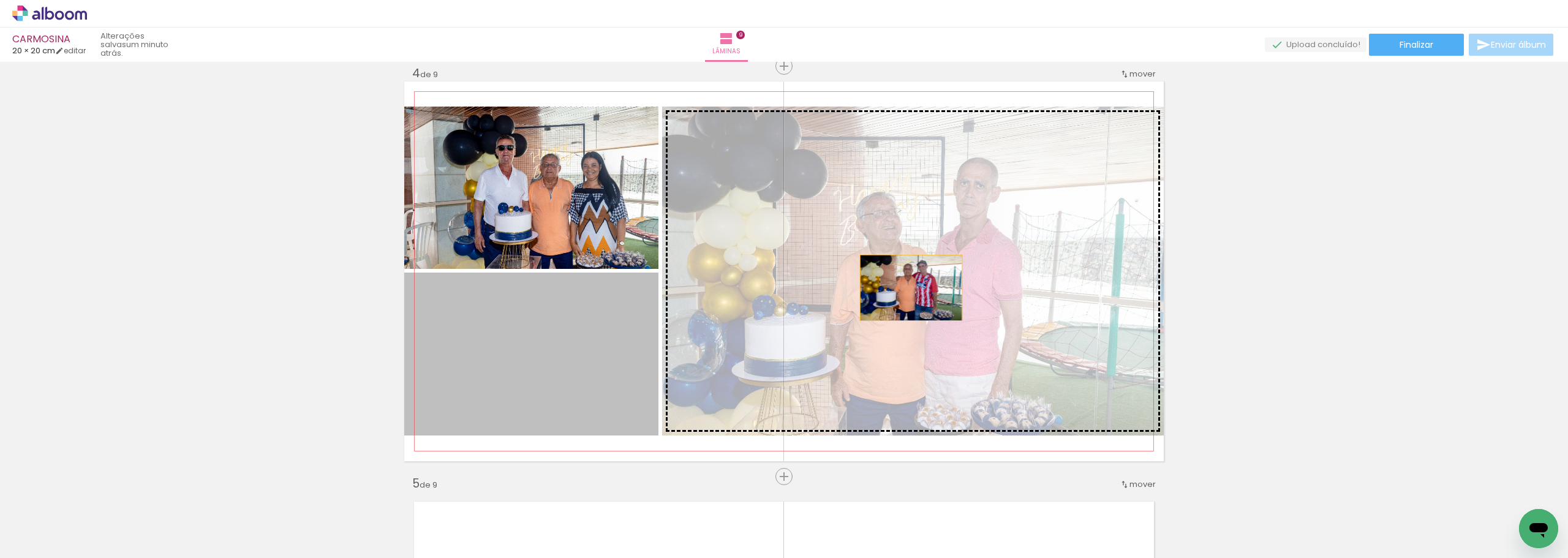
drag, startPoint x: 593, startPoint y: 333, endPoint x: 907, endPoint y: 288, distance: 317.2
click at [0, 0] on slot at bounding box center [0, 0] width 0 height 0
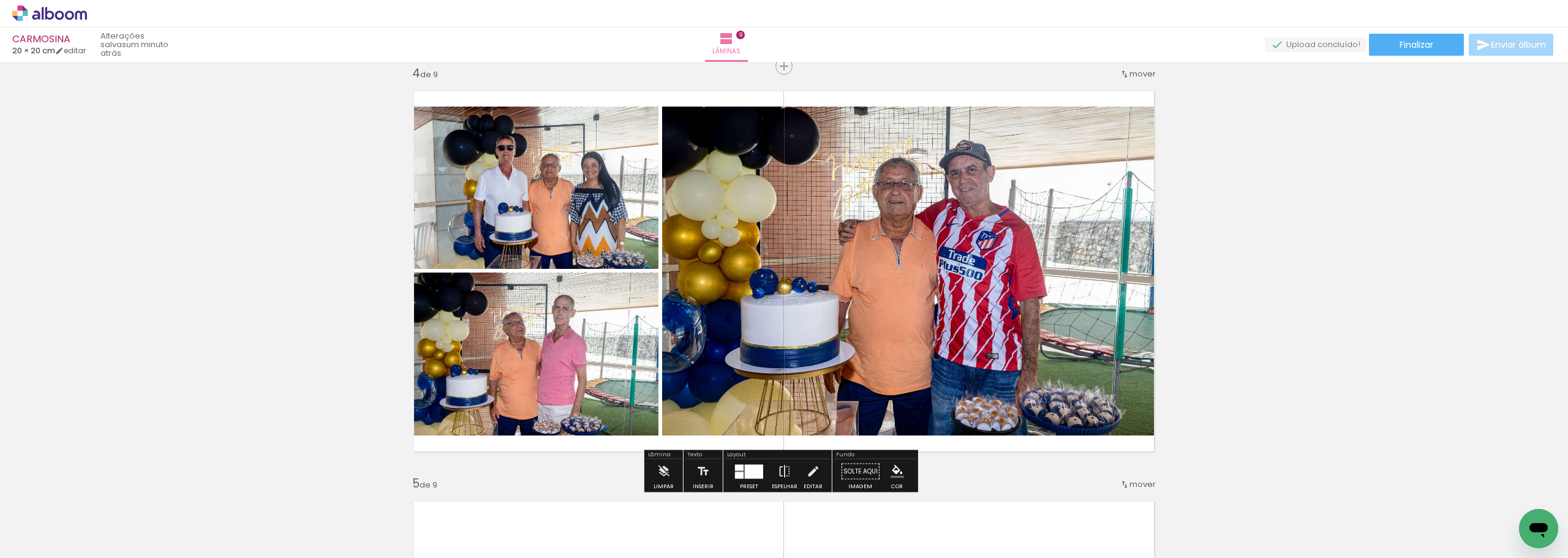
drag, startPoint x: 749, startPoint y: 475, endPoint x: 1068, endPoint y: 366, distance: 337.1
click at [752, 475] on div at bounding box center [754, 471] width 18 height 14
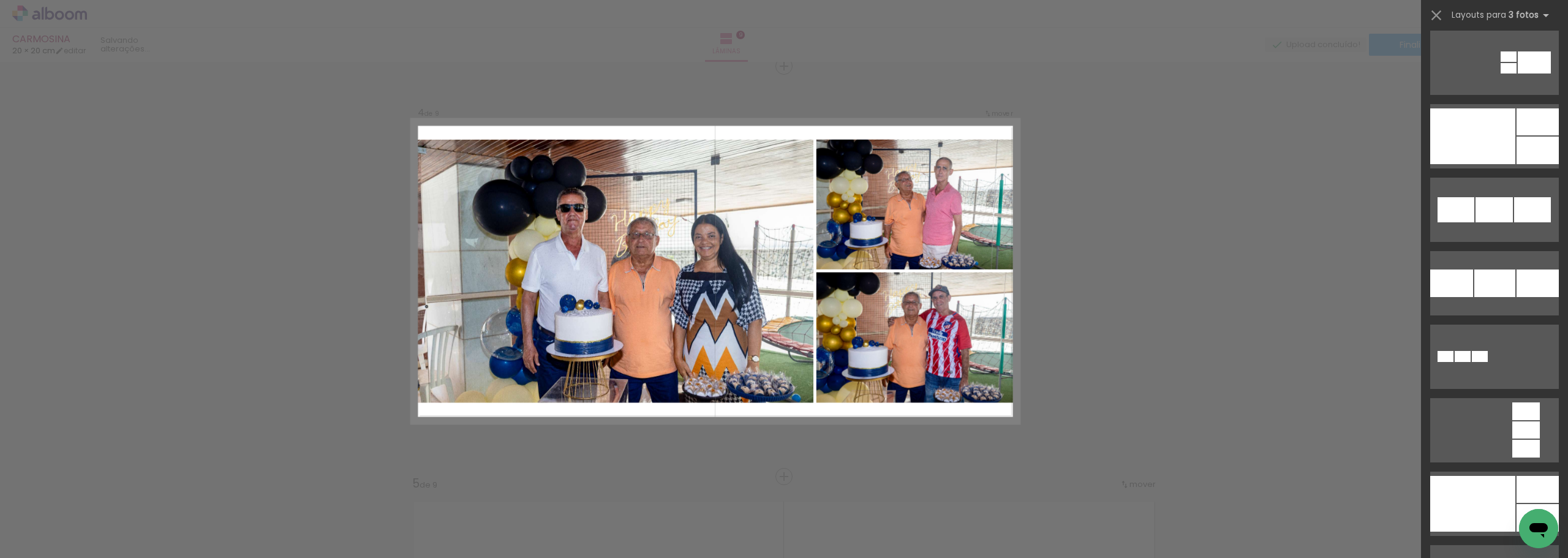
scroll to position [1631, 0]
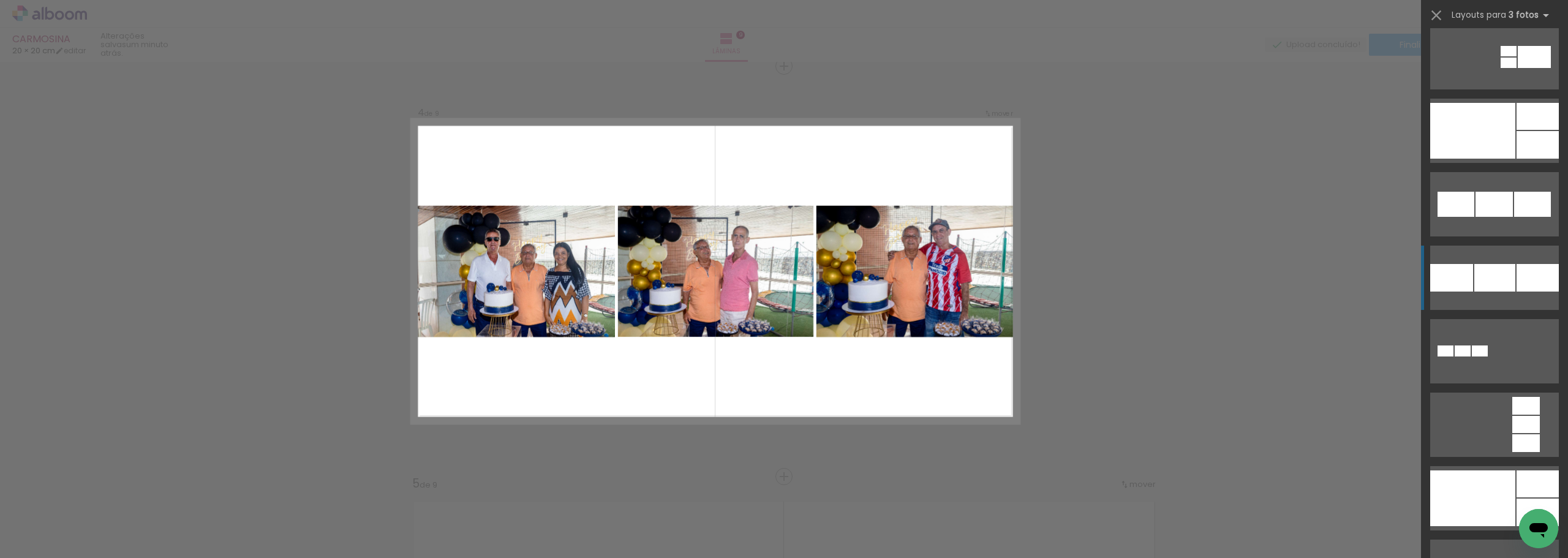
click at [1524, 278] on div at bounding box center [1538, 278] width 42 height 28
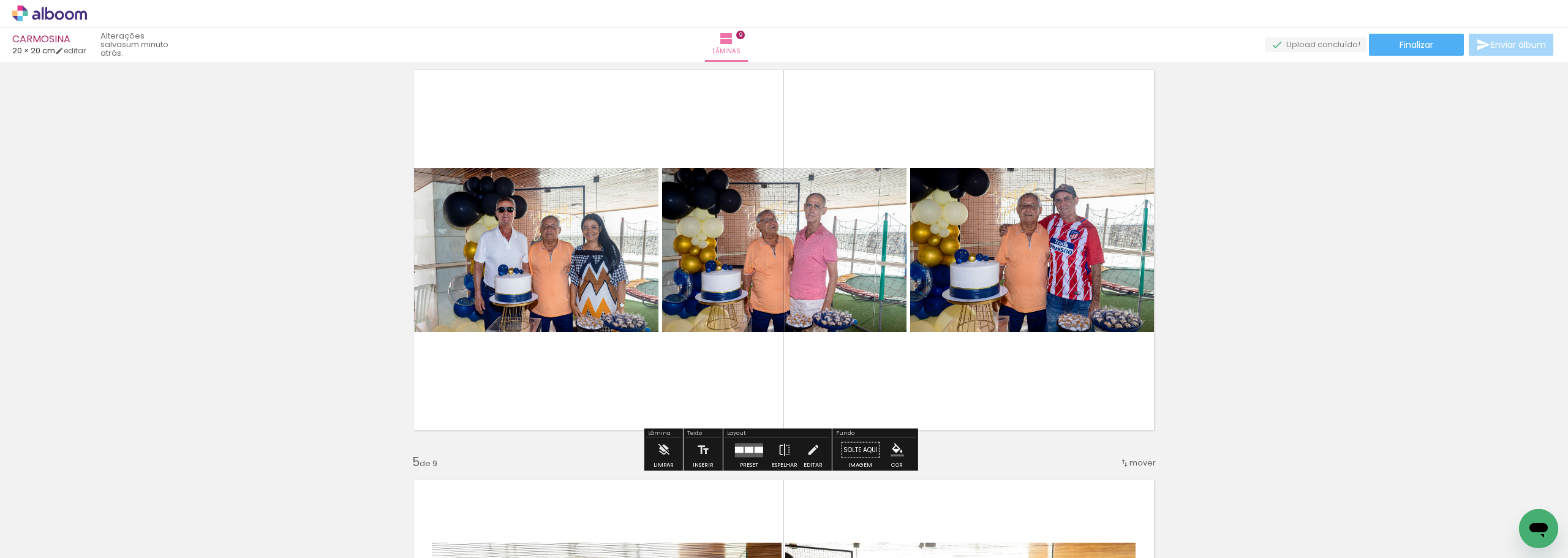
scroll to position [1248, 0]
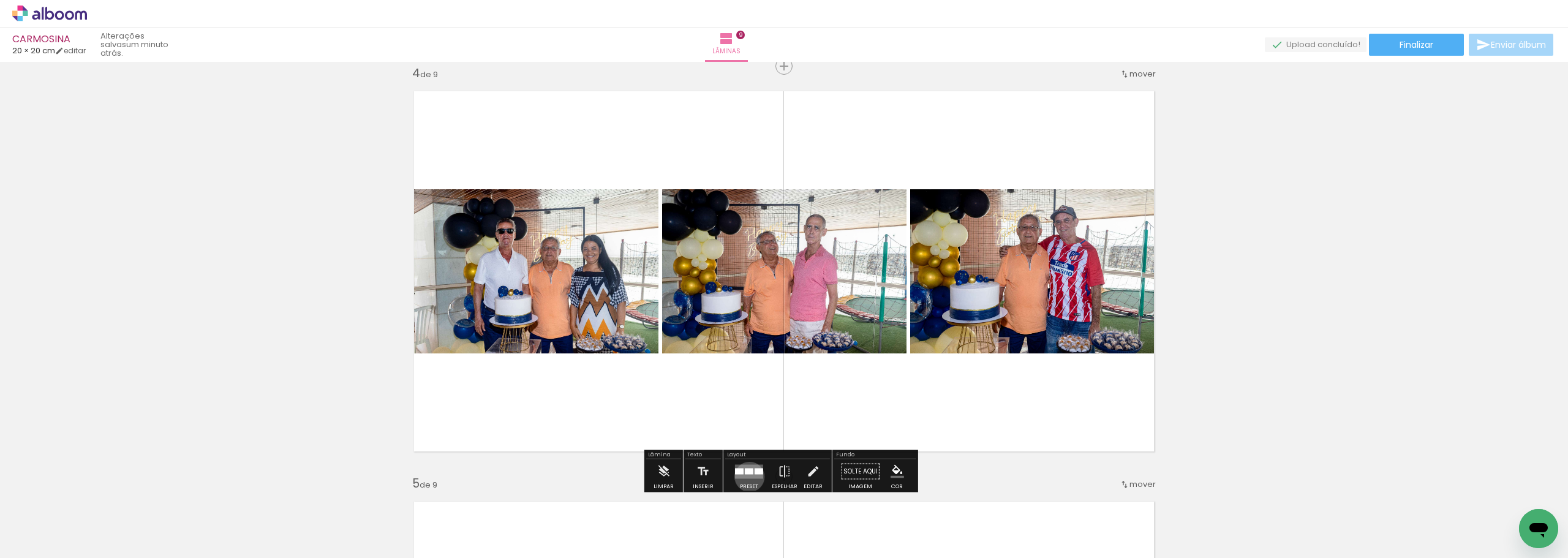
click at [747, 477] on quentale-layouter at bounding box center [749, 471] width 28 height 14
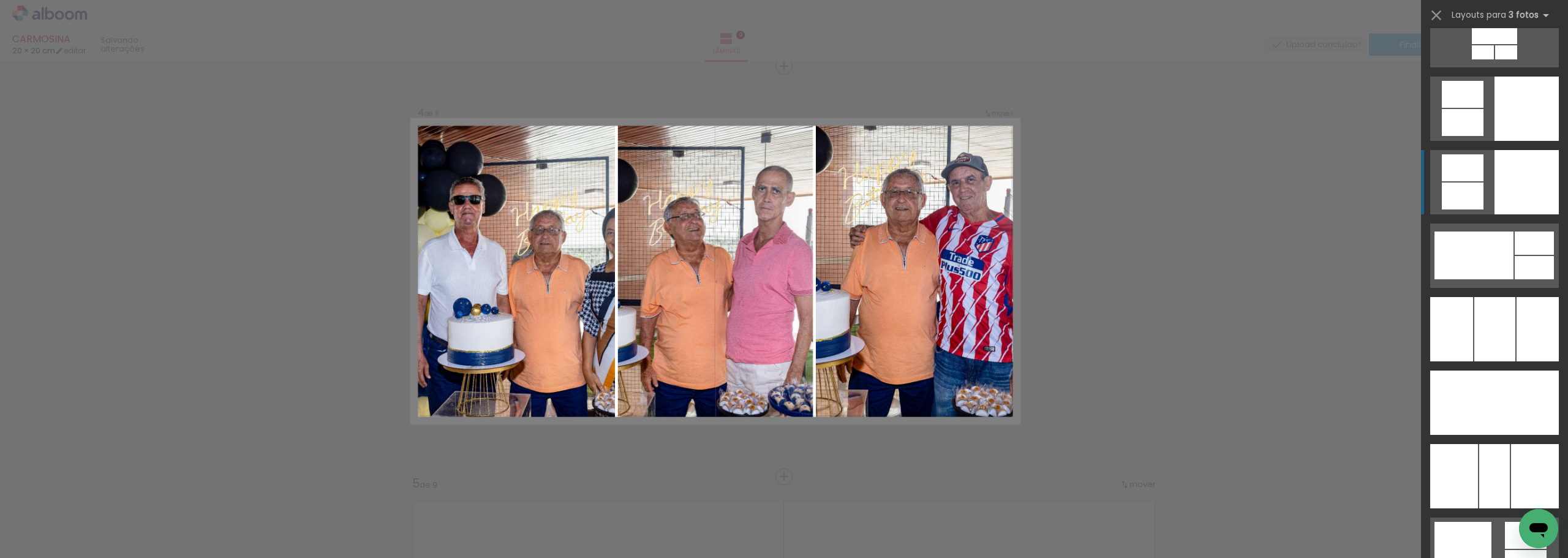
scroll to position [3065, 0]
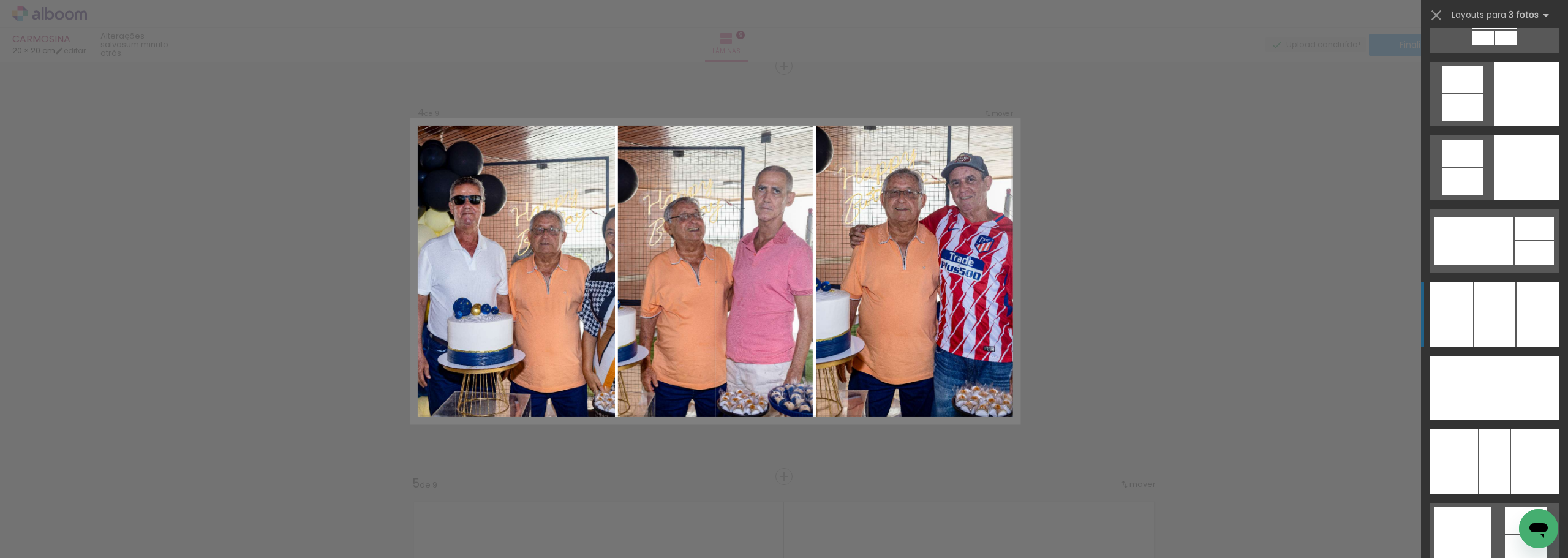
click at [1486, 317] on div at bounding box center [1495, 315] width 41 height 64
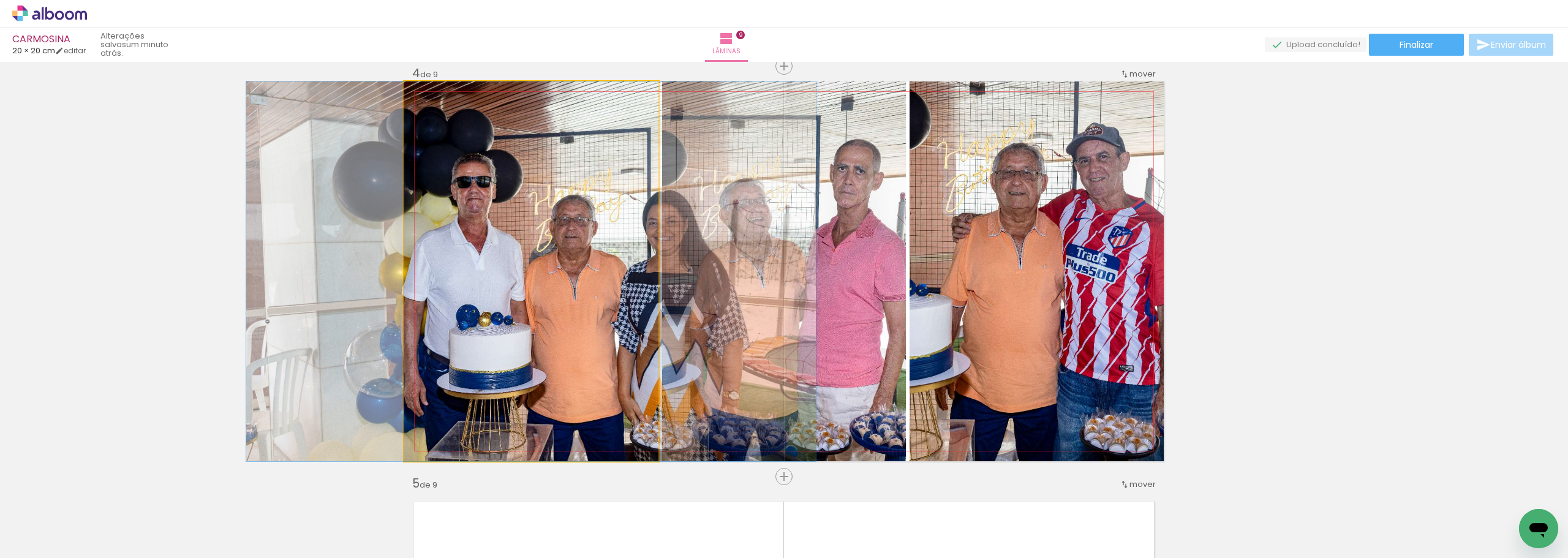
click at [558, 271] on quentale-photo at bounding box center [532, 271] width 254 height 380
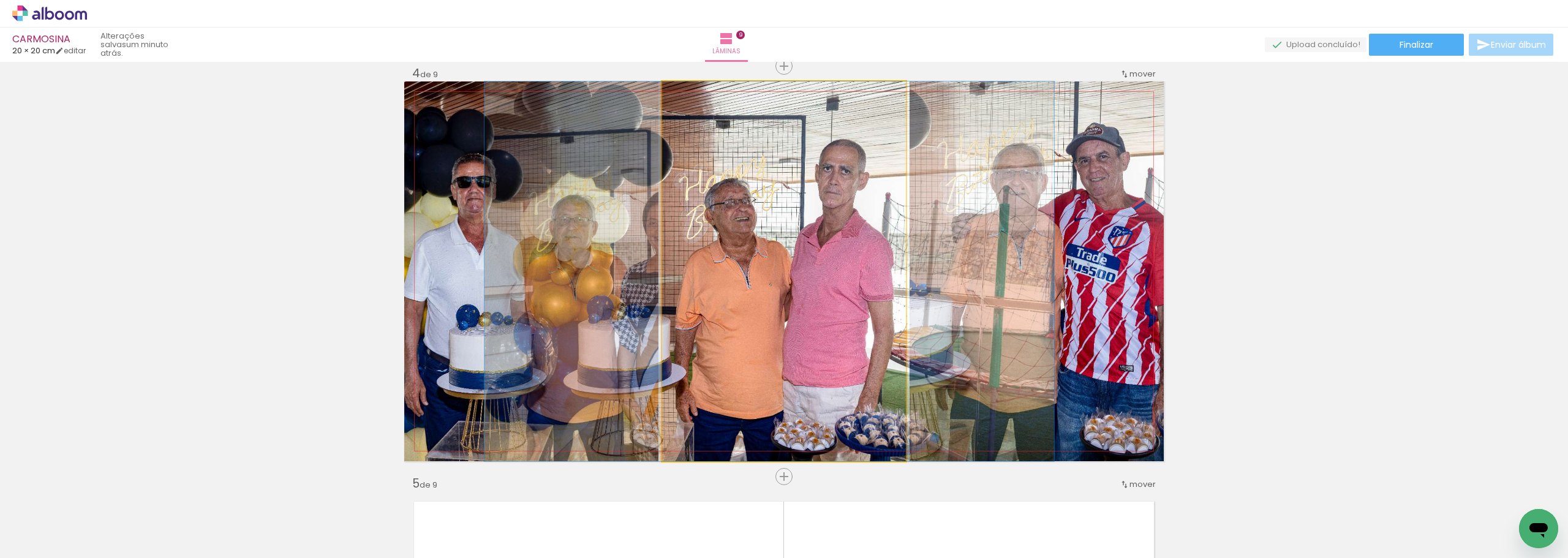
drag, startPoint x: 817, startPoint y: 264, endPoint x: 803, endPoint y: 264, distance: 14.0
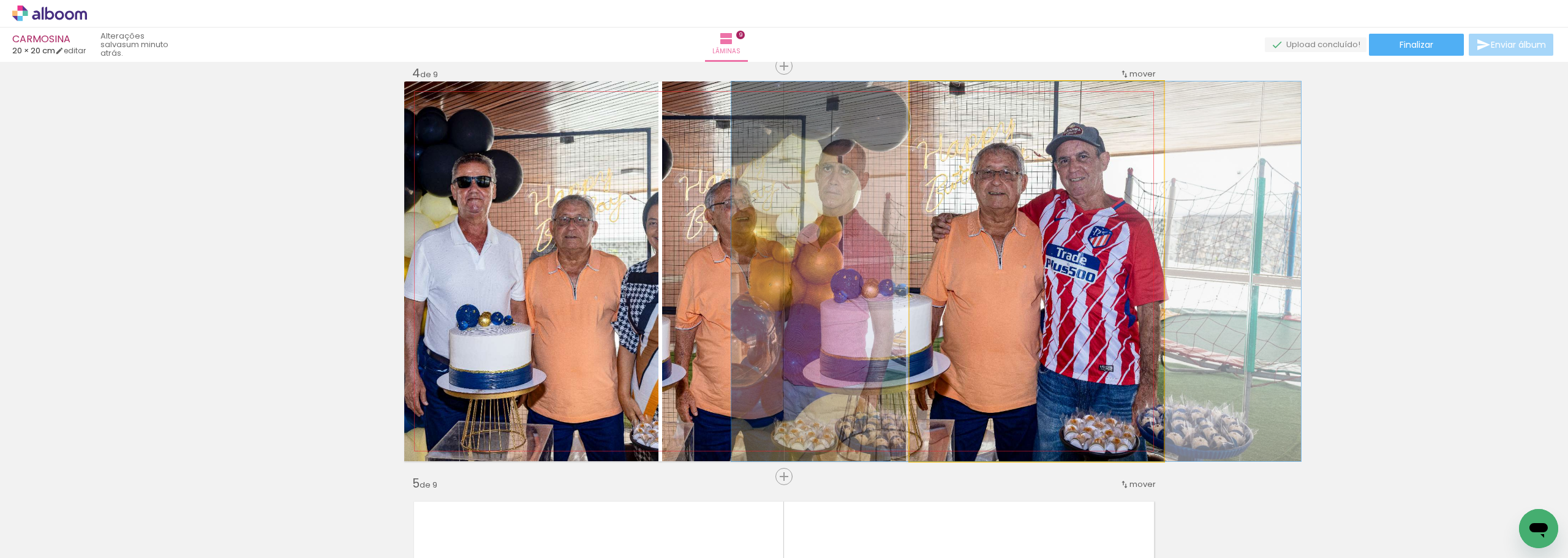
drag, startPoint x: 1026, startPoint y: 261, endPoint x: 1006, endPoint y: 261, distance: 20.0
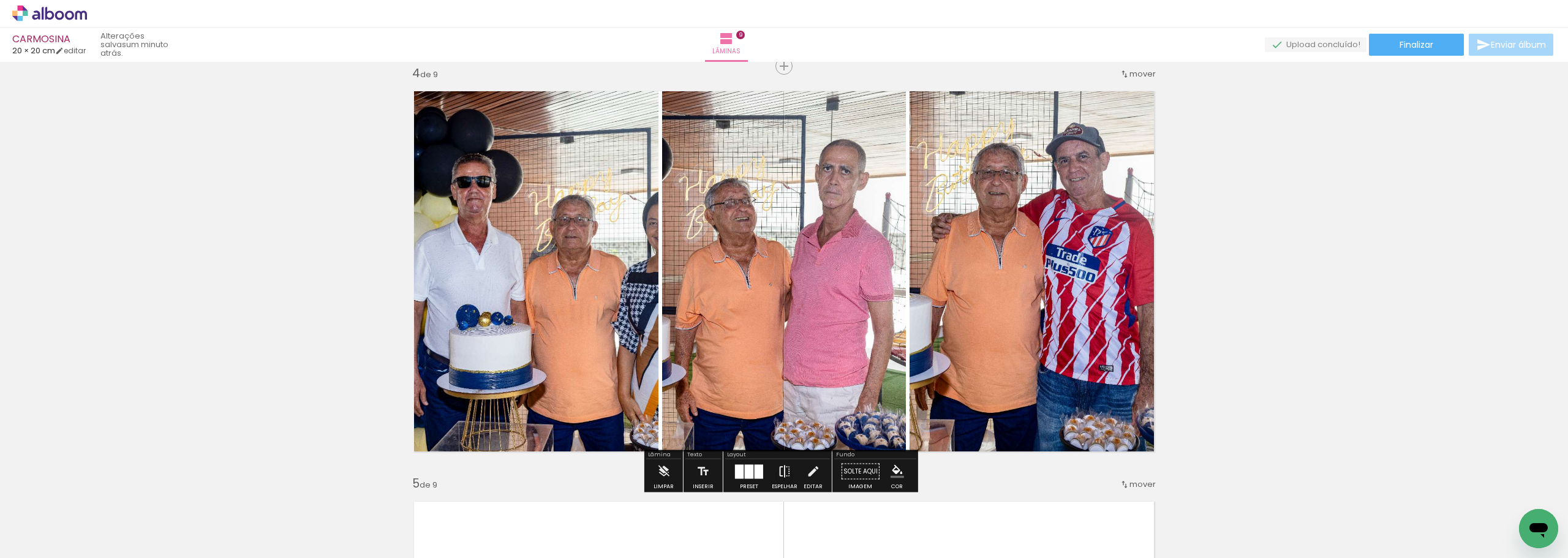
click at [769, 469] on paper-button "Espelhar" at bounding box center [784, 475] width 32 height 31
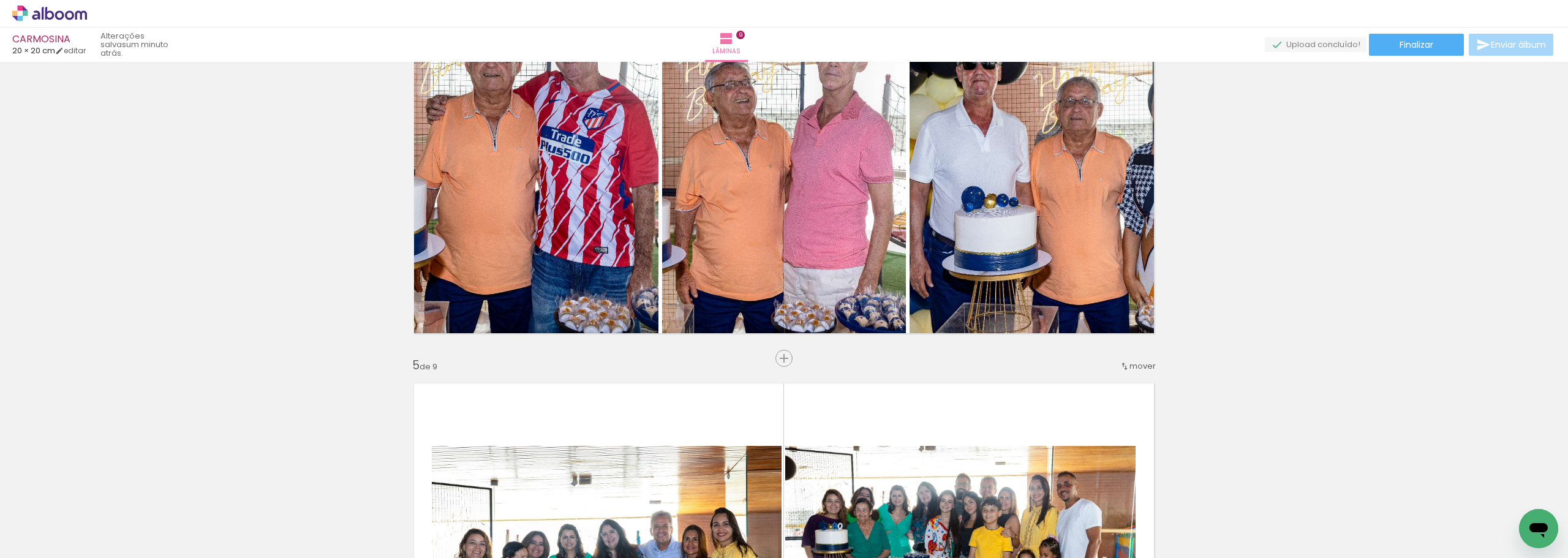
scroll to position [1371, 0]
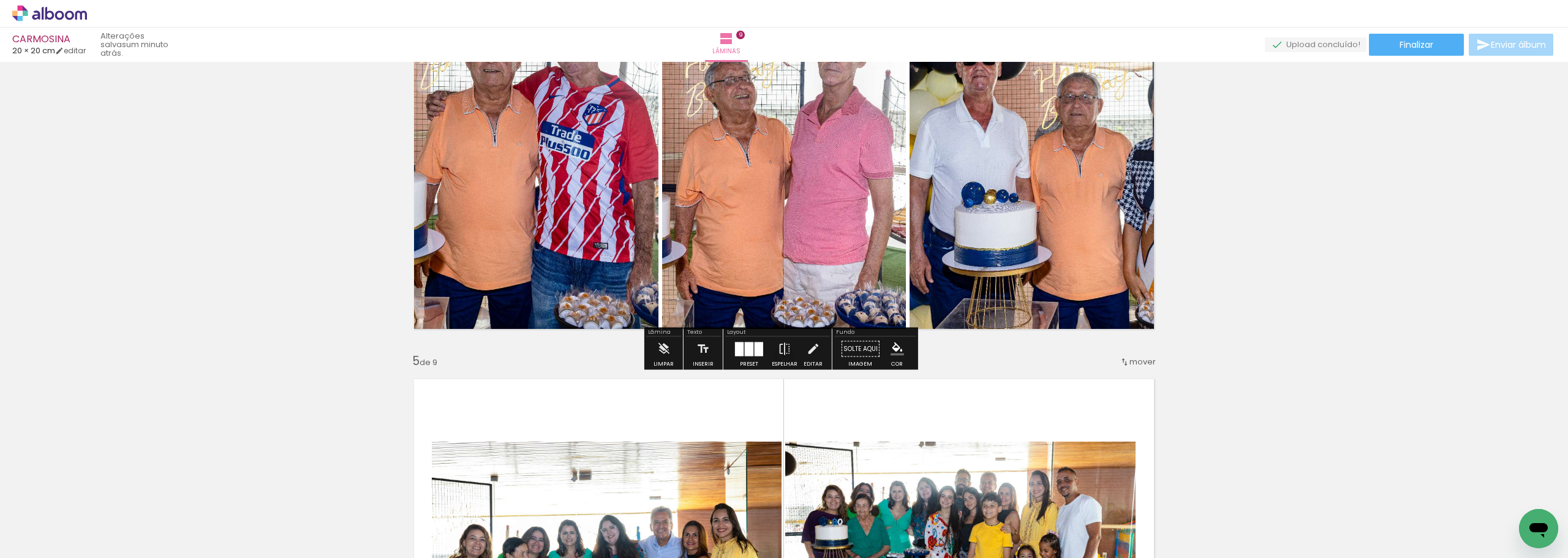
click at [746, 354] on div at bounding box center [749, 349] width 9 height 14
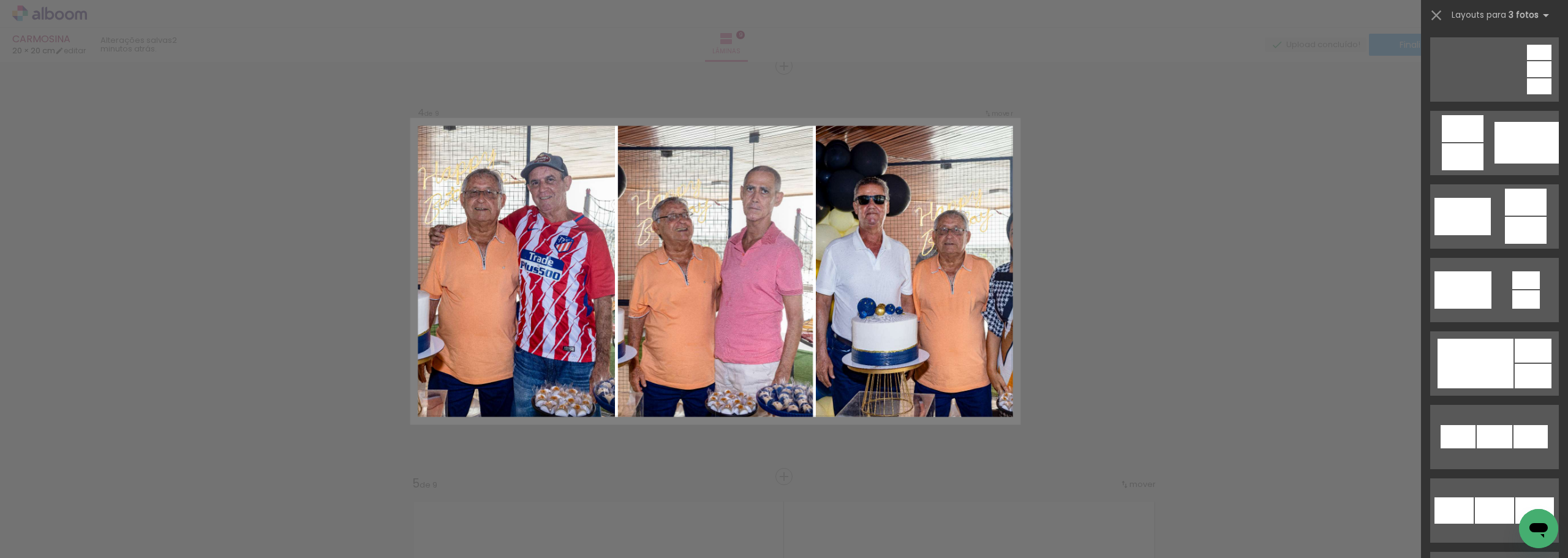
scroll to position [333, 0]
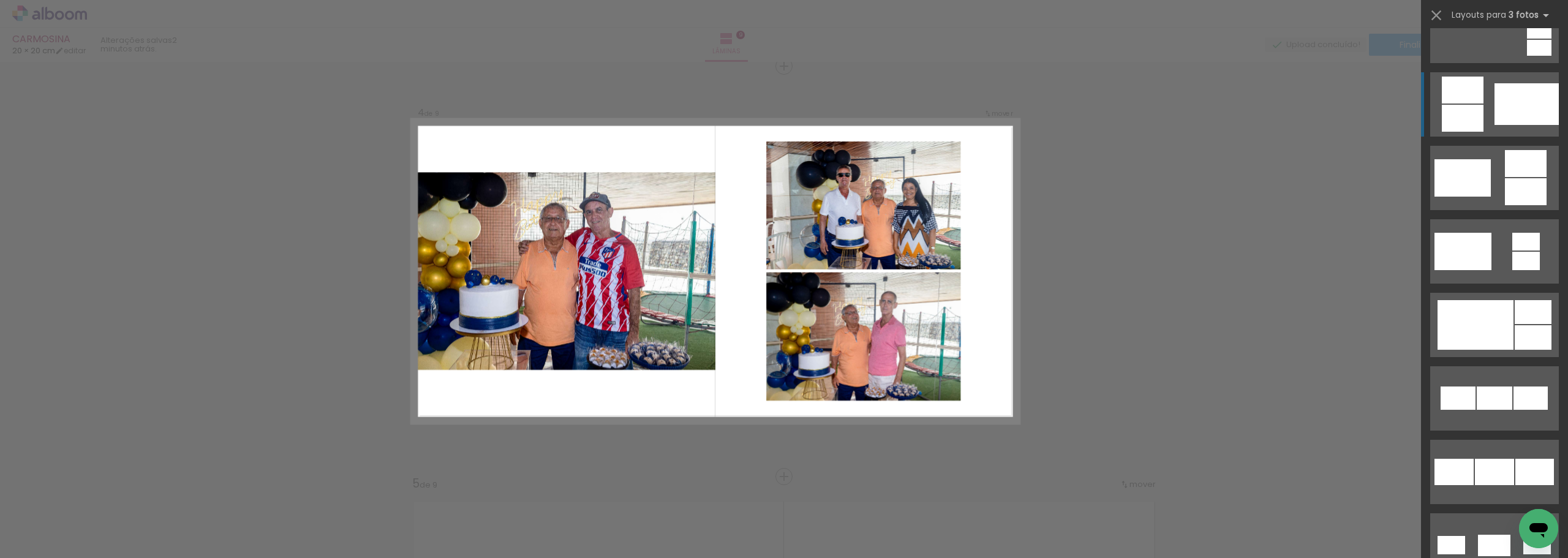
click at [1517, 111] on div at bounding box center [1527, 104] width 64 height 41
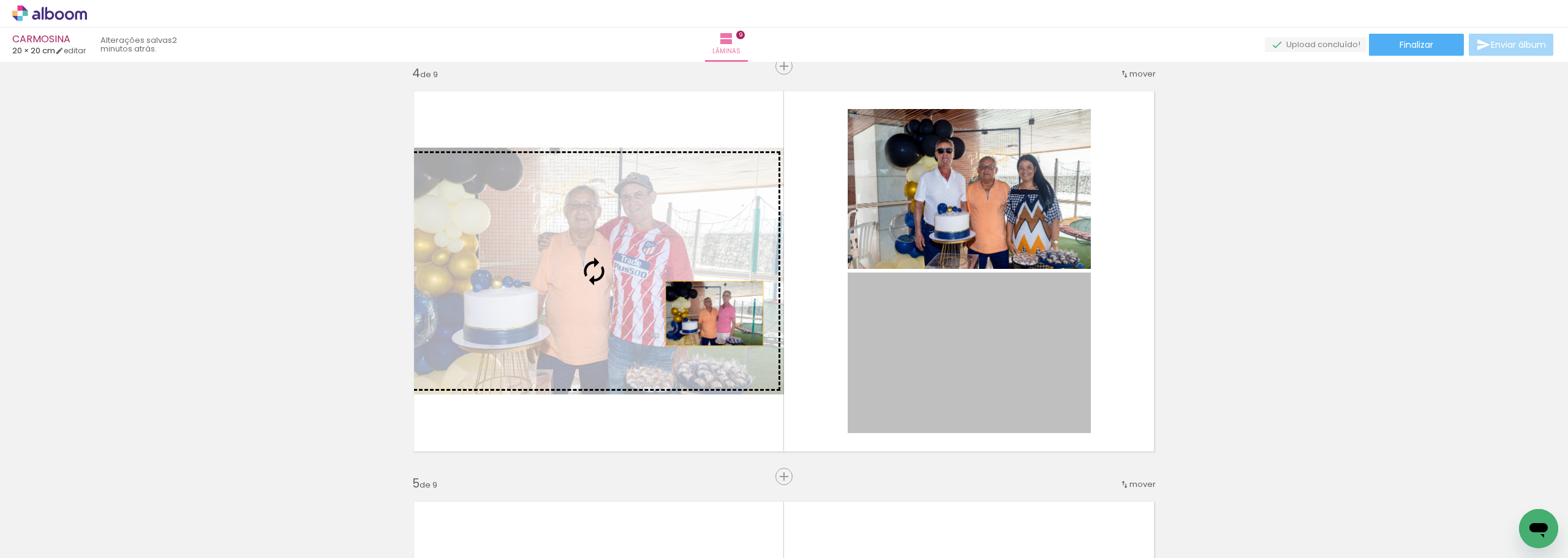
drag, startPoint x: 970, startPoint y: 382, endPoint x: 602, endPoint y: 292, distance: 378.8
click at [0, 0] on slot at bounding box center [0, 0] width 0 height 0
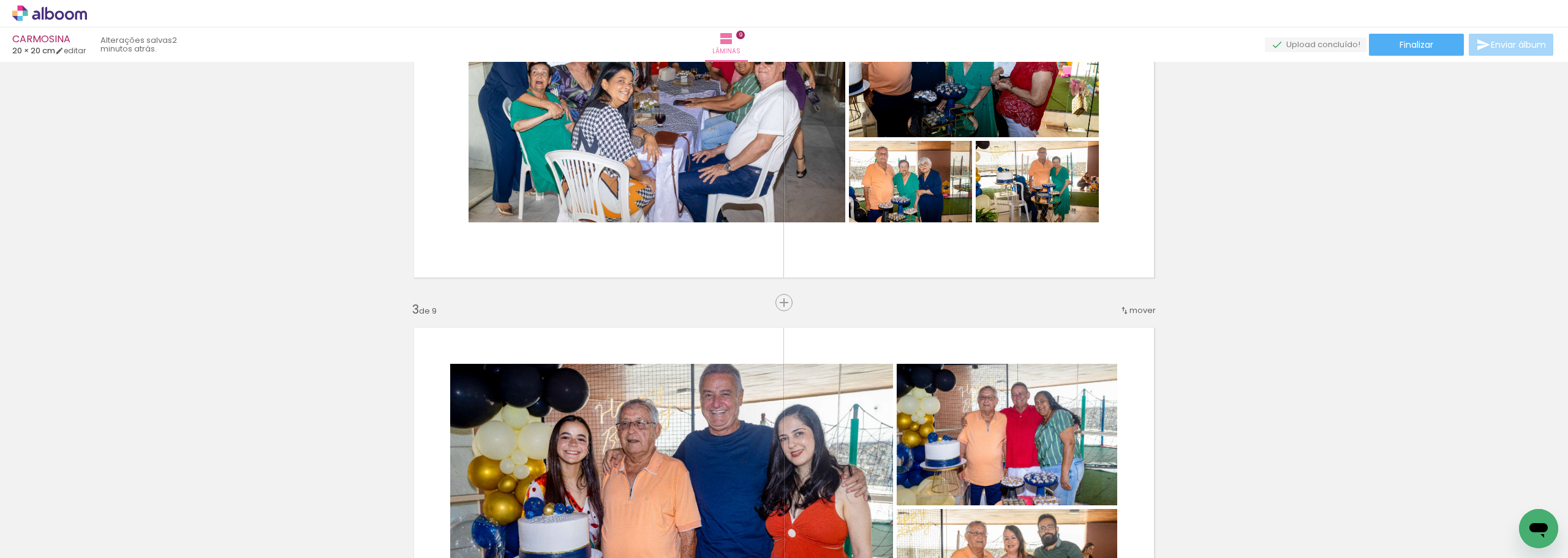
scroll to position [0, 0]
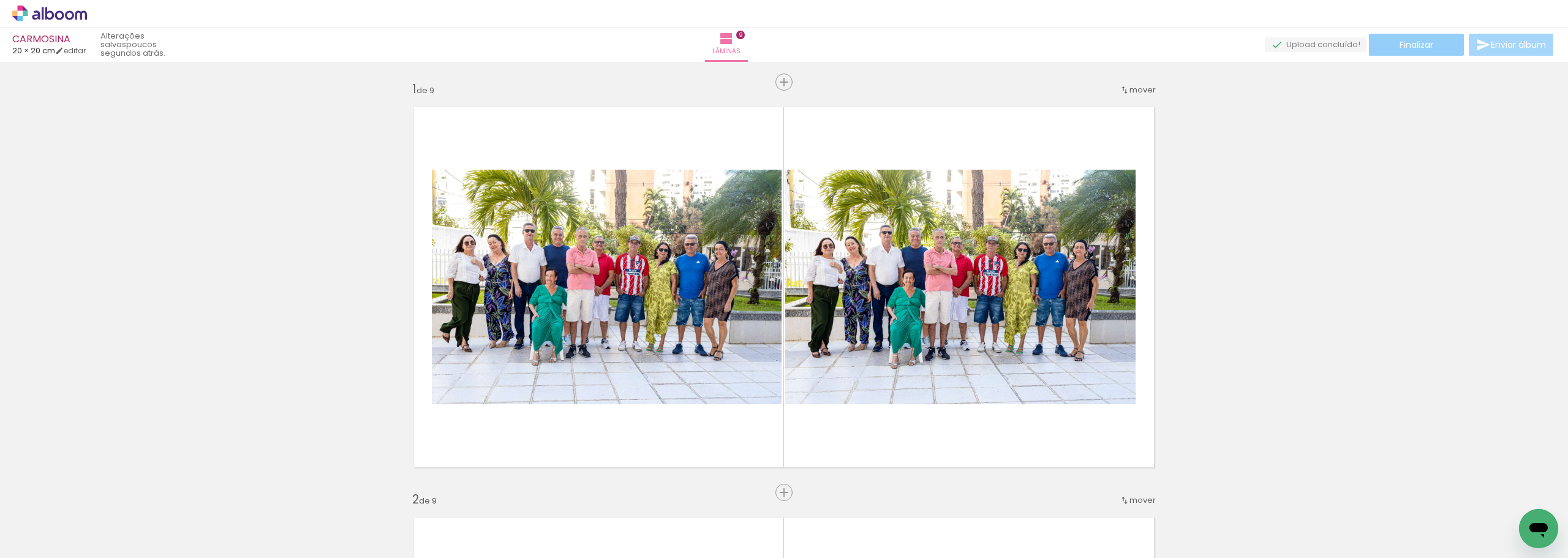
click at [1419, 44] on span "Finalizar" at bounding box center [1416, 44] width 34 height 9
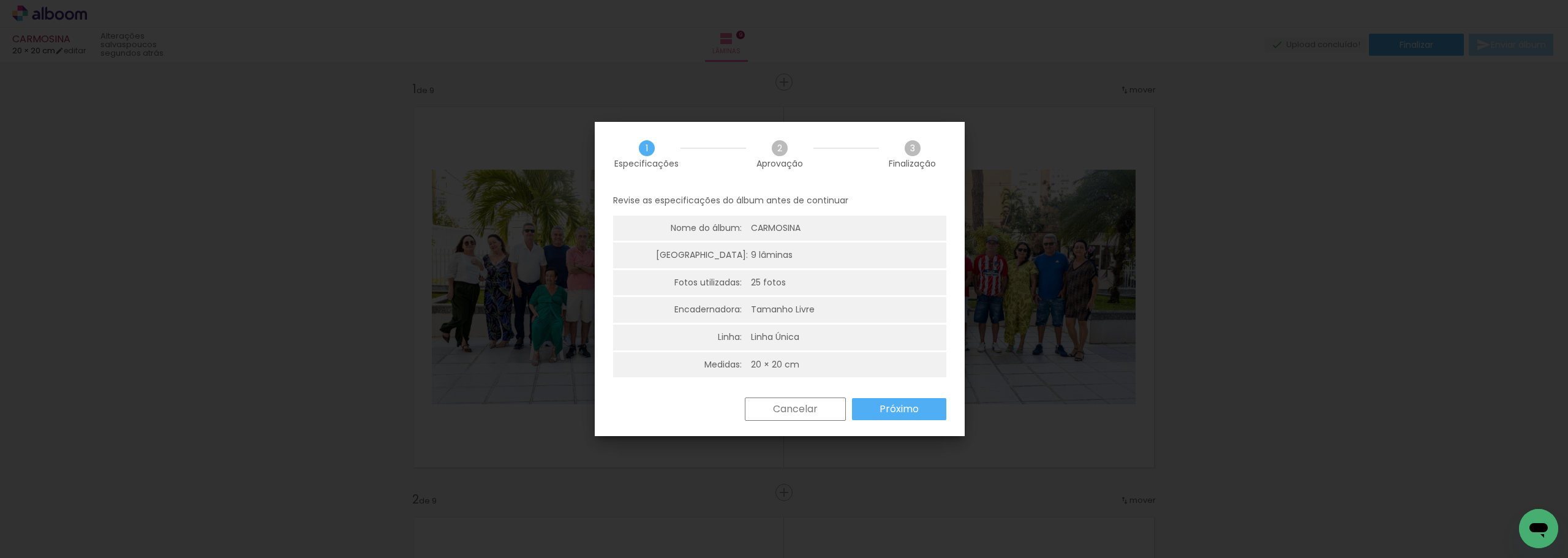
click at [0, 0] on slot "Próximo" at bounding box center [0, 0] width 0 height 0
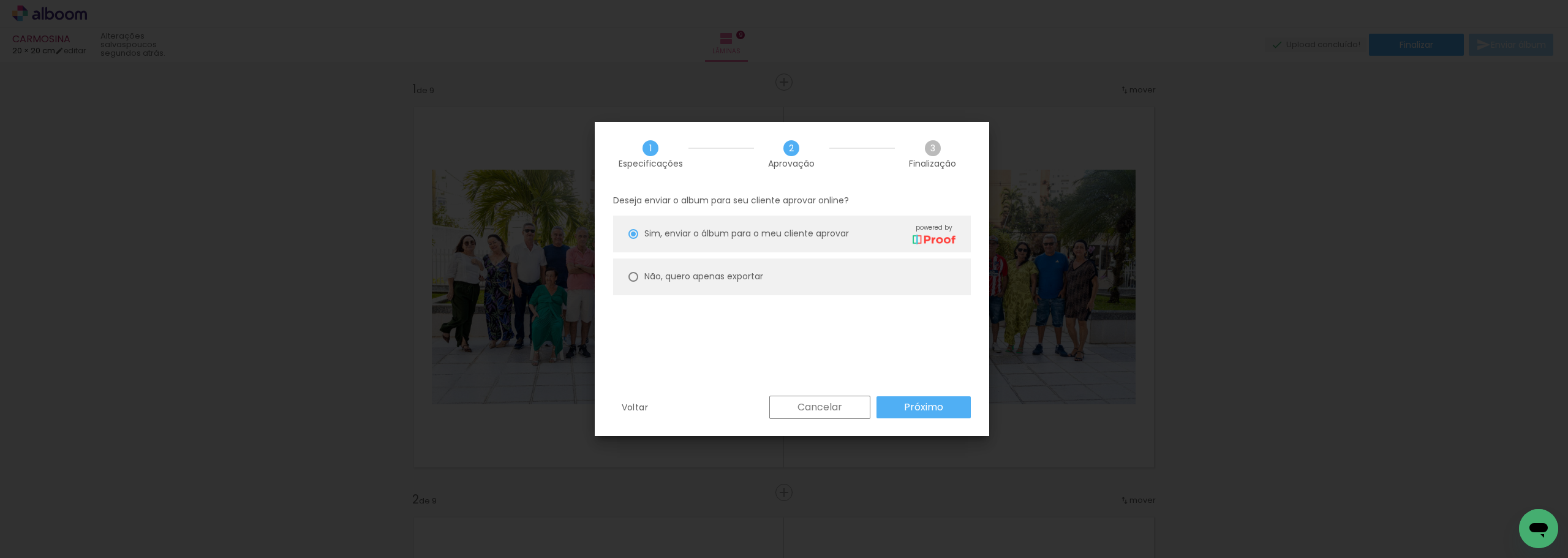
click at [0, 0] on slot "Não, quero apenas exportar" at bounding box center [0, 0] width 0 height 0
type paper-radio-button "on"
click at [0, 0] on slot "Próximo" at bounding box center [0, 0] width 0 height 0
type input "Alta, 300 DPI"
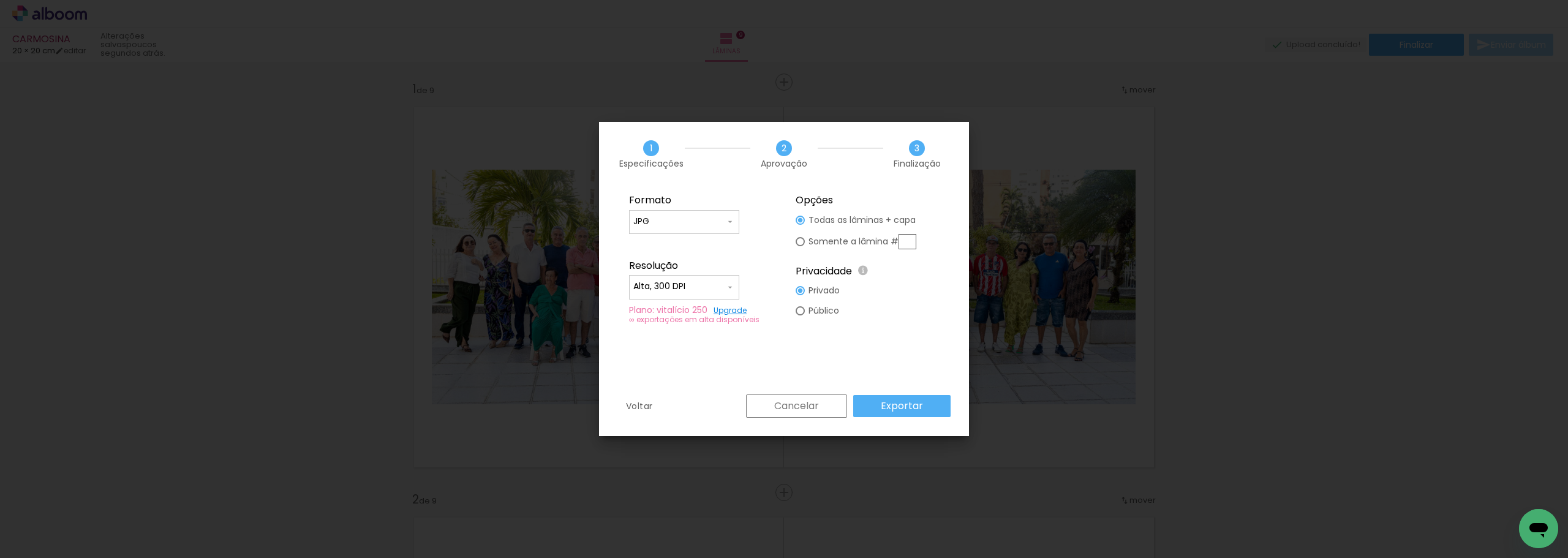
click at [680, 211] on paper-input-container "JPG" at bounding box center [684, 222] width 111 height 24
click at [673, 244] on paper-item "PDF" at bounding box center [684, 243] width 111 height 24
type input "PDF"
click at [701, 286] on input "Alta, 300 DPI" at bounding box center [680, 287] width 92 height 13
click at [0, 0] on slot "Baixa" at bounding box center [0, 0] width 0 height 0
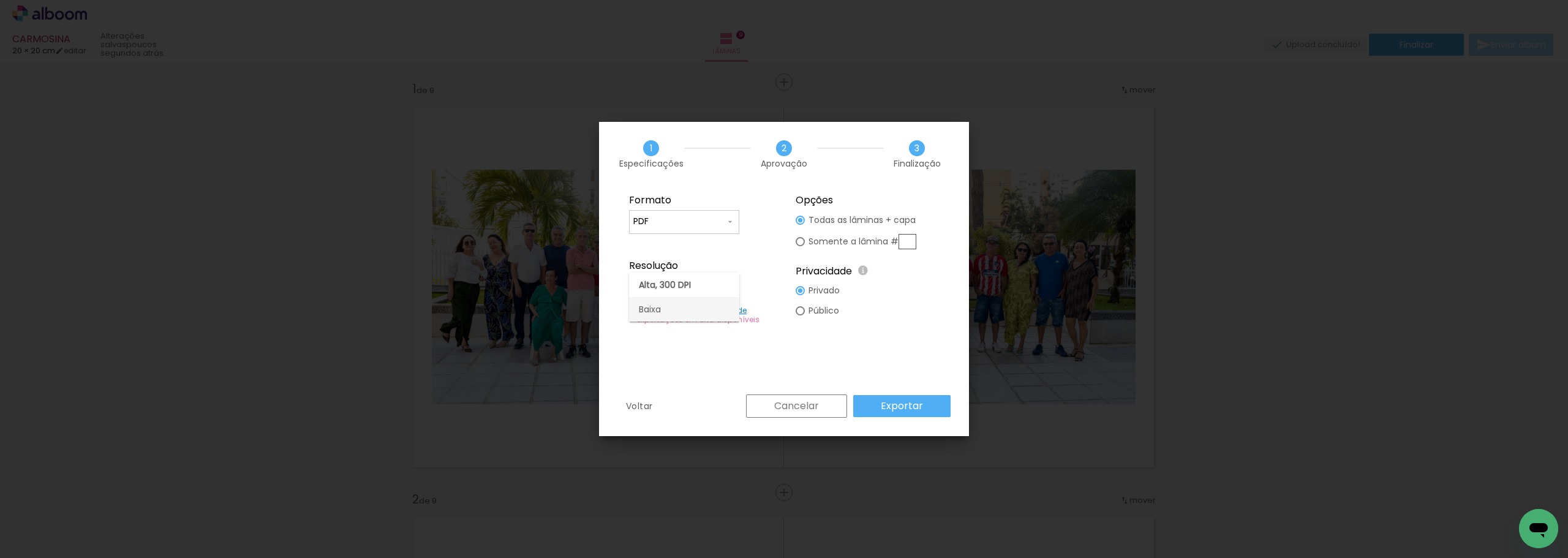
type input "Baixa"
click at [0, 0] on slot "Exportar" at bounding box center [0, 0] width 0 height 0
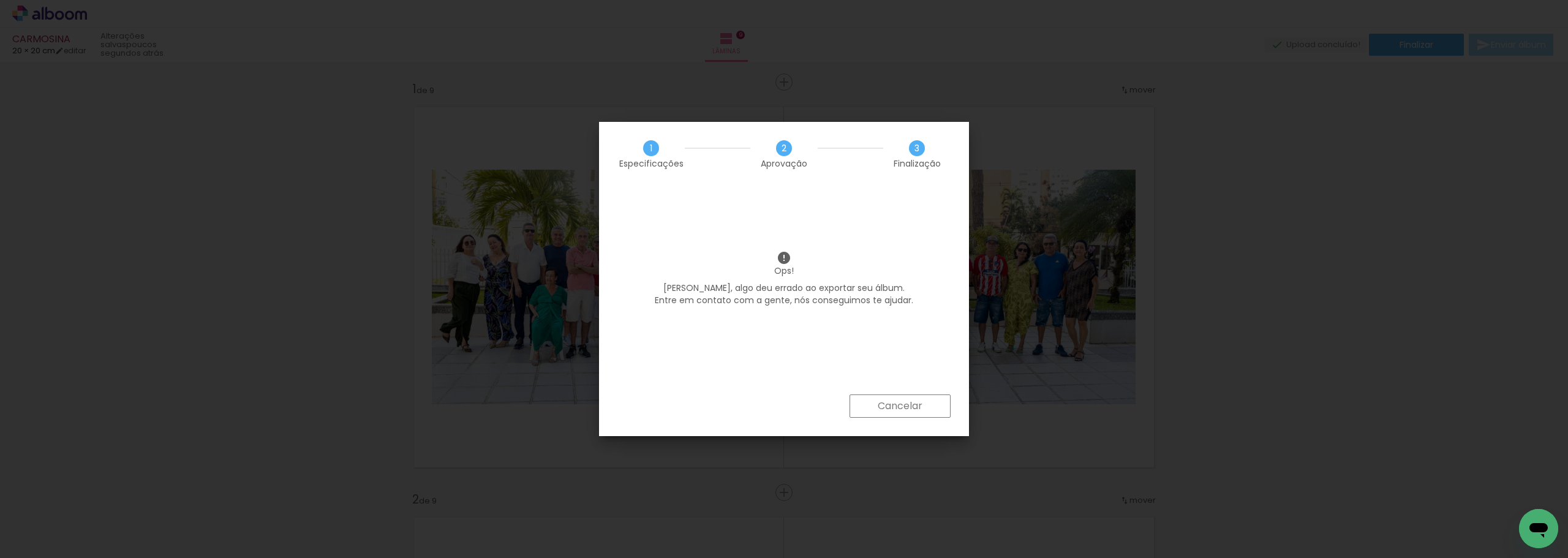
scroll to position [333, 0]
click at [0, 0] on slot "Cancelar" at bounding box center [0, 0] width 0 height 0
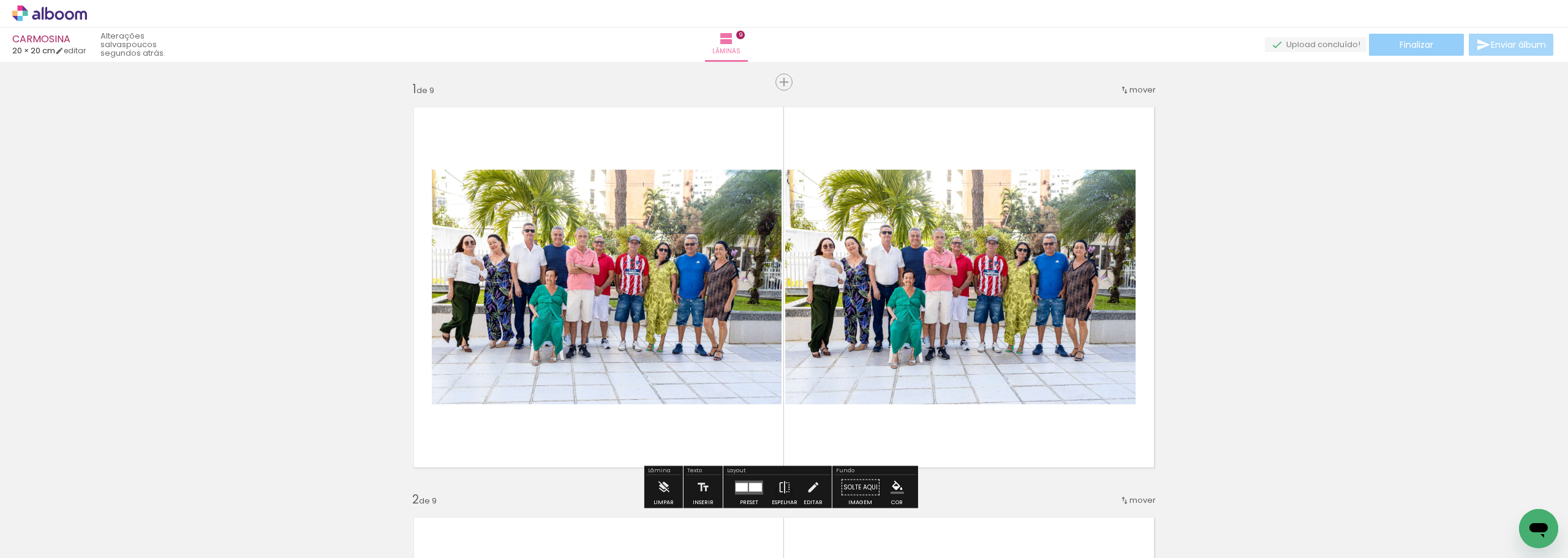
click at [1410, 40] on span "Finalizar" at bounding box center [1416, 44] width 34 height 9
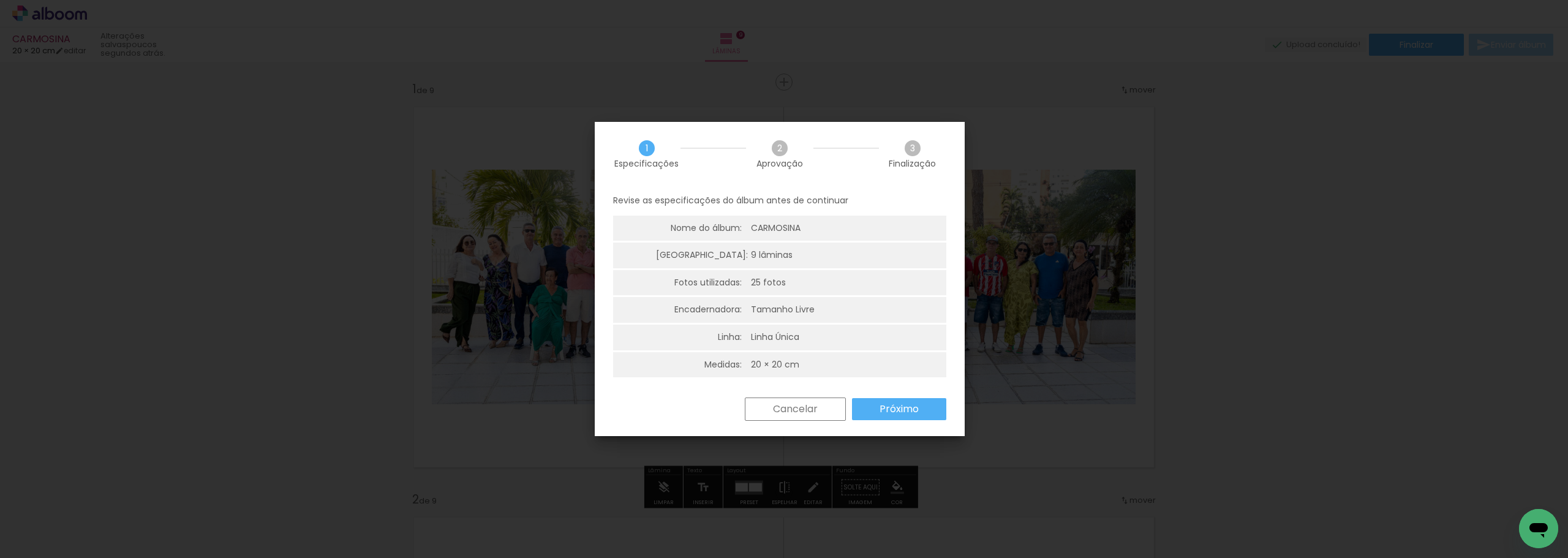
click at [920, 402] on paper-button "Próximo" at bounding box center [899, 409] width 94 height 22
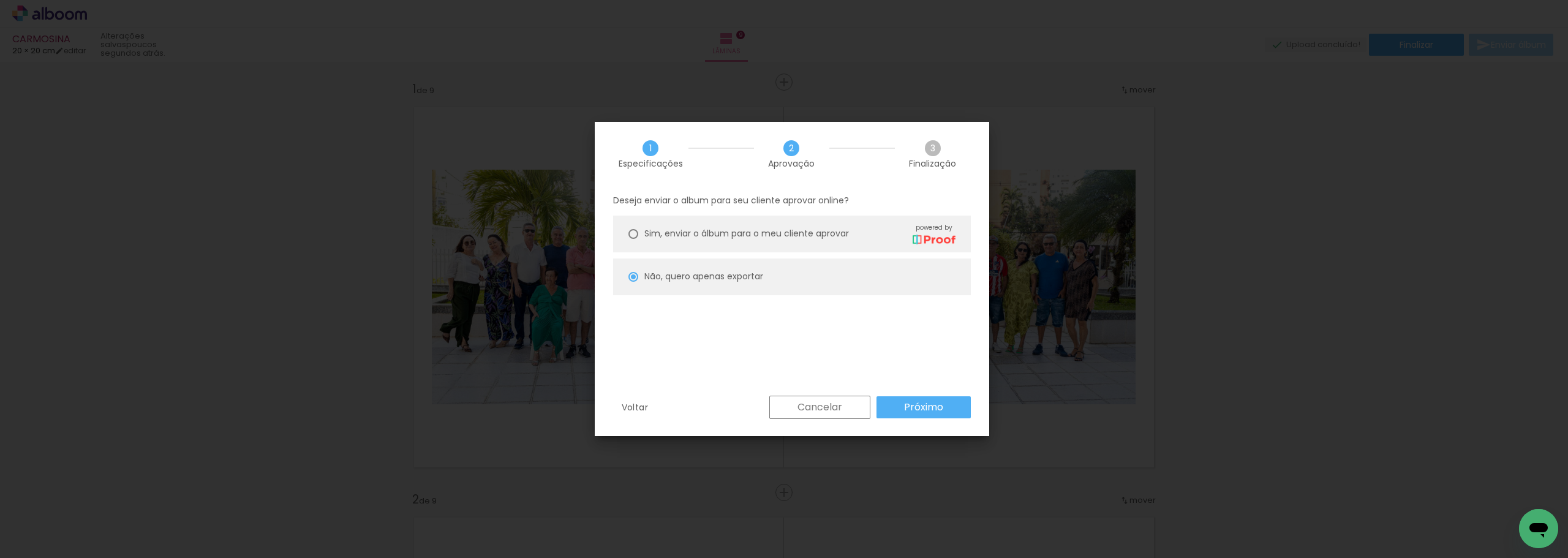
drag, startPoint x: 671, startPoint y: 229, endPoint x: 870, endPoint y: 369, distance: 243.3
click at [673, 229] on span "Sim, enviar o álbum para o meu cliente aprovar" at bounding box center [746, 233] width 205 height 13
type paper-radio-button "on"
click at [947, 403] on paper-button "Próximo" at bounding box center [924, 407] width 94 height 22
